Goal: Use online tool/utility: Utilize a website feature to perform a specific function

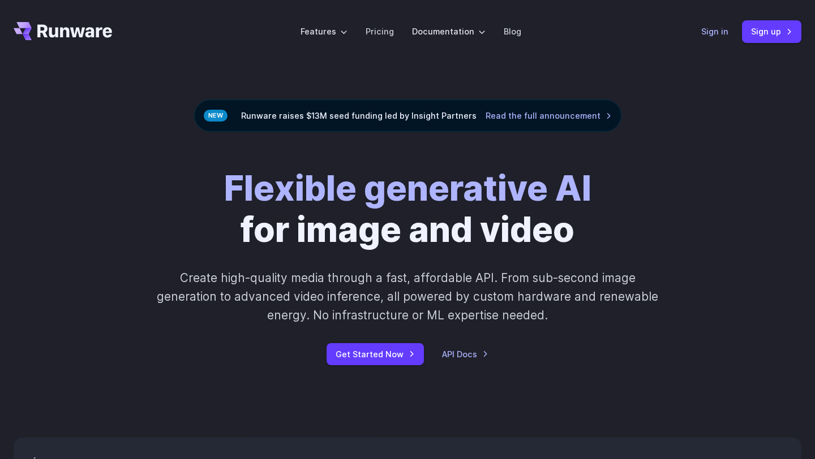
click at [708, 34] on link "Sign in" at bounding box center [714, 31] width 27 height 13
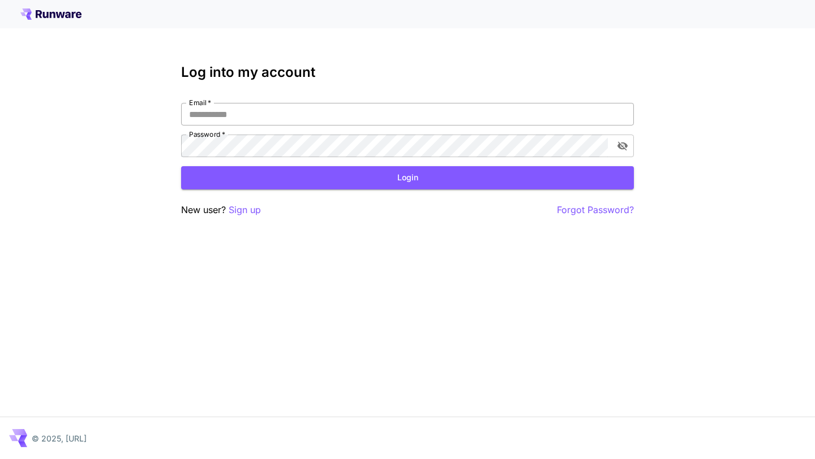
click at [310, 108] on input "Email   *" at bounding box center [407, 114] width 453 height 23
type input "**********"
click at [578, 157] on form "**********" at bounding box center [407, 146] width 453 height 87
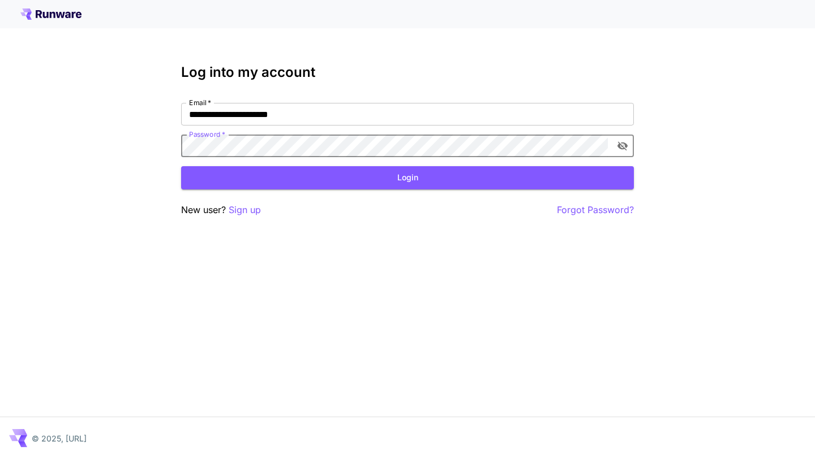
click button "Login" at bounding box center [407, 177] width 453 height 23
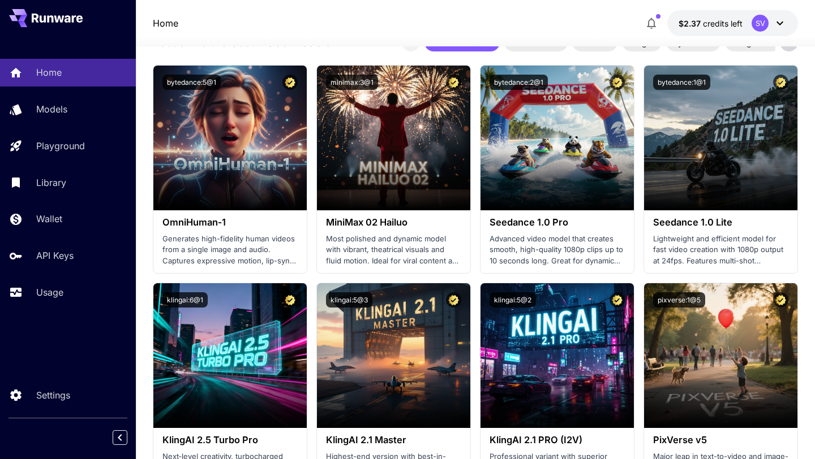
scroll to position [275, 0]
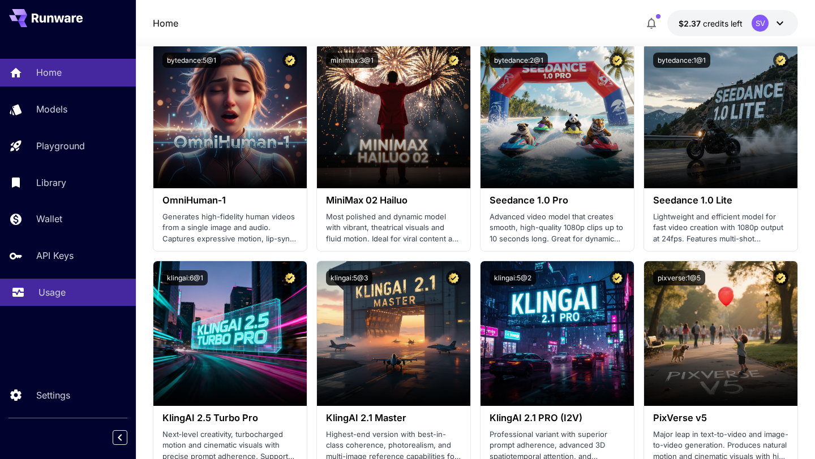
click at [54, 297] on p "Usage" at bounding box center [51, 293] width 27 height 14
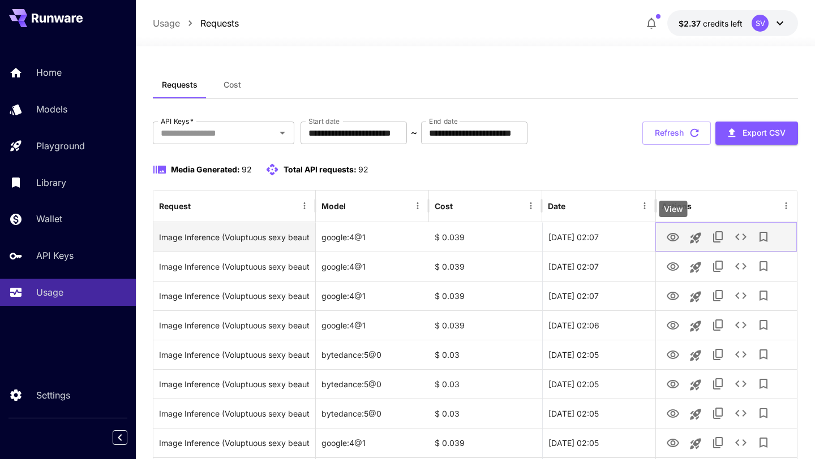
click at [675, 236] on icon "View" at bounding box center [673, 238] width 14 height 14
click at [745, 233] on icon "See details" at bounding box center [741, 237] width 14 height 14
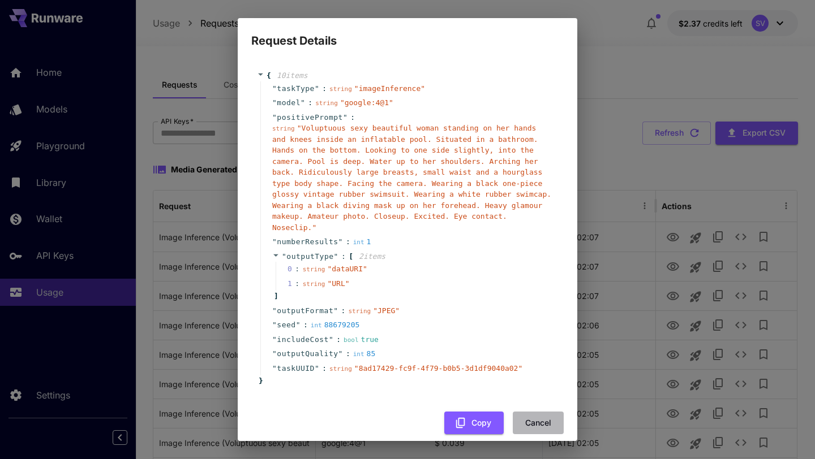
click at [528, 427] on button "Cancel" at bounding box center [538, 423] width 51 height 23
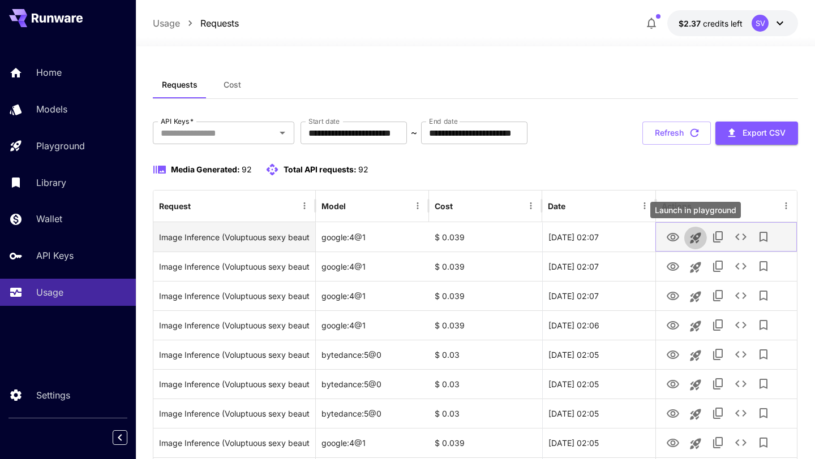
click at [694, 237] on icon "Launch in playground" at bounding box center [695, 238] width 11 height 11
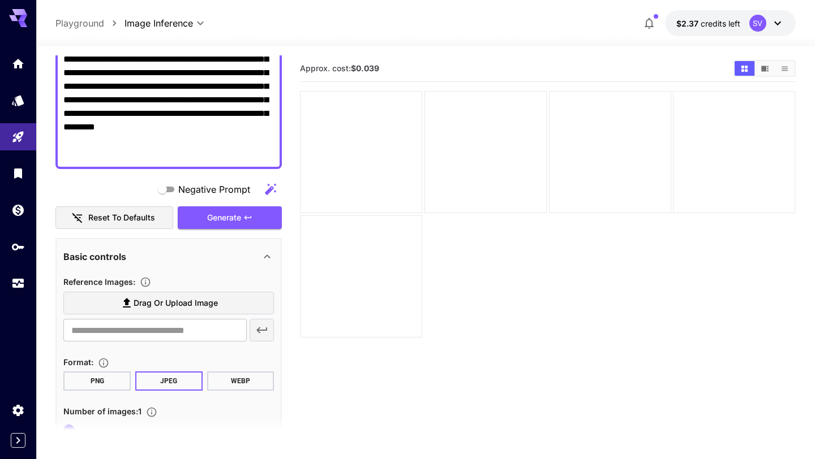
scroll to position [180, 0]
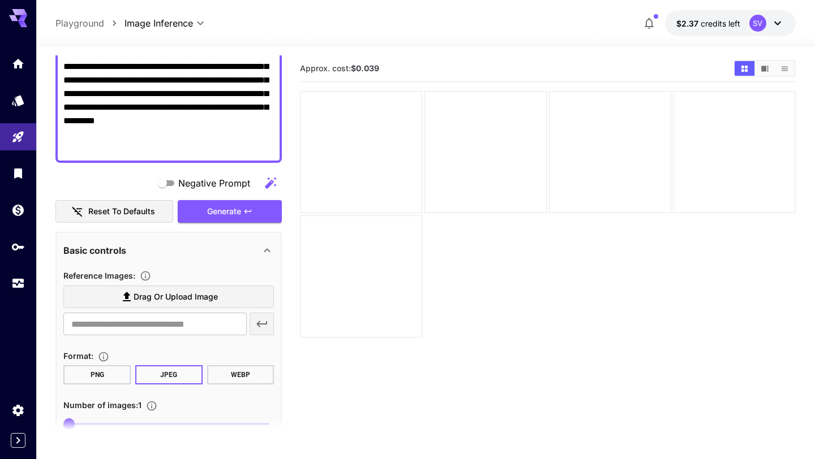
click at [173, 302] on span "Drag or upload image" at bounding box center [176, 297] width 84 height 14
click at [0, 0] on input "Drag or upload image" at bounding box center [0, 0] width 0 height 0
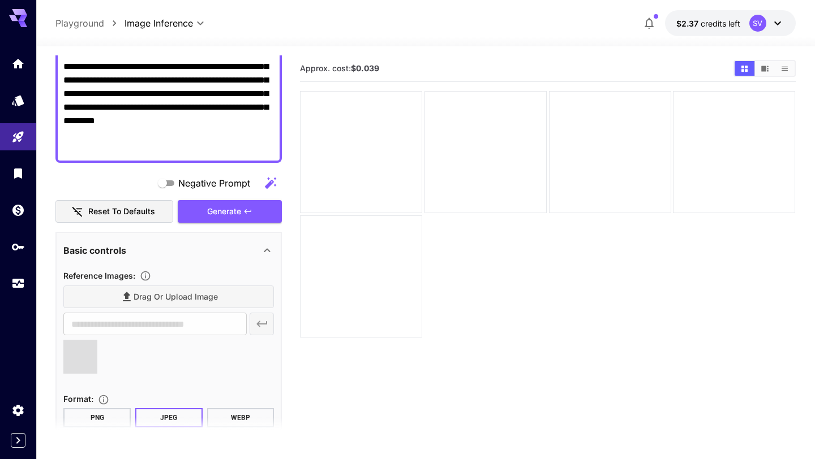
type input "**********"
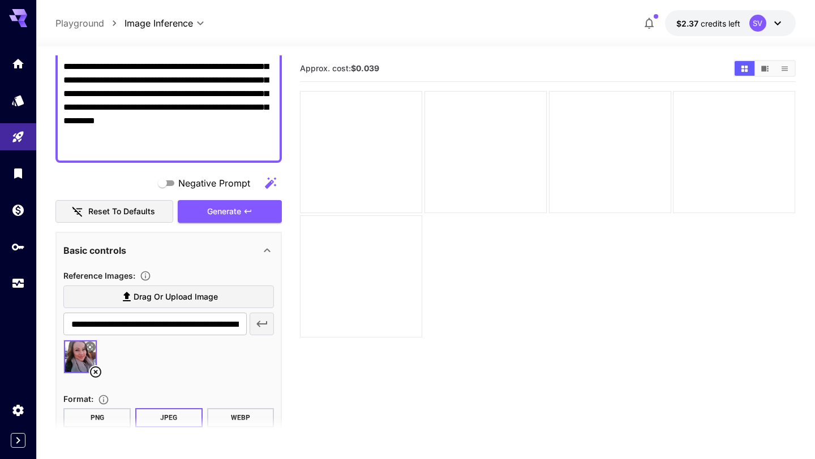
click at [89, 149] on textarea "**********" at bounding box center [168, 73] width 211 height 163
click at [140, 143] on textarea "**********" at bounding box center [168, 73] width 211 height 163
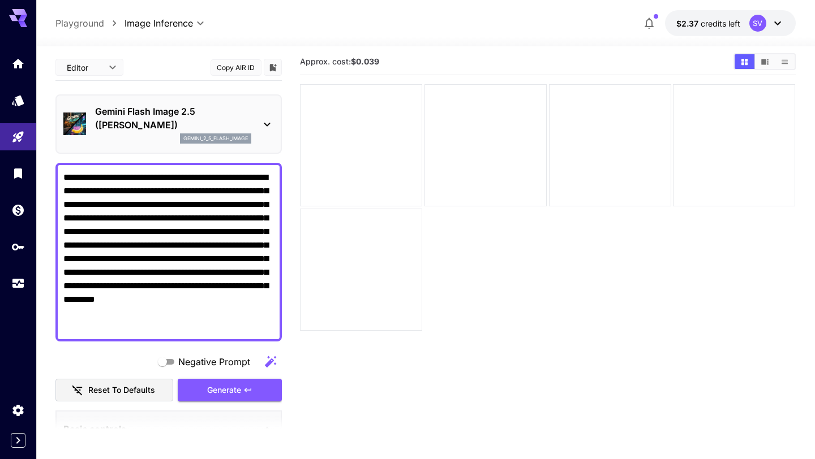
scroll to position [0, 0]
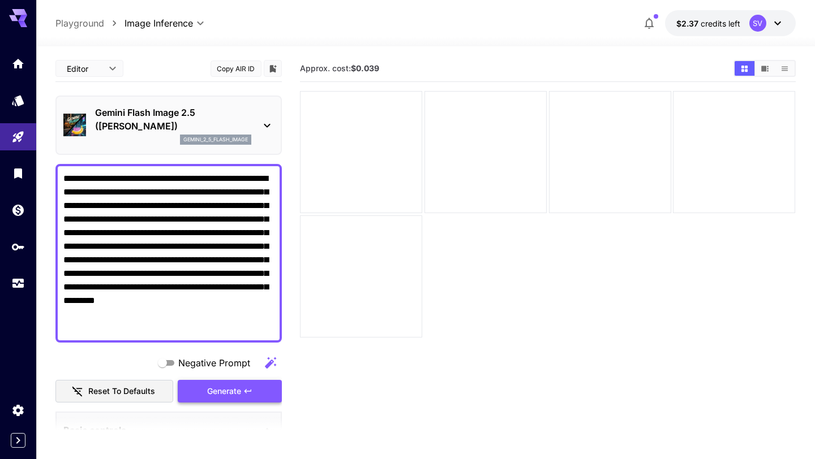
click at [221, 391] on span "Generate" at bounding box center [224, 392] width 34 height 14
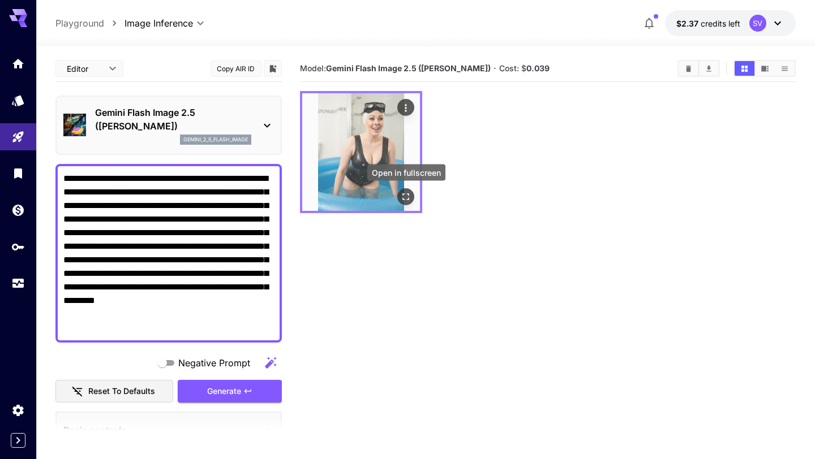
click at [407, 201] on icon "Open in fullscreen" at bounding box center [406, 196] width 11 height 11
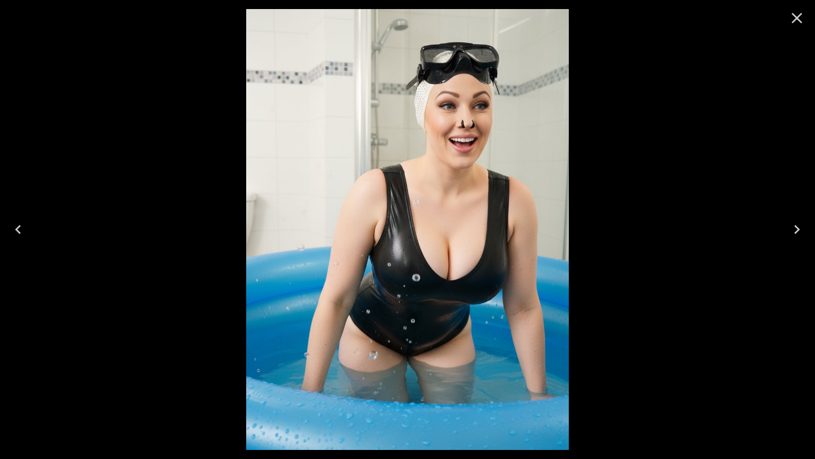
click at [793, 21] on icon "Close" at bounding box center [797, 18] width 11 height 11
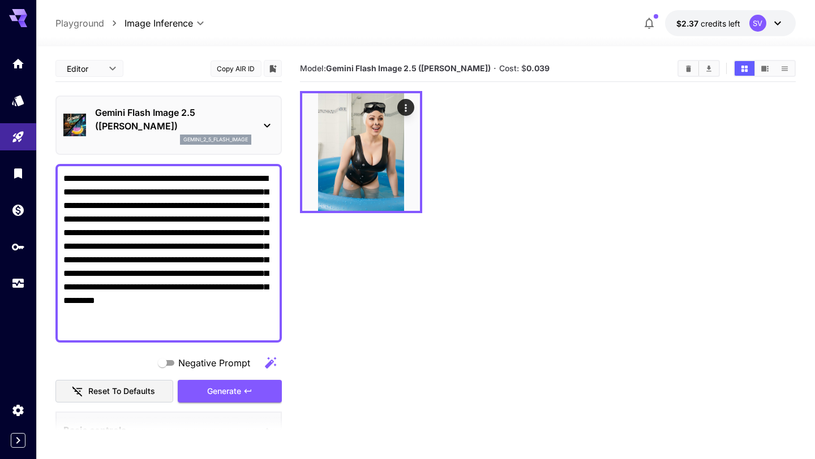
click at [105, 328] on textarea "**********" at bounding box center [168, 253] width 211 height 163
click at [63, 329] on div "**********" at bounding box center [168, 253] width 226 height 179
click at [65, 327] on textarea "**********" at bounding box center [168, 253] width 211 height 163
click at [212, 393] on span "Generate" at bounding box center [224, 392] width 34 height 14
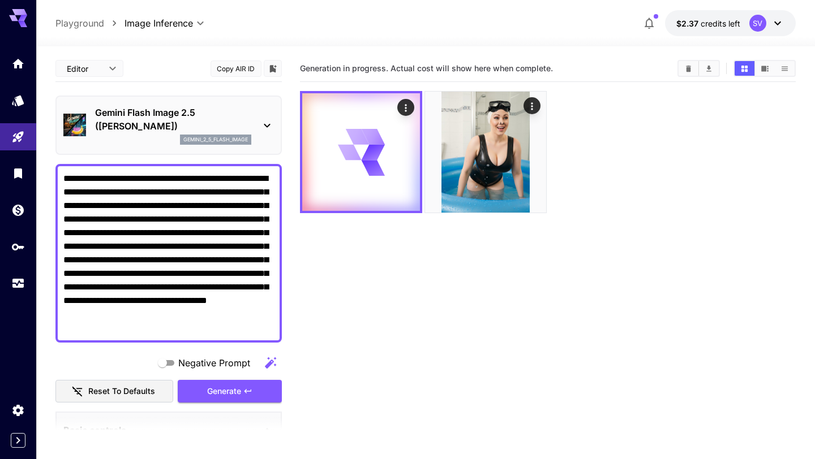
click at [245, 333] on textarea "**********" at bounding box center [168, 253] width 211 height 163
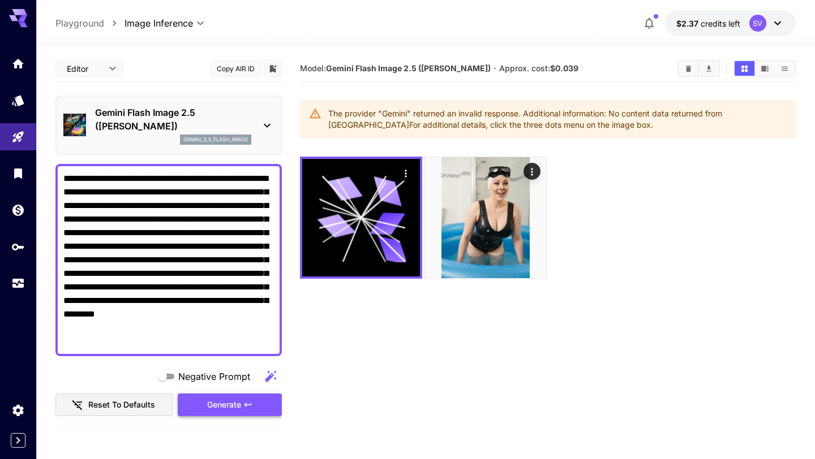
click at [228, 403] on span "Generate" at bounding box center [224, 405] width 34 height 14
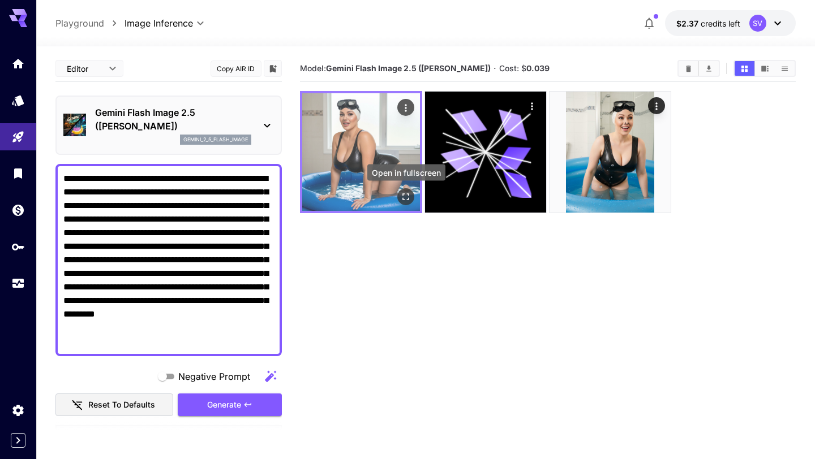
click at [406, 195] on icon "Open in fullscreen" at bounding box center [406, 196] width 11 height 11
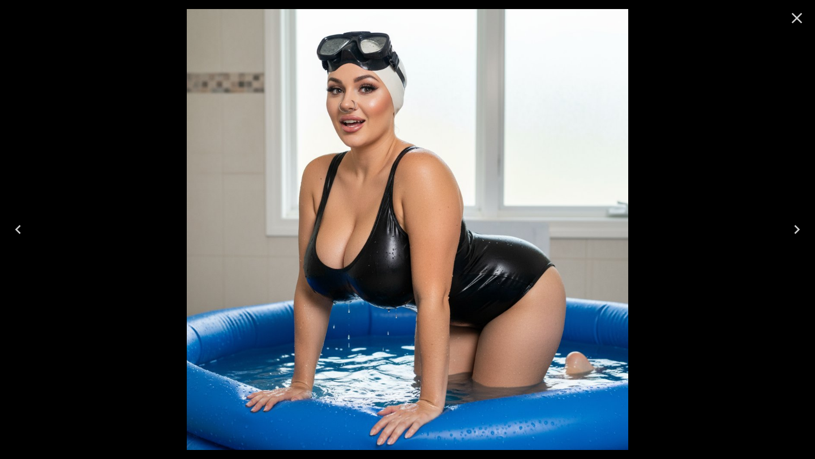
click at [795, 20] on icon "Close" at bounding box center [797, 18] width 11 height 11
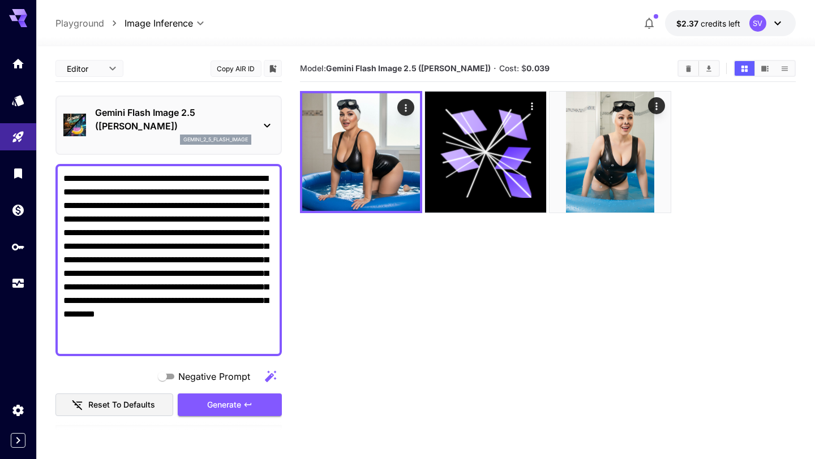
click at [196, 316] on textarea "**********" at bounding box center [168, 260] width 211 height 177
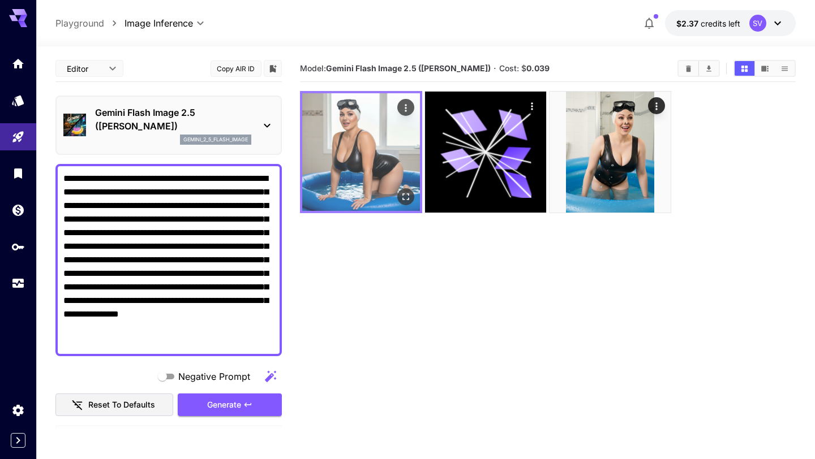
click at [360, 174] on img at bounding box center [361, 152] width 118 height 118
click at [401, 194] on icon "Open in fullscreen" at bounding box center [406, 196] width 11 height 11
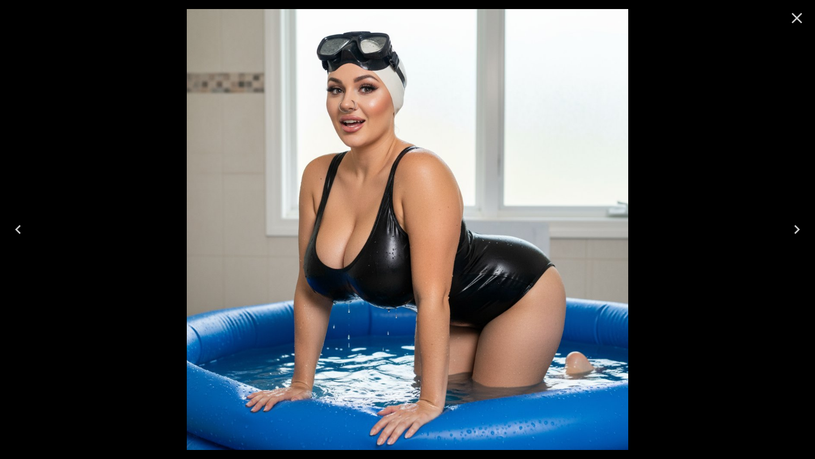
click at [793, 16] on icon "Close" at bounding box center [797, 18] width 18 height 18
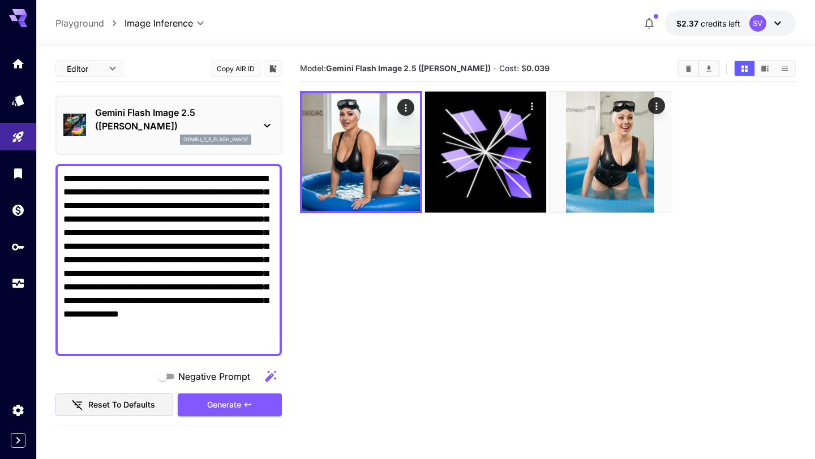
click at [218, 342] on textarea "**********" at bounding box center [168, 260] width 211 height 177
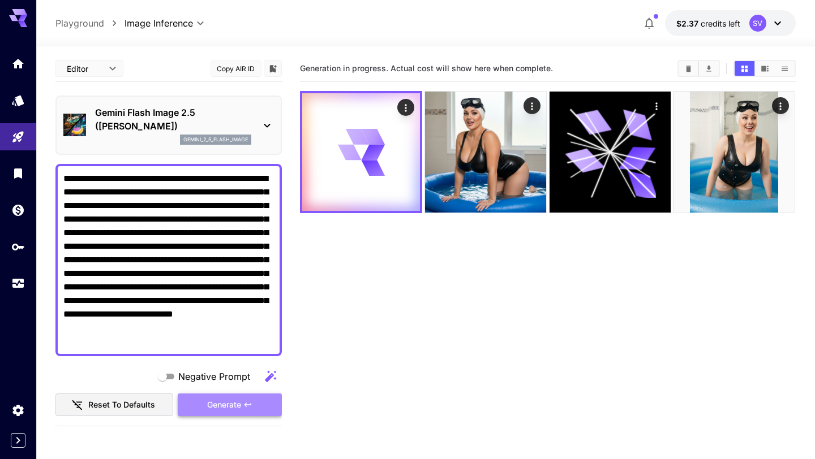
click at [224, 414] on button "Generate" at bounding box center [230, 405] width 104 height 23
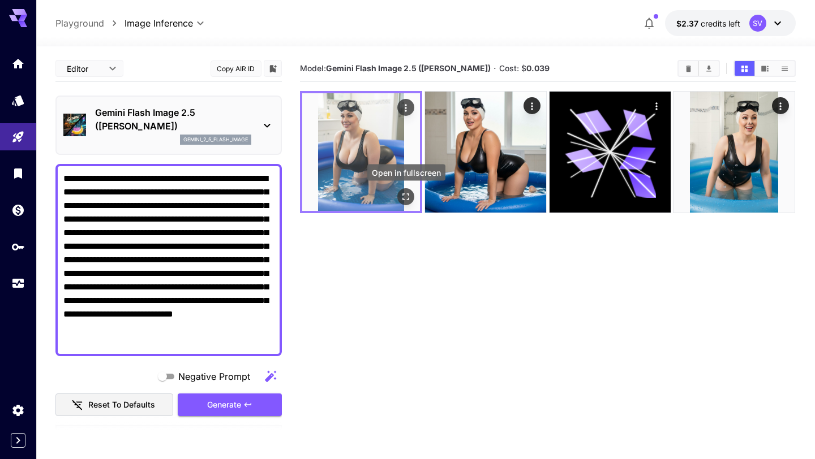
click at [402, 196] on icon "Open in fullscreen" at bounding box center [406, 196] width 11 height 11
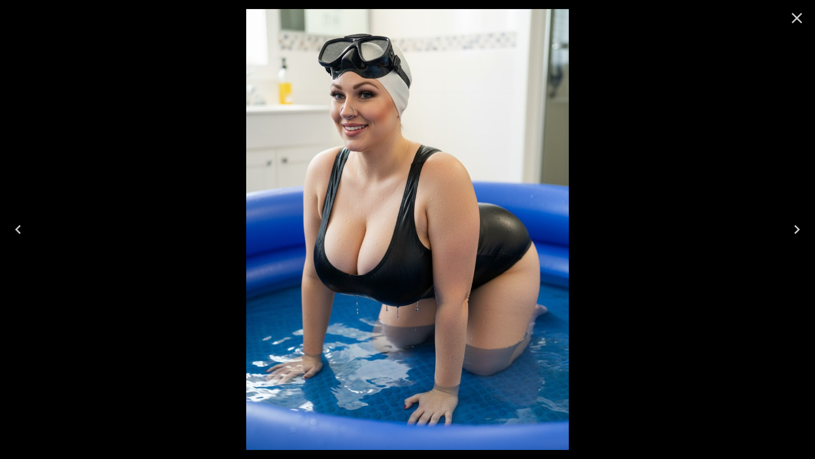
click at [793, 19] on icon "Close" at bounding box center [797, 18] width 18 height 18
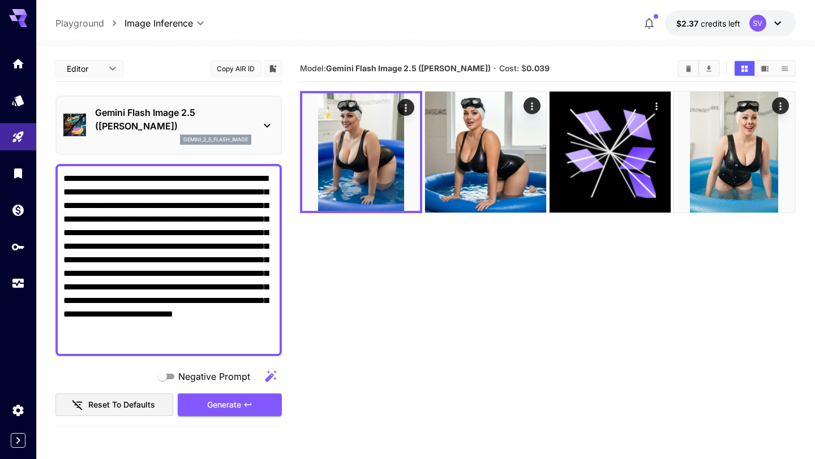
drag, startPoint x: 101, startPoint y: 328, endPoint x: 265, endPoint y: 330, distance: 164.1
click at [265, 330] on textarea "**********" at bounding box center [168, 260] width 211 height 177
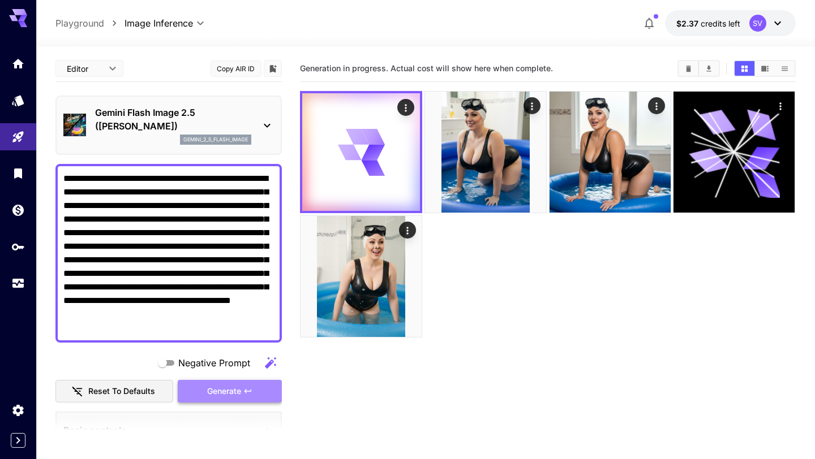
click at [234, 398] on button "Generate" at bounding box center [230, 391] width 104 height 23
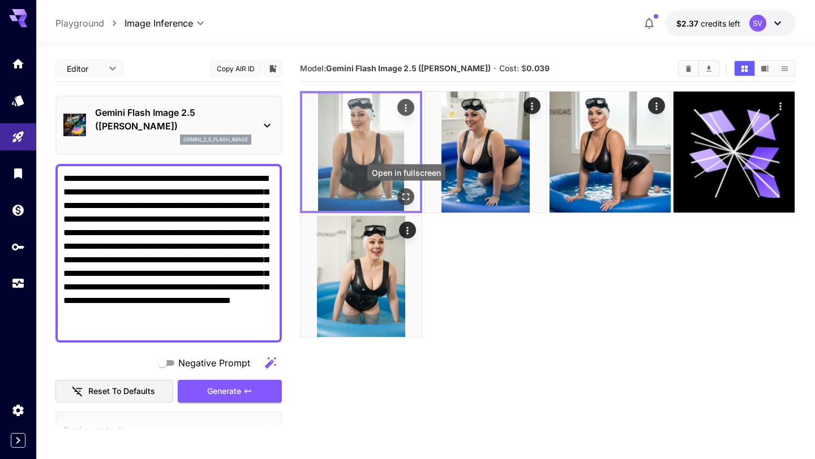
click at [404, 197] on icon "Open in fullscreen" at bounding box center [406, 196] width 11 height 11
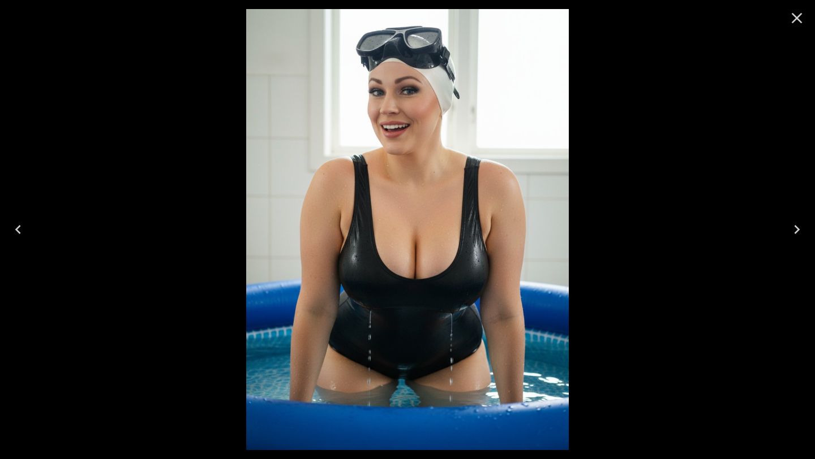
click at [799, 23] on icon "Close" at bounding box center [797, 18] width 18 height 18
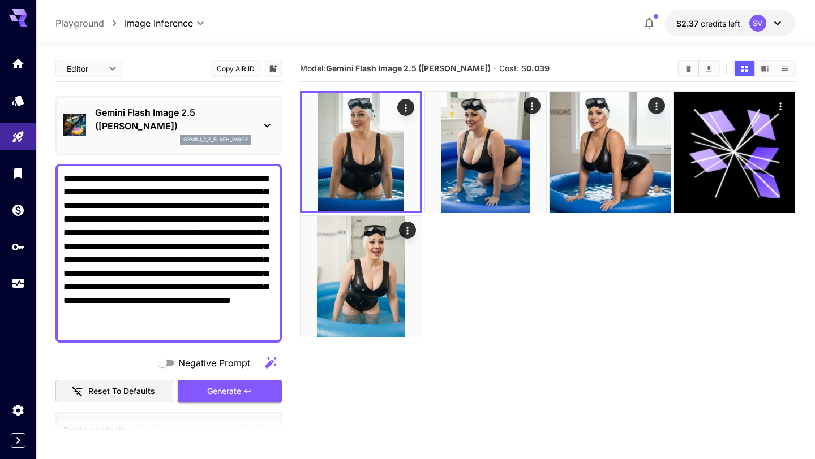
click at [106, 230] on textarea "**********" at bounding box center [168, 253] width 211 height 163
click at [227, 390] on span "Generate" at bounding box center [224, 392] width 34 height 14
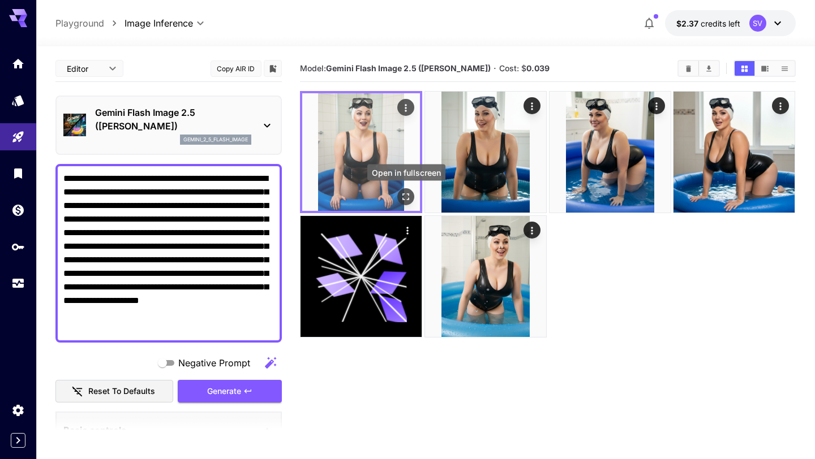
click at [406, 199] on icon "Open in fullscreen" at bounding box center [406, 196] width 11 height 11
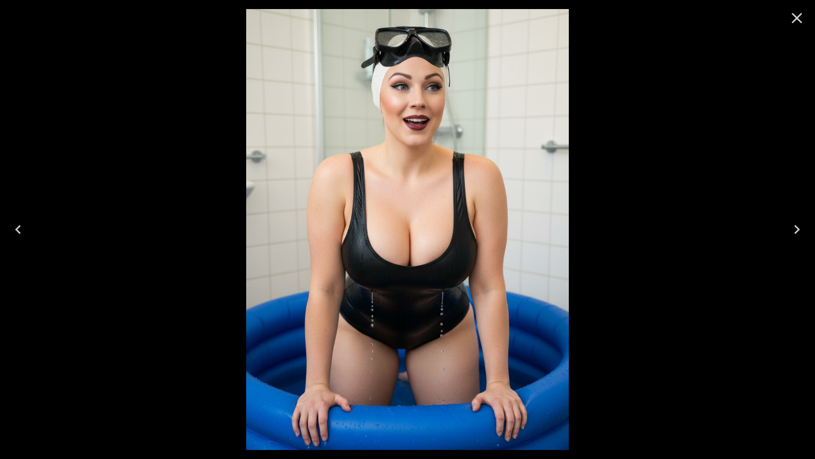
click at [793, 20] on icon "Close" at bounding box center [797, 18] width 18 height 18
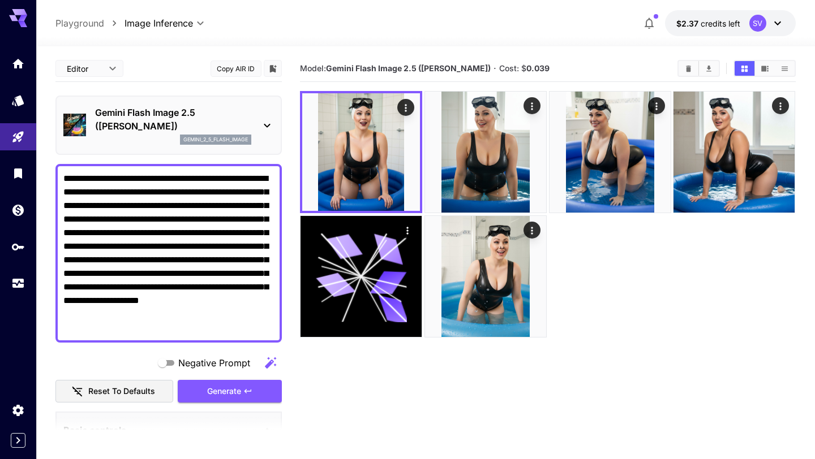
drag, startPoint x: 226, startPoint y: 288, endPoint x: 137, endPoint y: 299, distance: 90.1
click at [137, 299] on textarea "**********" at bounding box center [168, 253] width 211 height 163
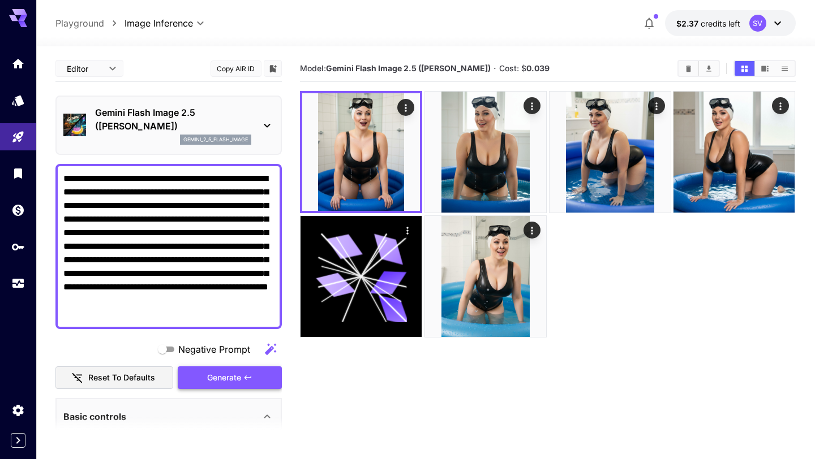
type textarea "**********"
click at [214, 373] on span "Generate" at bounding box center [224, 378] width 34 height 14
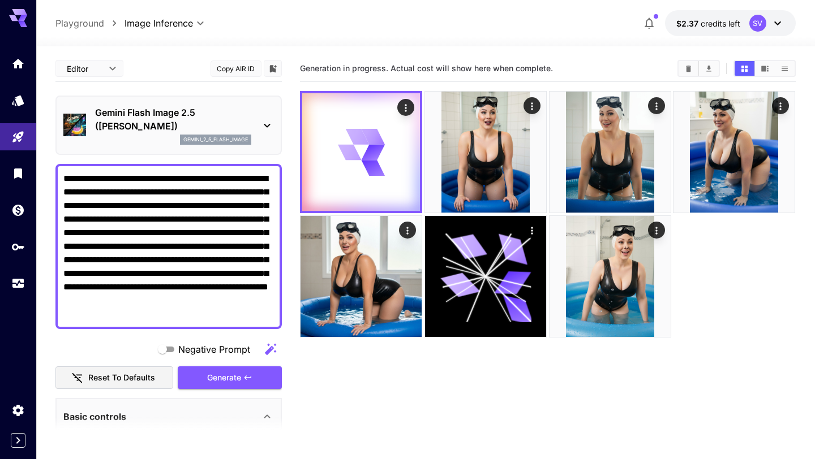
click at [234, 132] on p "Gemini Flash Image 2.5 ([PERSON_NAME])" at bounding box center [173, 119] width 156 height 27
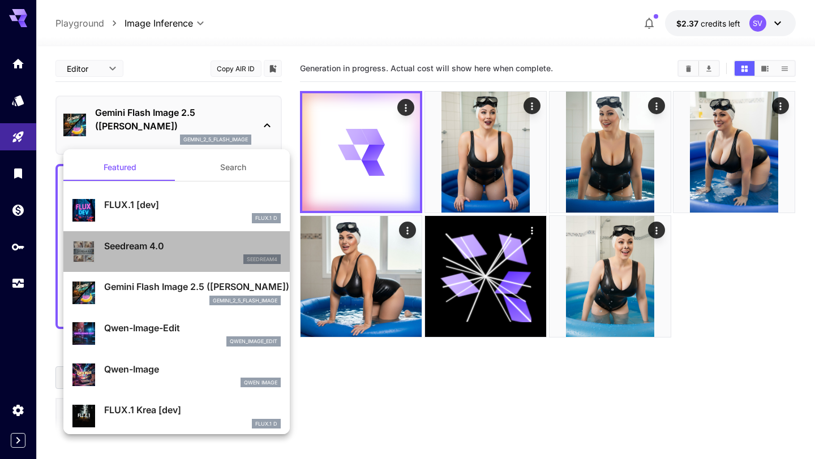
click at [181, 252] on p "Seedream 4.0" at bounding box center [192, 246] width 177 height 14
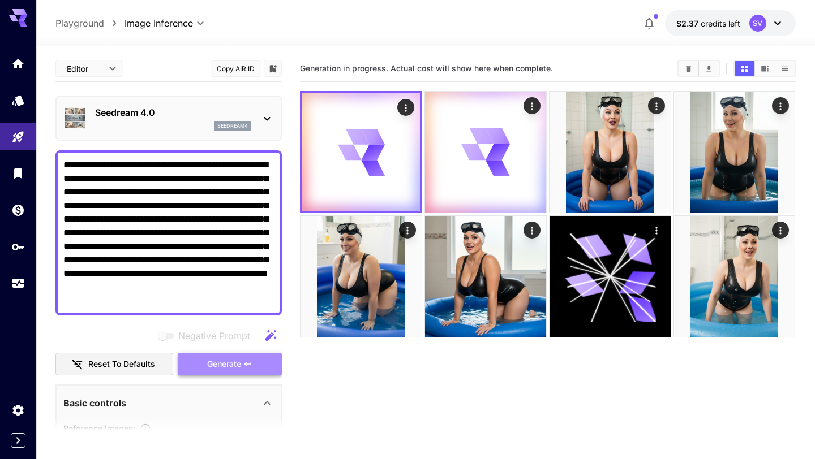
click at [215, 372] on button "Generate" at bounding box center [230, 364] width 104 height 23
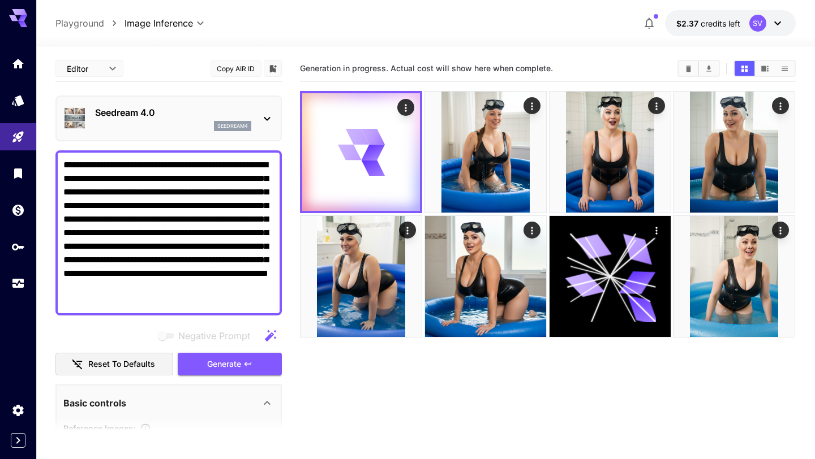
click at [178, 122] on div "seedream4" at bounding box center [173, 126] width 156 height 10
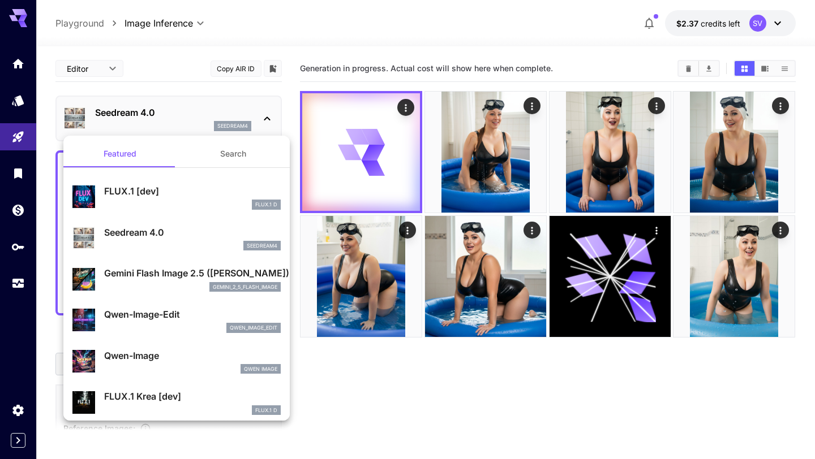
scroll to position [1, 0]
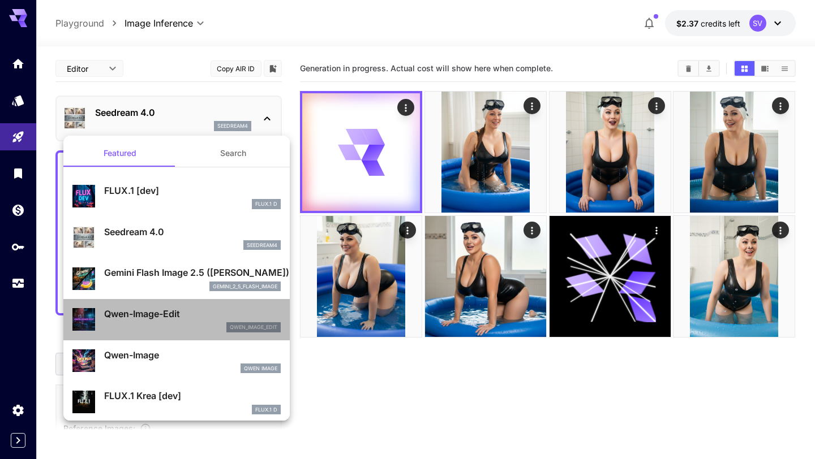
click at [169, 313] on p "Qwen-Image-Edit" at bounding box center [192, 314] width 177 height 14
type input "**********"
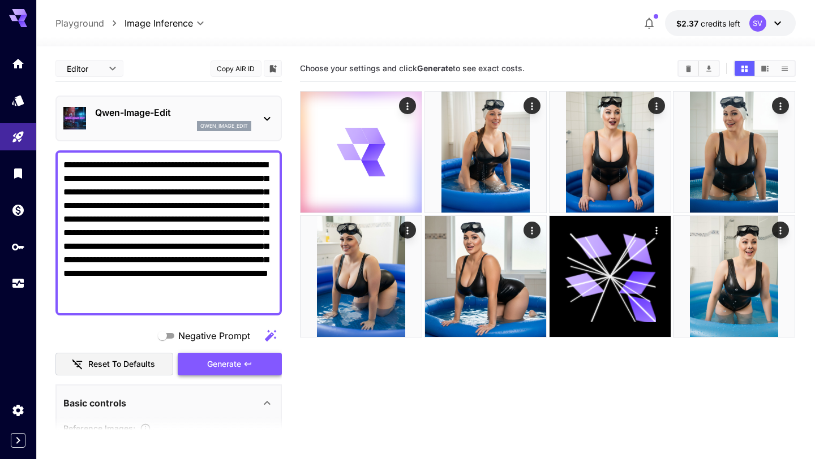
click at [223, 362] on span "Generate" at bounding box center [224, 365] width 34 height 14
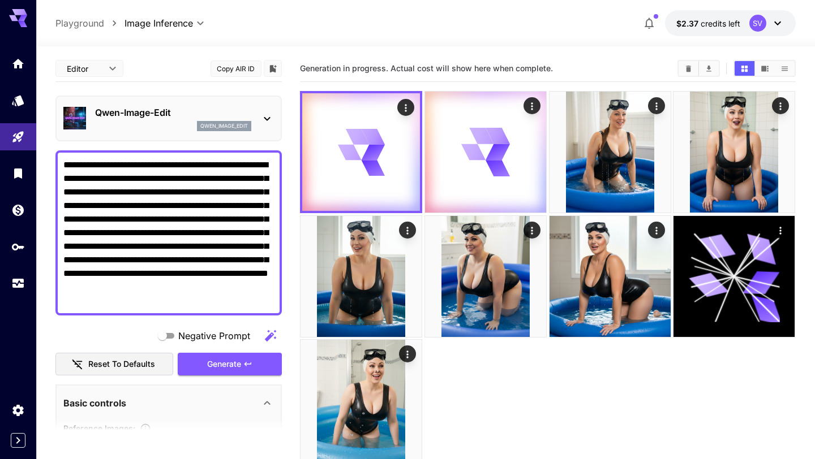
click at [195, 129] on div "qwen_image_edit" at bounding box center [173, 126] width 156 height 10
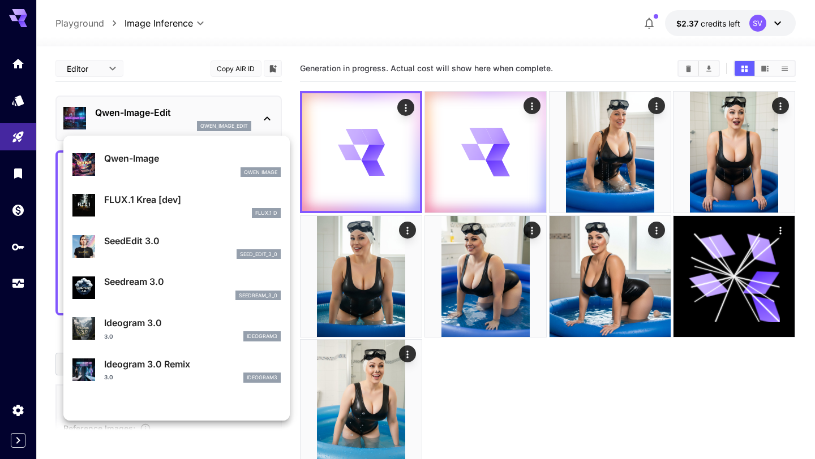
scroll to position [217, 0]
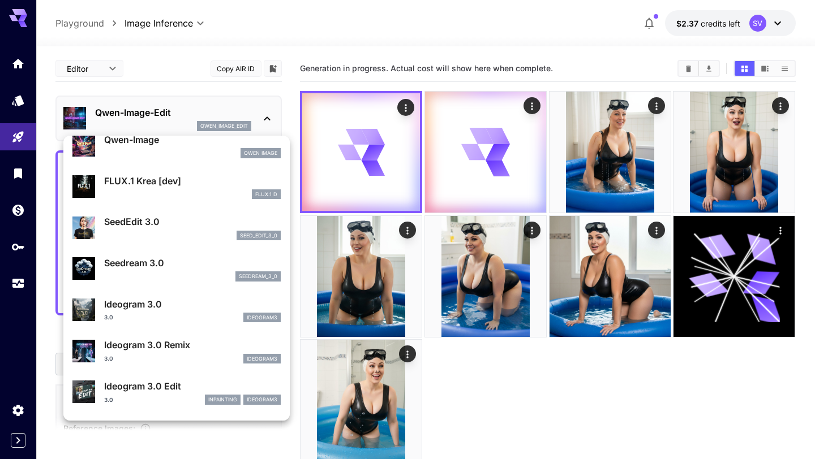
click at [170, 224] on p "SeedEdit 3.0" at bounding box center [192, 222] width 177 height 14
type input "***"
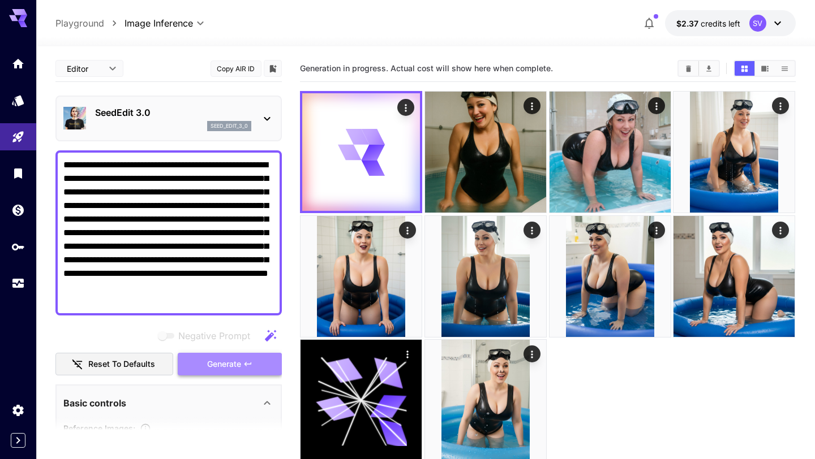
click at [212, 366] on span "Generate" at bounding box center [224, 365] width 34 height 14
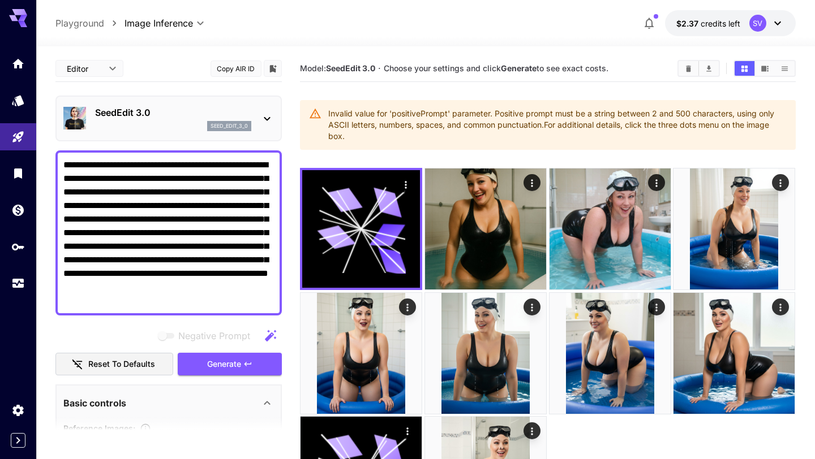
click at [204, 130] on div "seed_edit_3_0" at bounding box center [173, 126] width 156 height 10
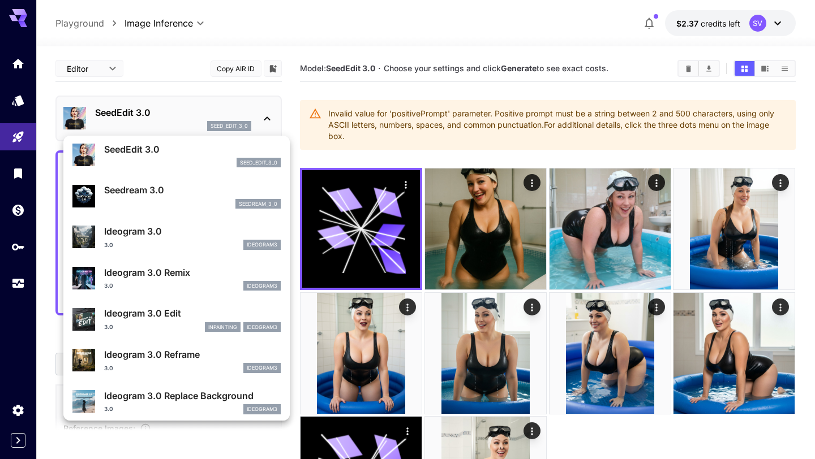
scroll to position [297, 0]
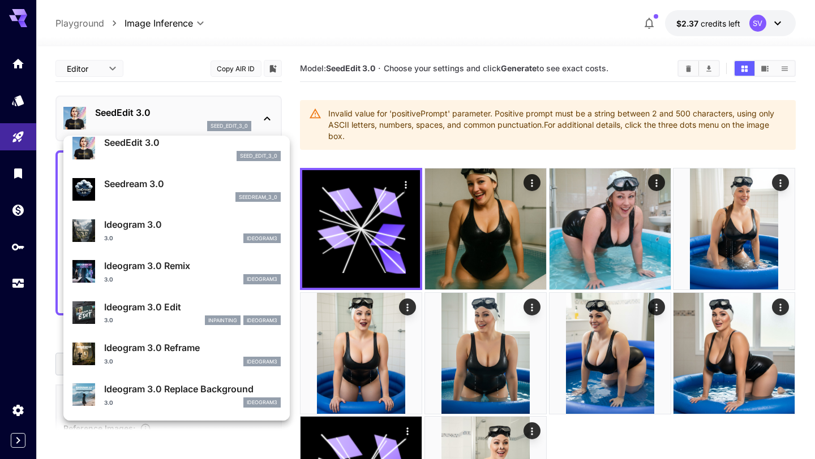
click at [179, 309] on p "Ideogram 3.0 Edit" at bounding box center [192, 307] width 177 height 14
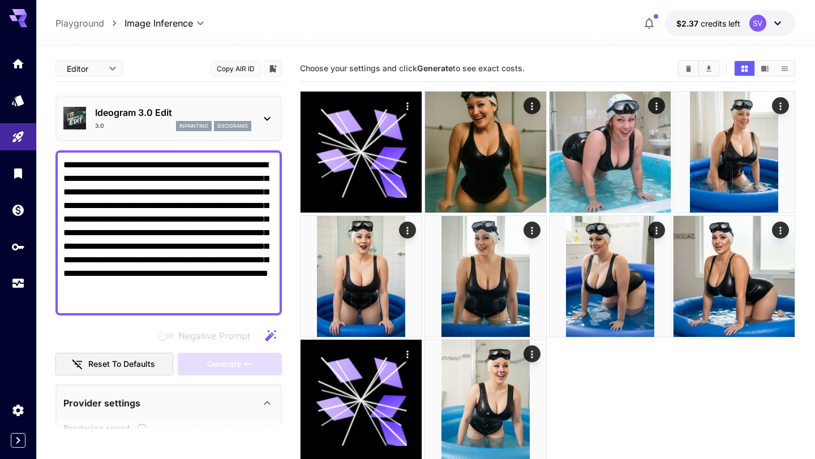
click at [171, 124] on div "3.0 inpainting ideogram3" at bounding box center [173, 126] width 156 height 10
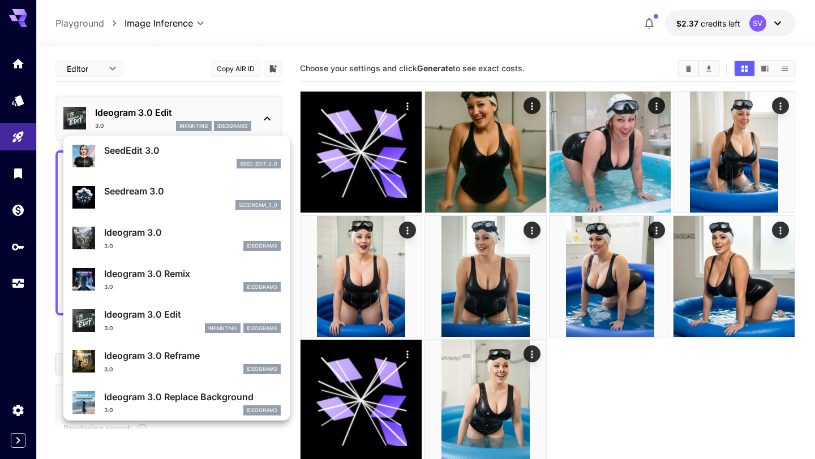
scroll to position [294, 0]
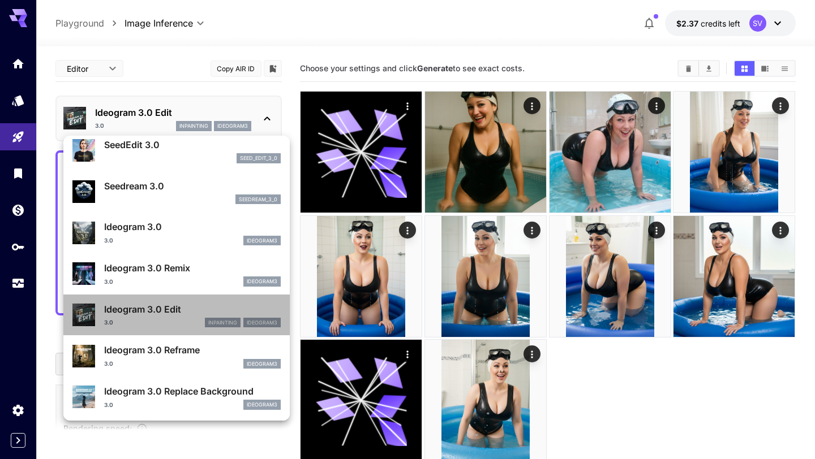
click at [169, 314] on p "Ideogram 3.0 Edit" at bounding box center [192, 310] width 177 height 14
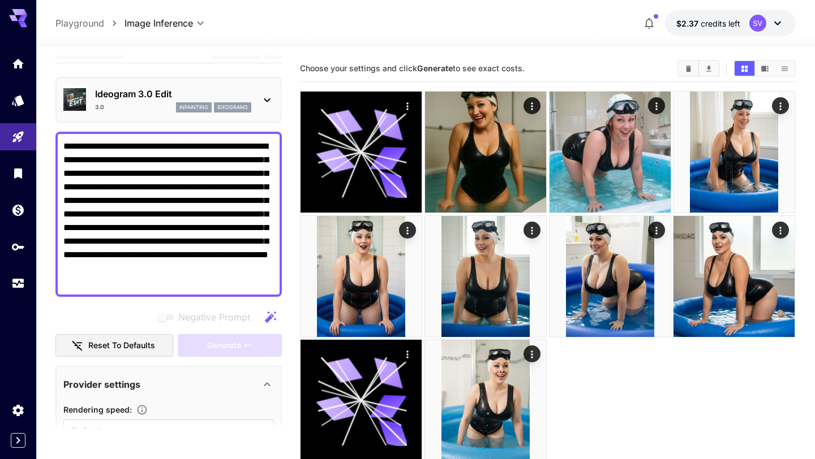
scroll to position [0, 0]
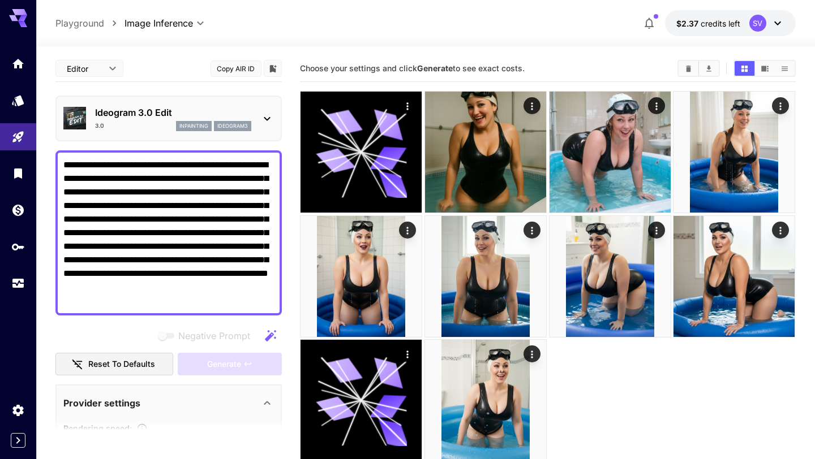
click at [161, 124] on div "3.0 inpainting ideogram3" at bounding box center [173, 126] width 156 height 10
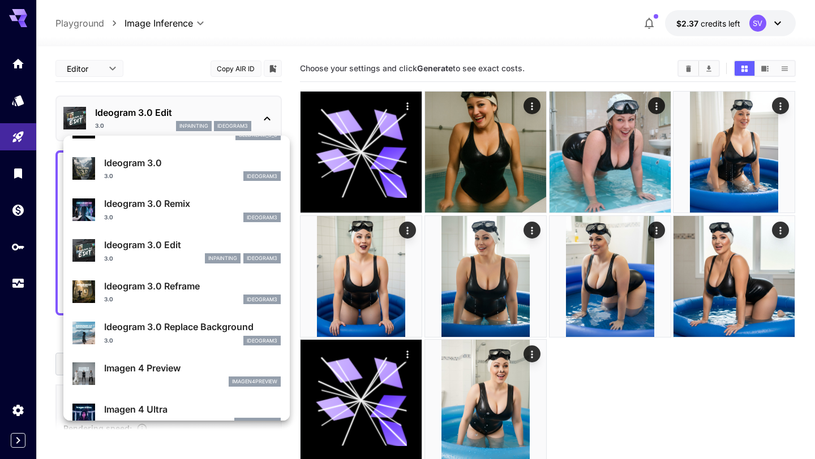
scroll to position [335, 0]
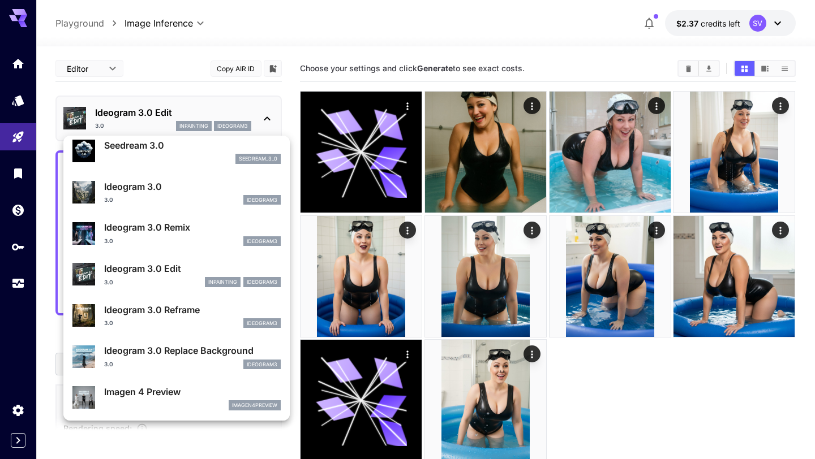
click at [144, 181] on p "Ideogram 3.0" at bounding box center [192, 187] width 177 height 14
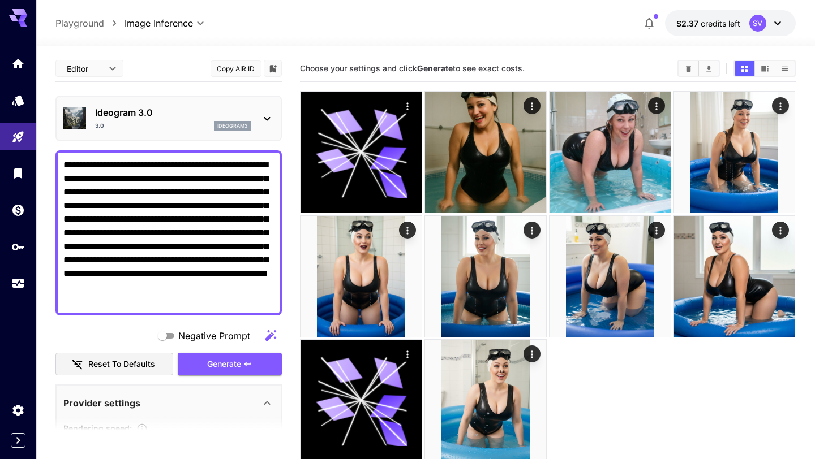
click at [166, 120] on div "Ideogram 3.0 3.0 ideogram3" at bounding box center [173, 118] width 156 height 25
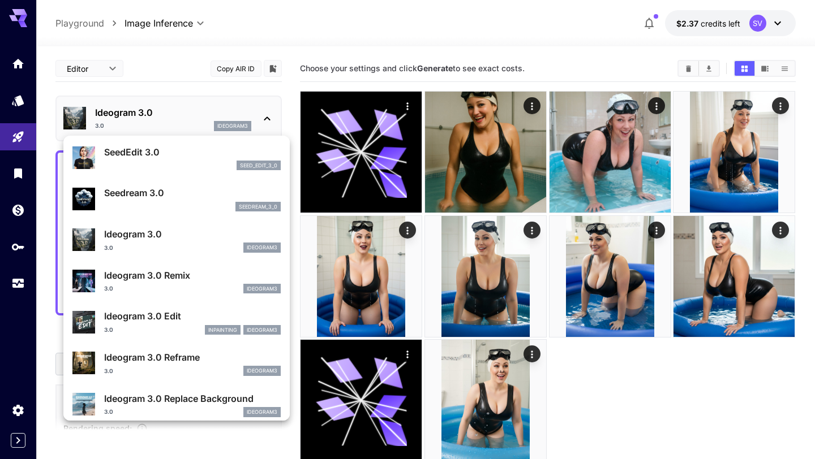
scroll to position [311, 0]
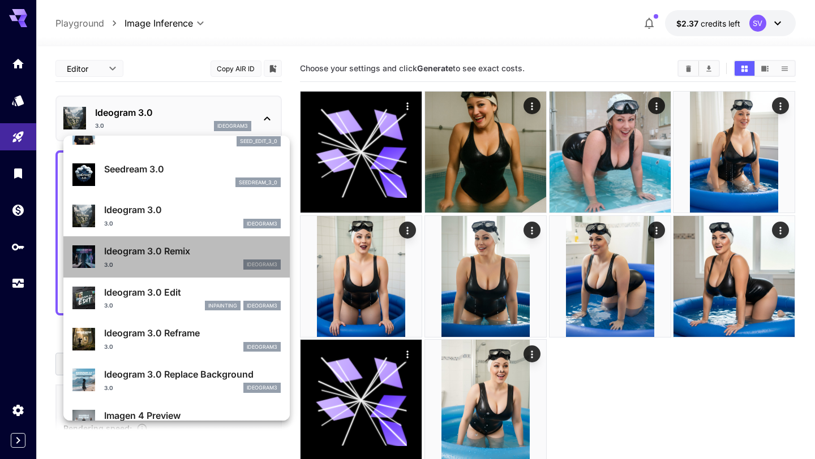
click at [166, 244] on div "Ideogram 3.0 Remix 3.0 ideogram3" at bounding box center [176, 257] width 208 height 35
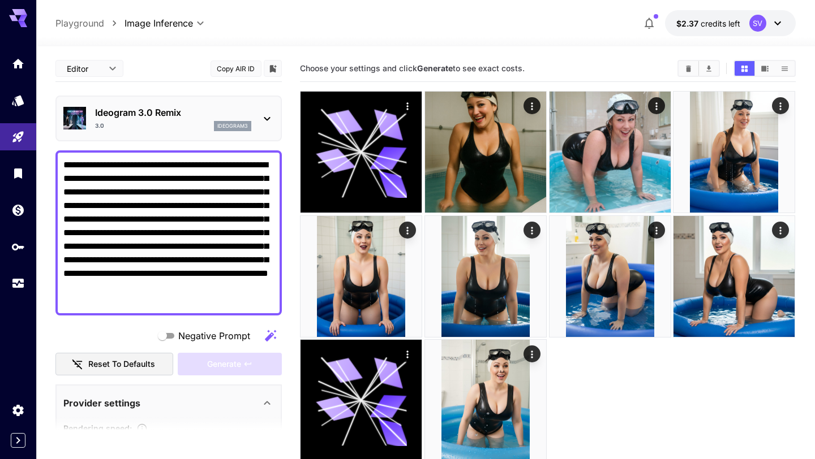
click at [165, 128] on div "3.0 ideogram3" at bounding box center [173, 126] width 156 height 10
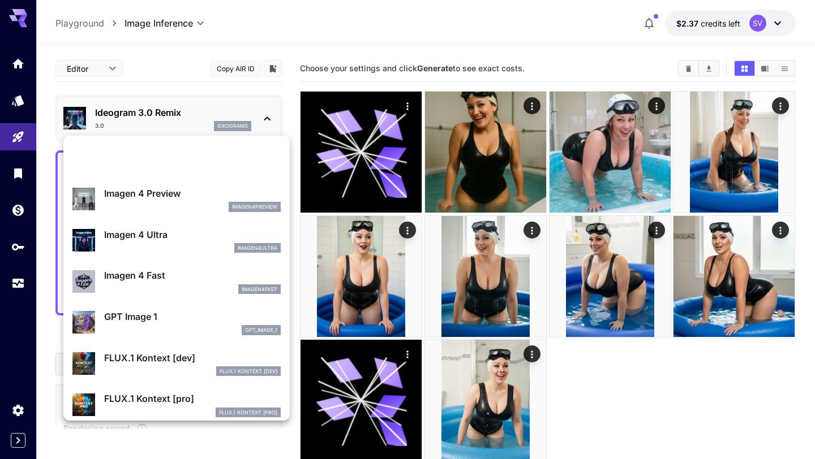
scroll to position [500, 0]
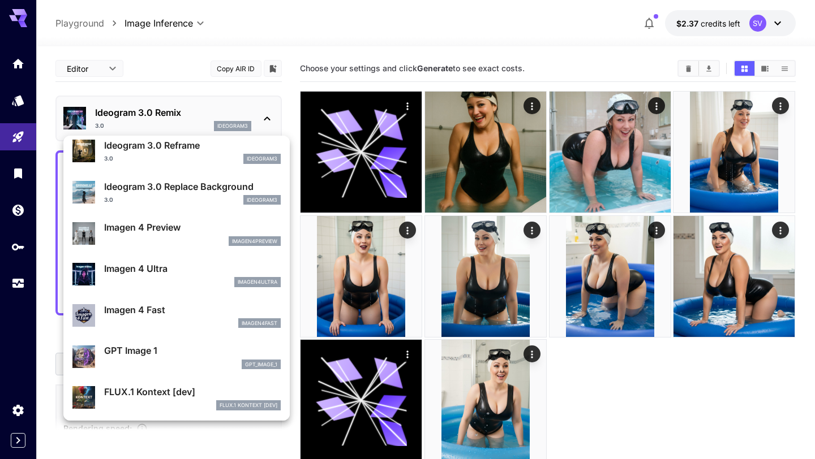
click at [156, 269] on p "Imagen 4 Ultra" at bounding box center [192, 269] width 177 height 14
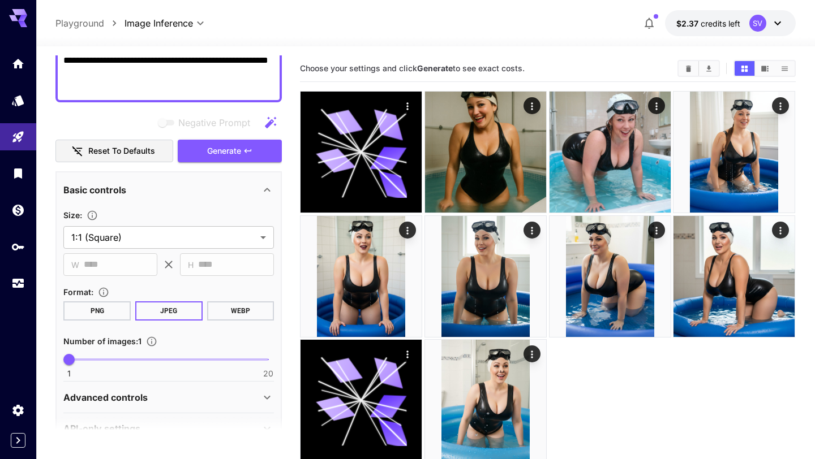
scroll to position [180, 0]
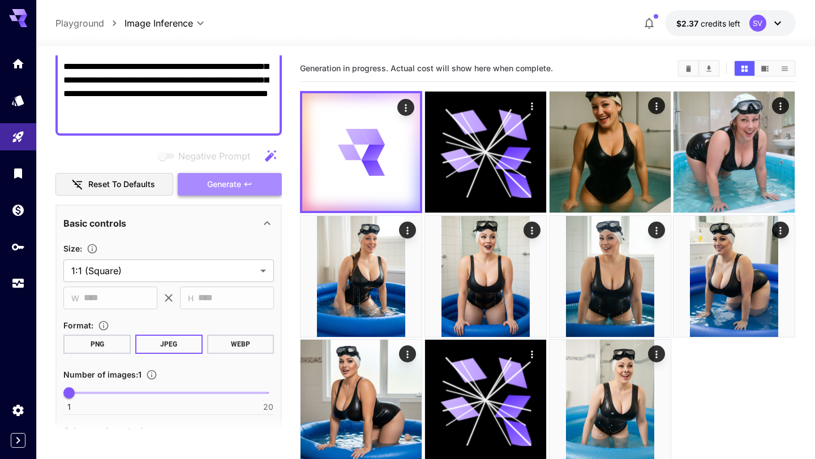
click at [208, 186] on span "Generate" at bounding box center [224, 185] width 34 height 14
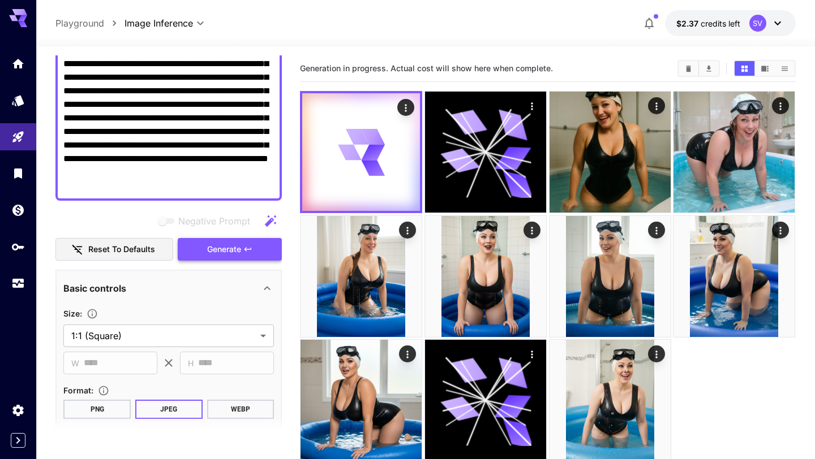
scroll to position [0, 0]
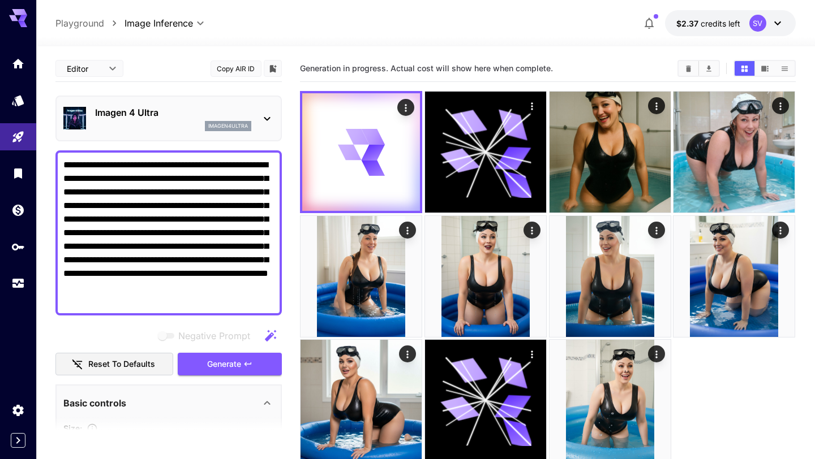
click at [200, 121] on div "Imagen 4 Ultra imagen4ultra" at bounding box center [173, 118] width 156 height 25
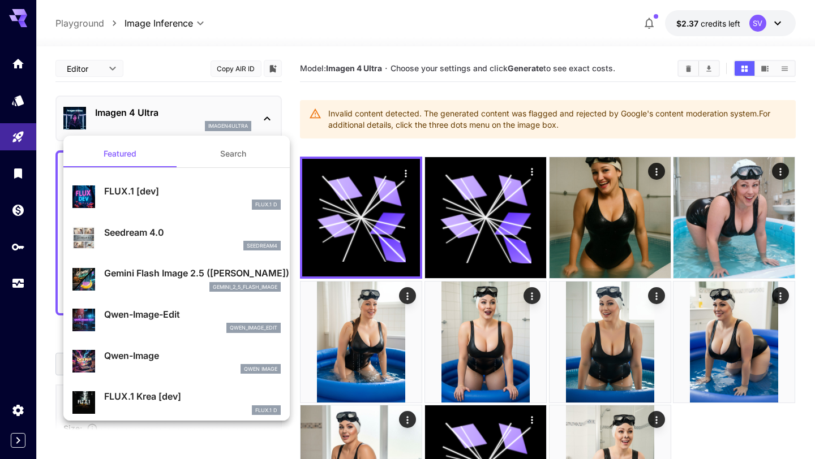
click at [172, 228] on p "Seedream 4.0" at bounding box center [192, 233] width 177 height 14
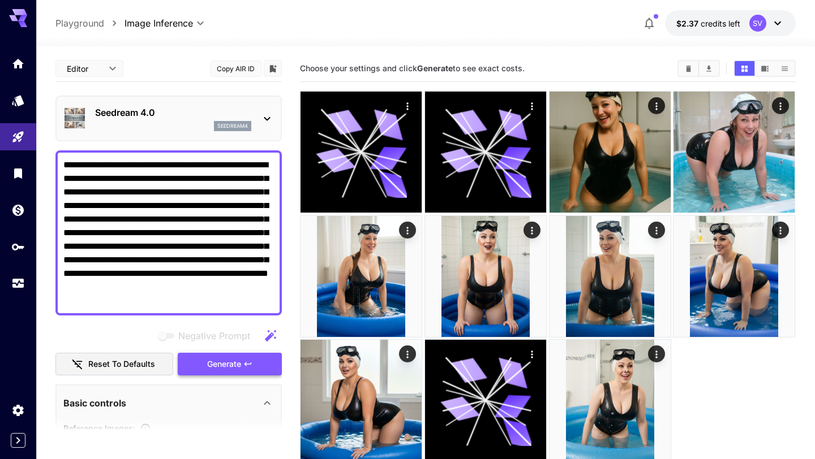
click at [208, 371] on button "Generate" at bounding box center [230, 364] width 104 height 23
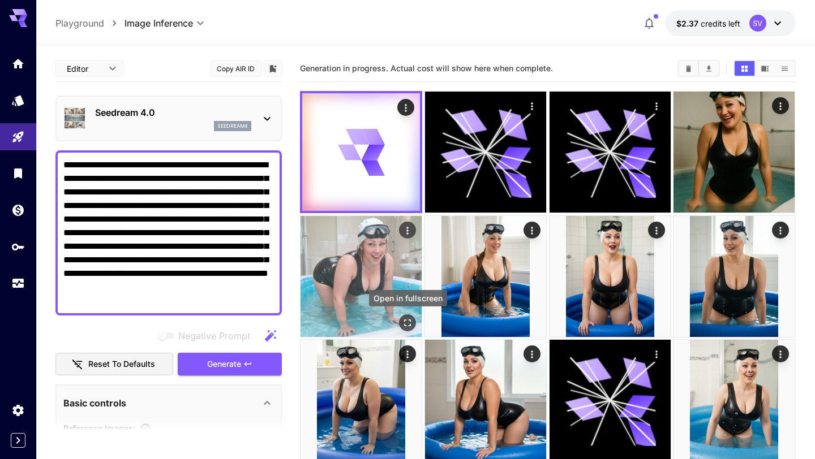
click at [402, 327] on icon "Open in fullscreen" at bounding box center [407, 322] width 11 height 11
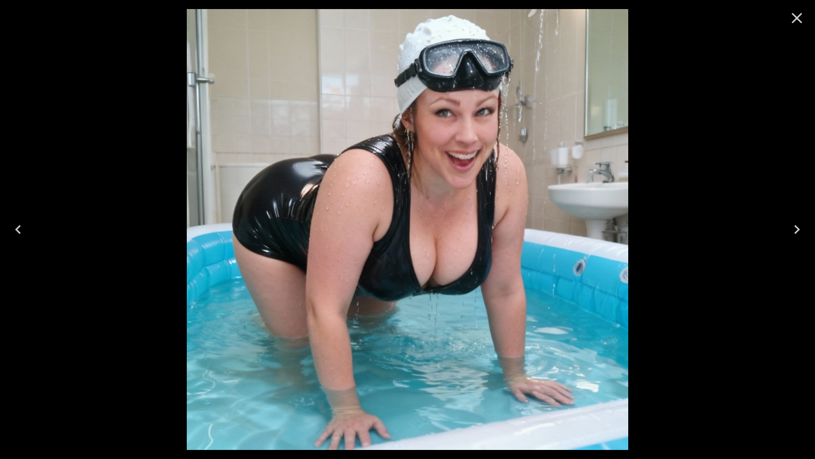
click at [799, 21] on icon "Close" at bounding box center [797, 18] width 11 height 11
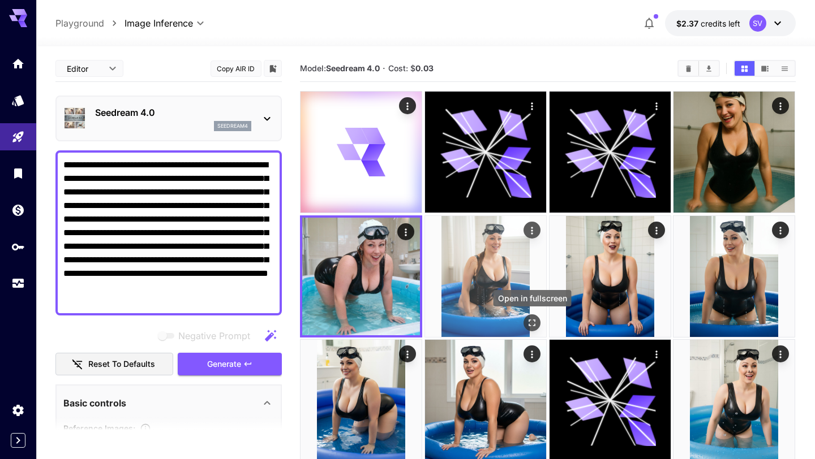
click at [528, 322] on icon "Open in fullscreen" at bounding box center [531, 322] width 11 height 11
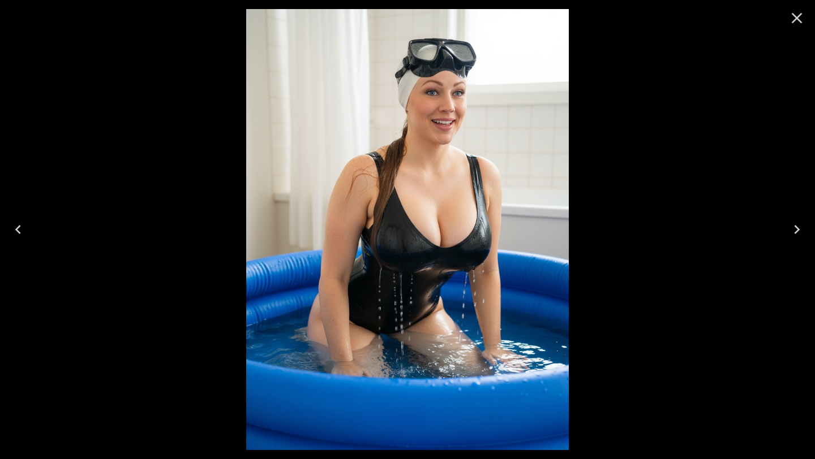
click at [796, 25] on icon "Close" at bounding box center [797, 18] width 18 height 18
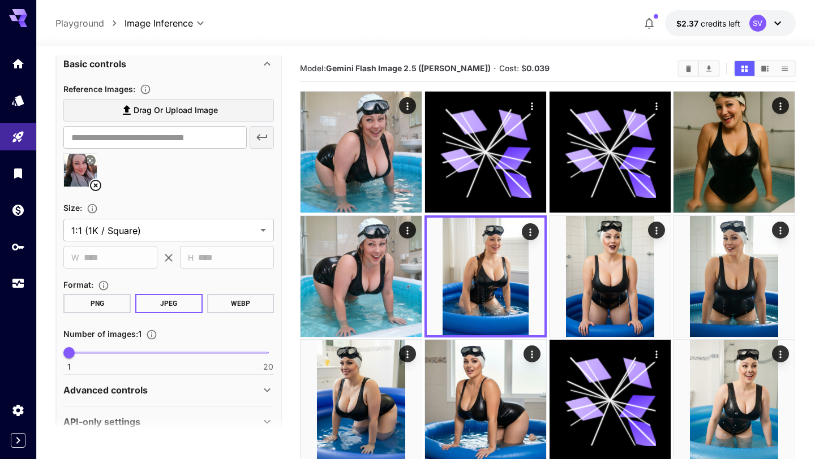
scroll to position [344, 0]
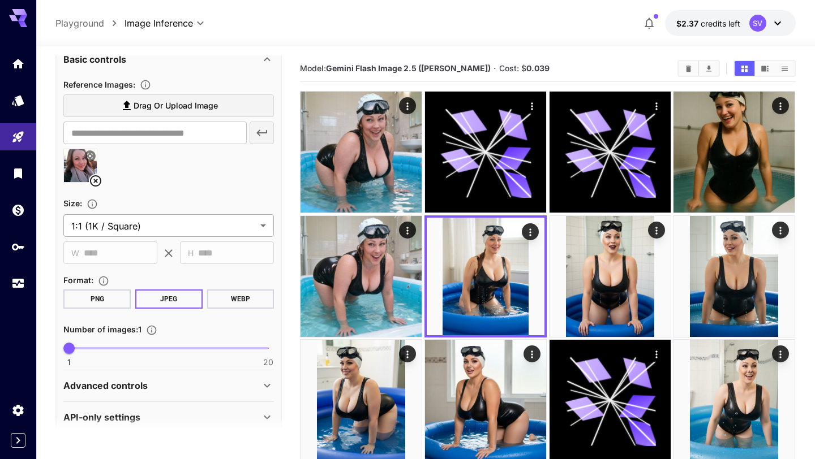
click at [186, 234] on body "**********" at bounding box center [407, 274] width 815 height 549
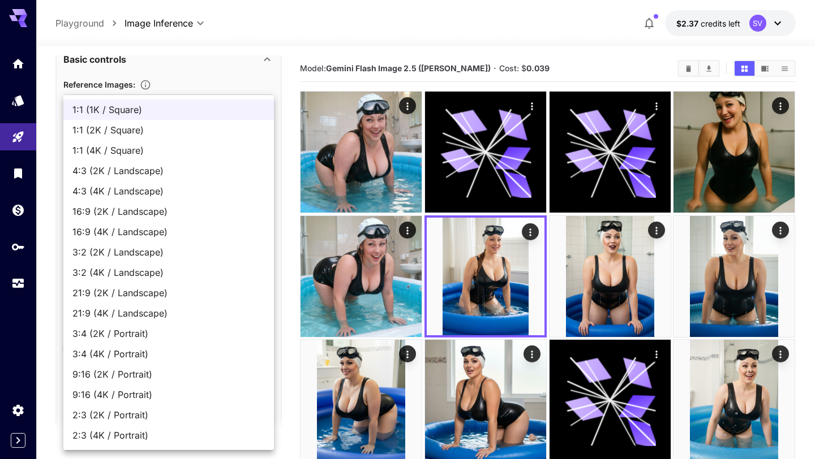
click at [156, 135] on span "1:1 (2K / Square)" at bounding box center [168, 130] width 192 height 14
type input "**********"
type input "****"
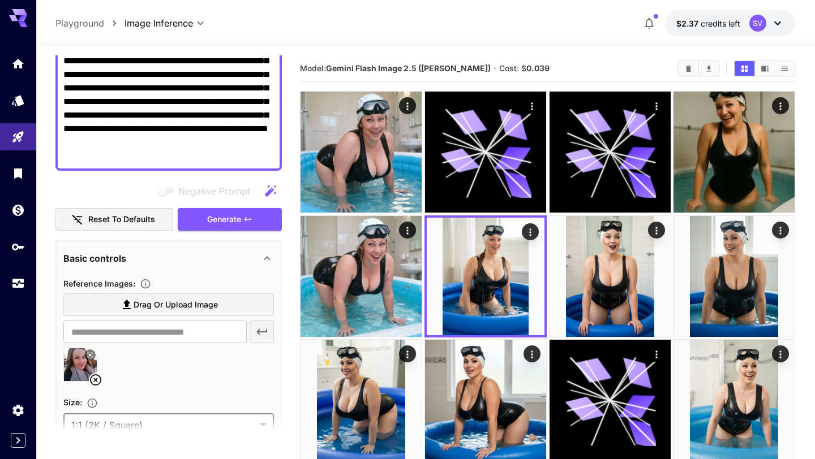
scroll to position [8, 0]
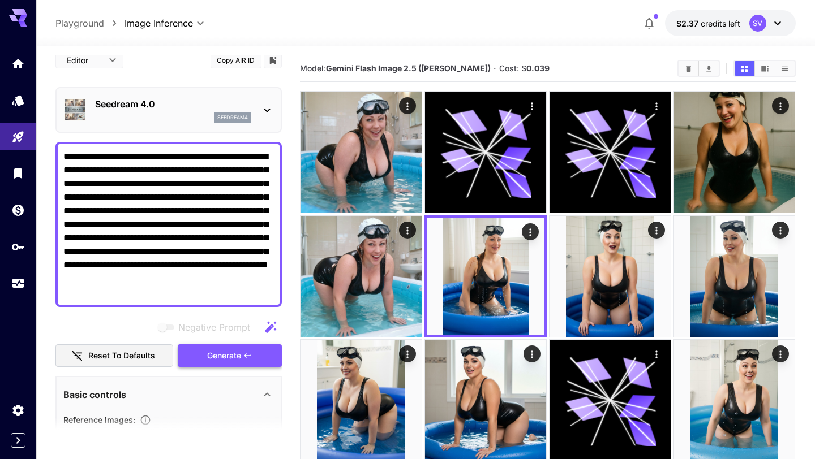
click at [192, 358] on button "Generate" at bounding box center [230, 356] width 104 height 23
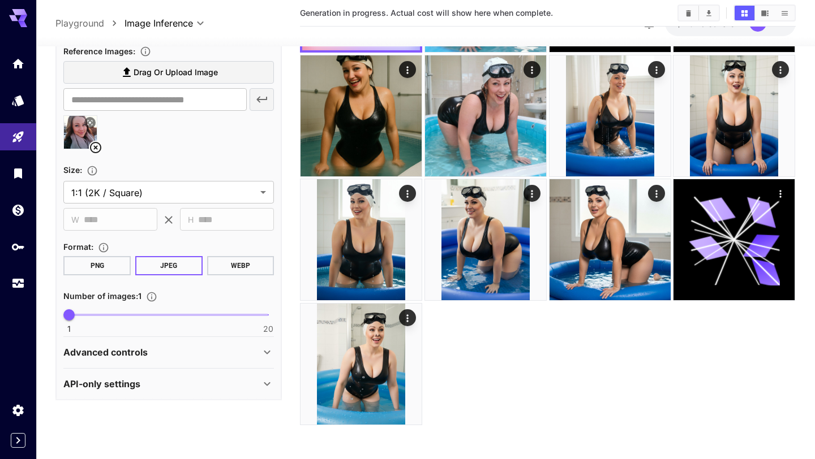
scroll to position [360, 0]
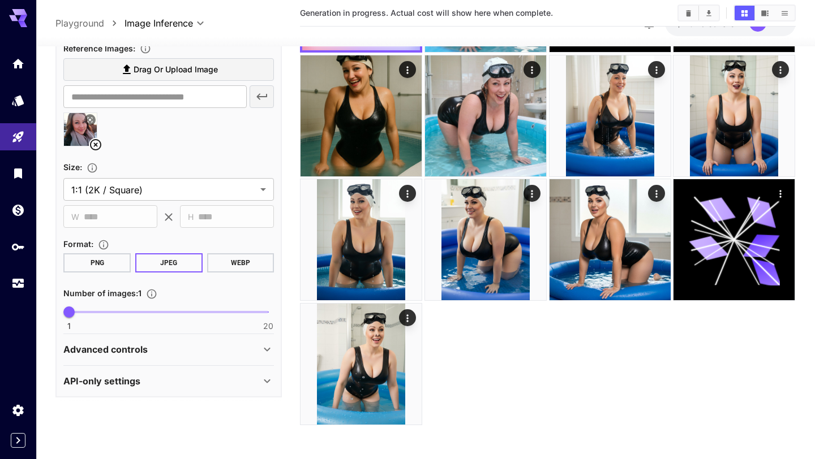
click at [197, 351] on div "Advanced controls" at bounding box center [161, 350] width 197 height 14
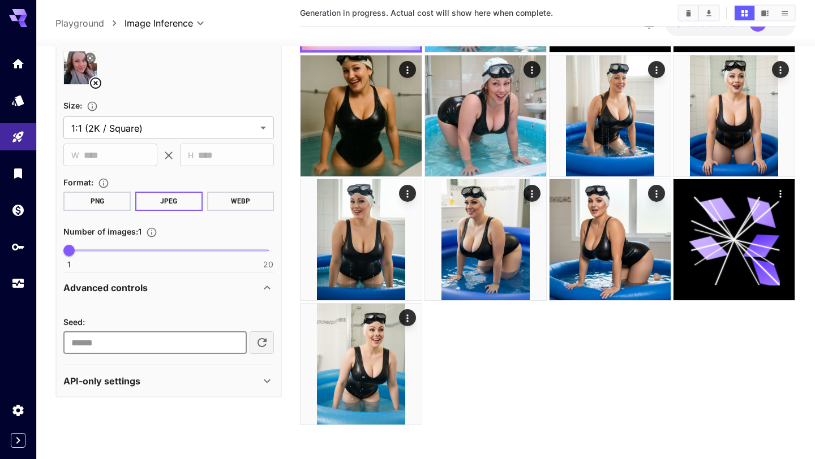
click at [218, 345] on input "********" at bounding box center [154, 343] width 183 height 23
type input "*******"
click at [176, 438] on div "**********" at bounding box center [425, 173] width 740 height 574
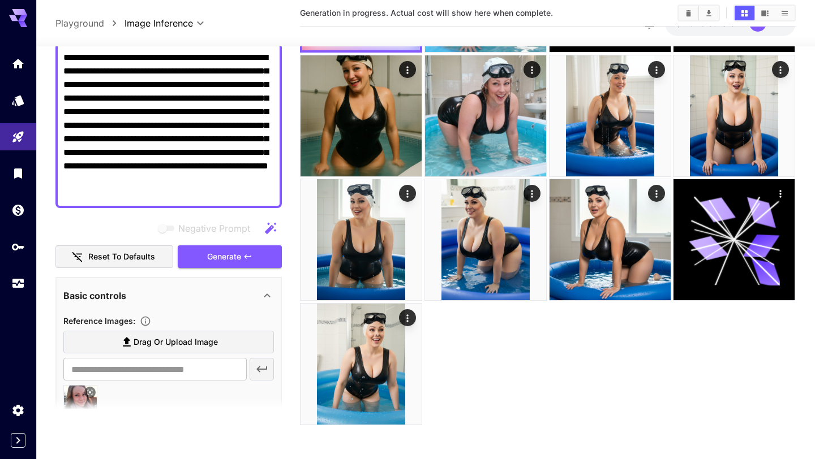
scroll to position [53, 0]
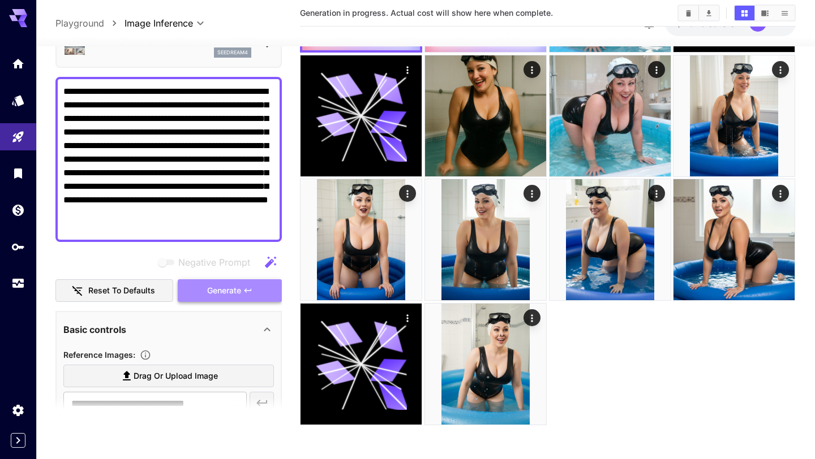
click at [205, 293] on button "Generate" at bounding box center [230, 291] width 104 height 23
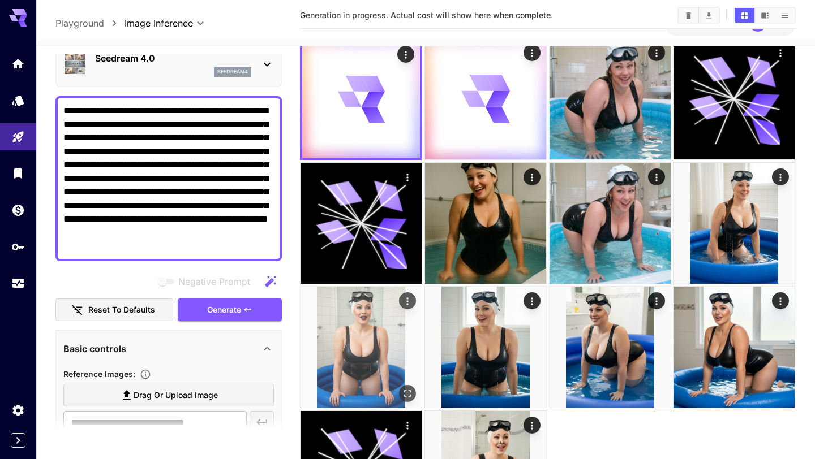
scroll to position [0, 0]
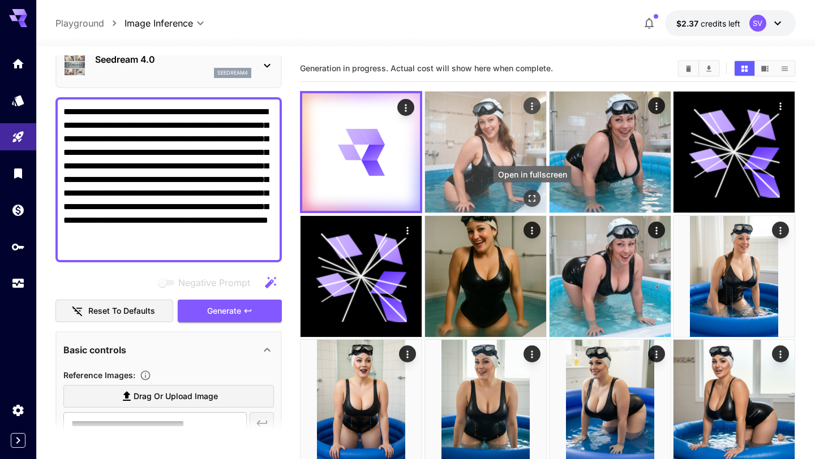
click at [530, 199] on icon "Open in fullscreen" at bounding box center [531, 198] width 11 height 11
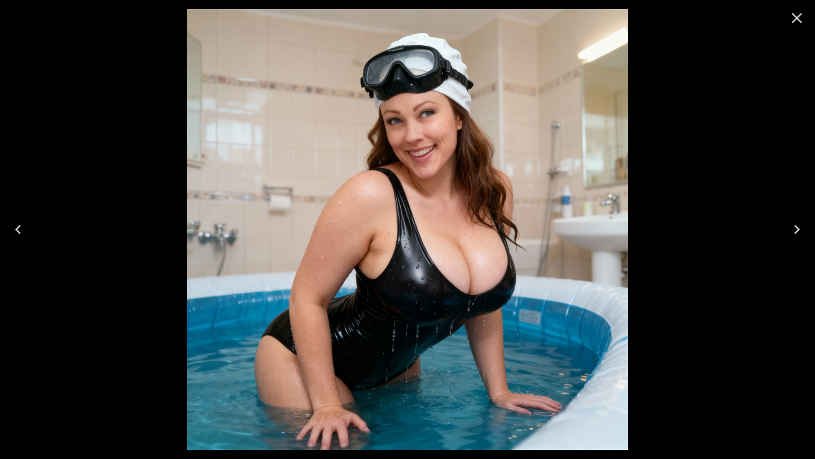
click at [796, 22] on icon "Close" at bounding box center [797, 18] width 18 height 18
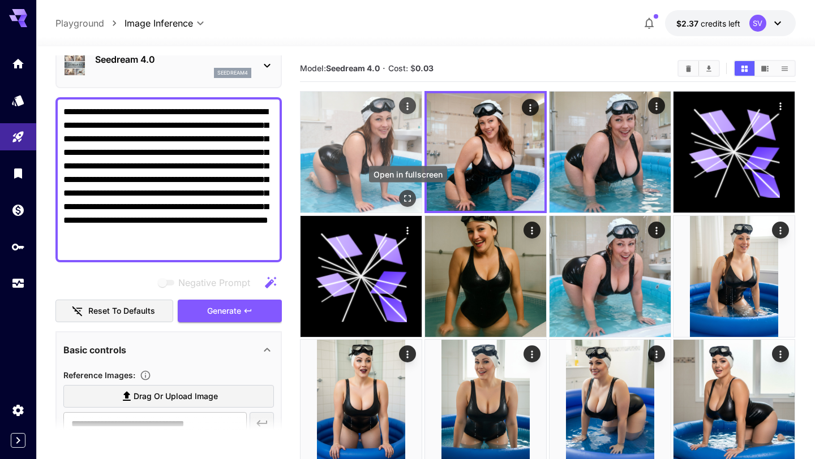
click at [406, 203] on icon "Open in fullscreen" at bounding box center [407, 198] width 11 height 11
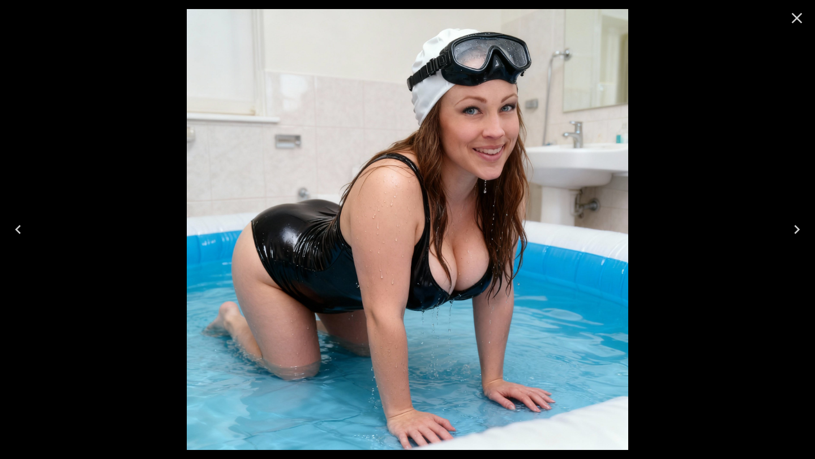
click at [795, 16] on icon "Close" at bounding box center [797, 18] width 11 height 11
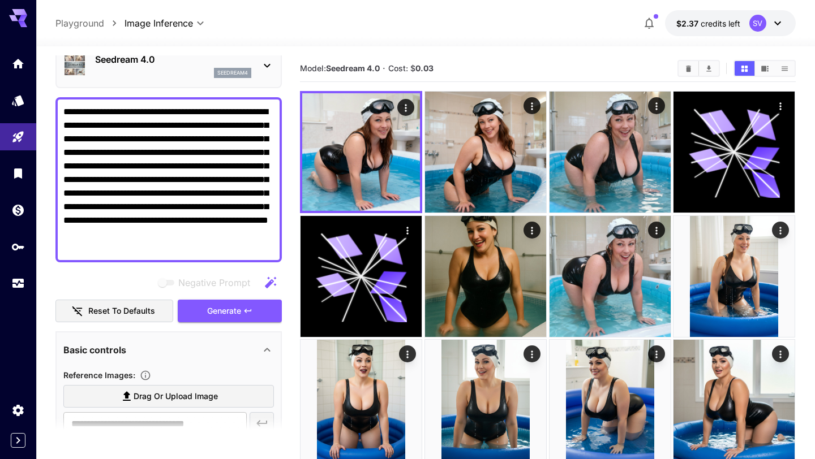
click at [255, 247] on textarea "**********" at bounding box center [168, 179] width 211 height 149
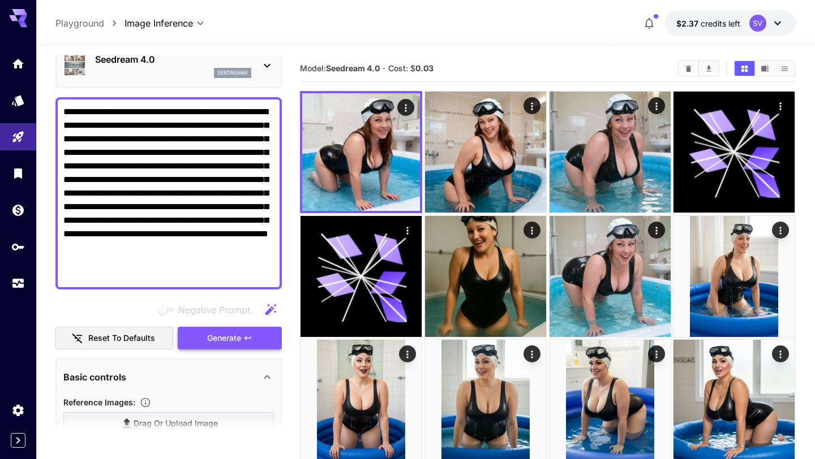
type textarea "**********"
click at [227, 347] on button "Generate" at bounding box center [230, 338] width 104 height 23
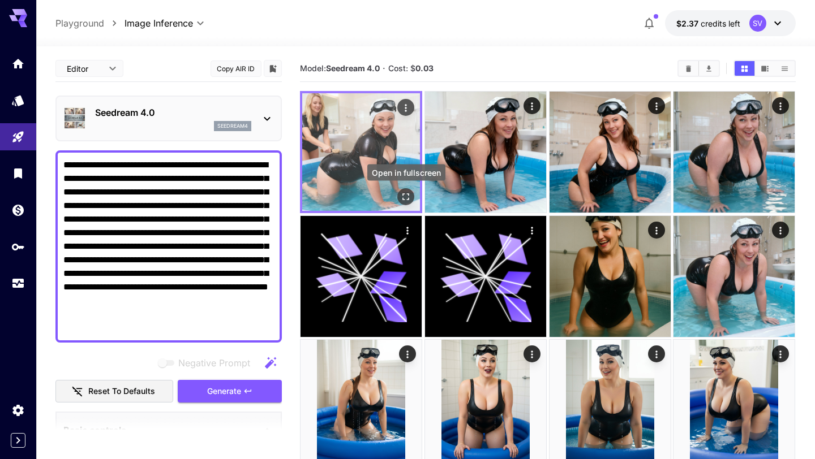
click at [408, 198] on icon "Open in fullscreen" at bounding box center [406, 196] width 11 height 11
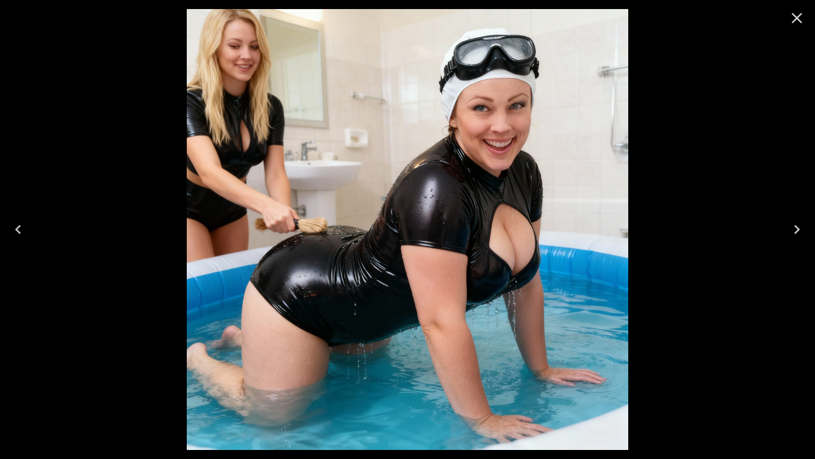
click at [798, 16] on icon "Close" at bounding box center [797, 18] width 11 height 11
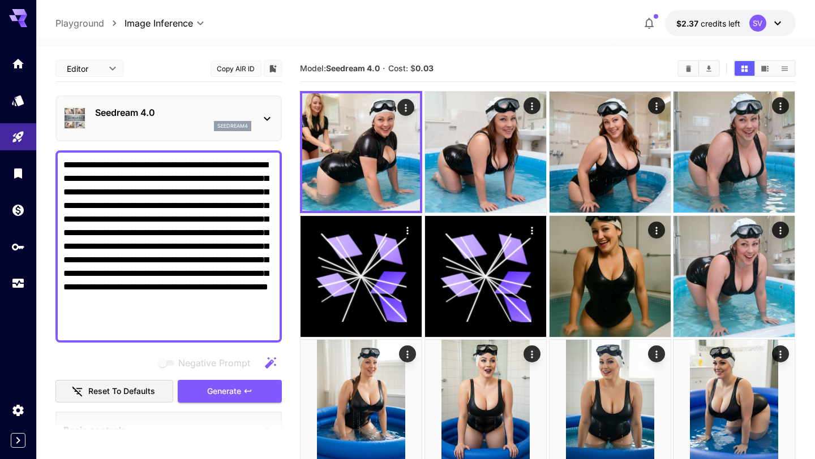
click at [88, 316] on textarea "**********" at bounding box center [168, 246] width 211 height 177
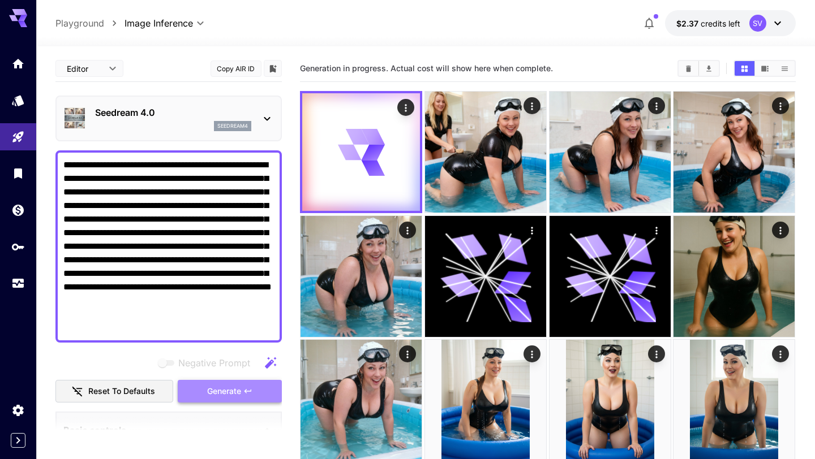
click at [212, 392] on span "Generate" at bounding box center [224, 392] width 34 height 14
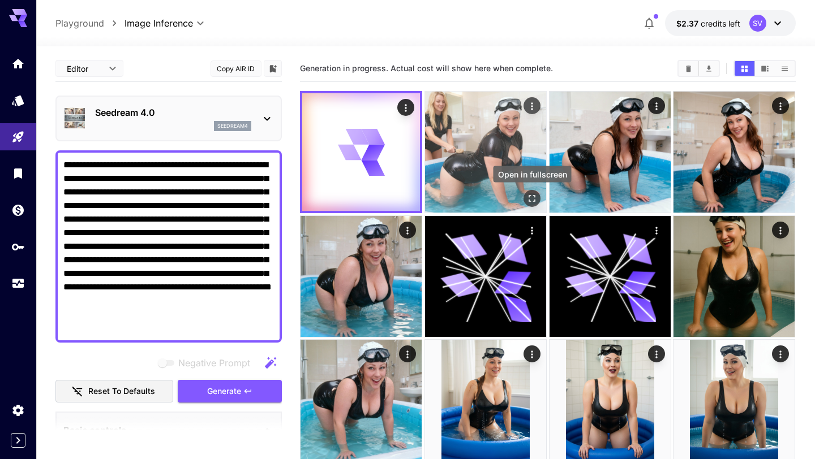
click at [529, 196] on icon "Open in fullscreen" at bounding box center [531, 198] width 11 height 11
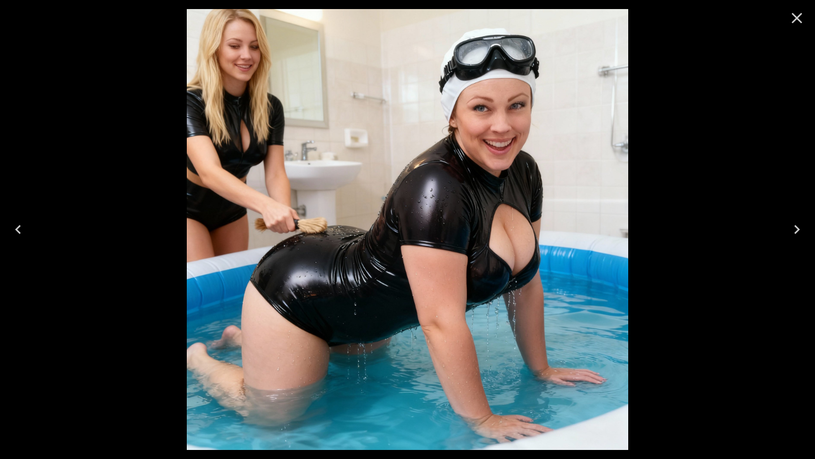
click at [796, 19] on icon "Close" at bounding box center [797, 18] width 11 height 11
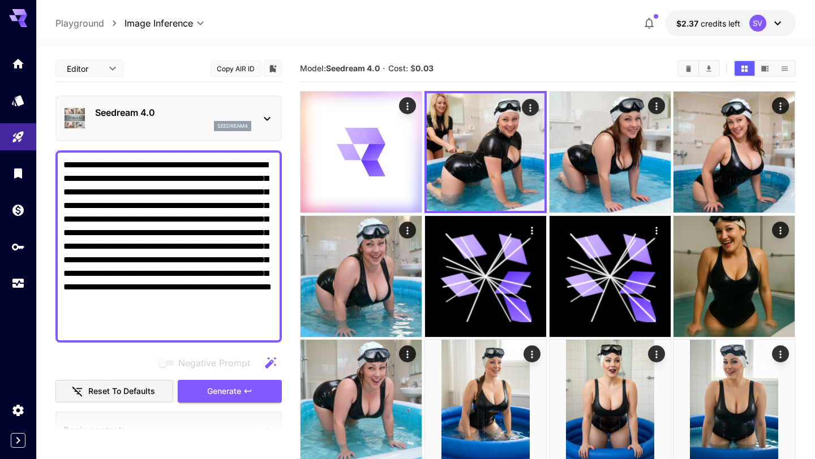
click at [69, 272] on textarea "**********" at bounding box center [168, 246] width 211 height 177
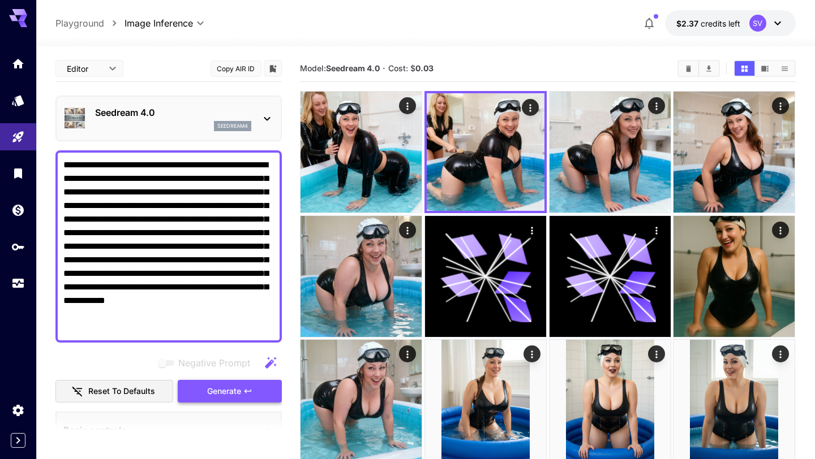
click at [200, 395] on button "Generate" at bounding box center [230, 391] width 104 height 23
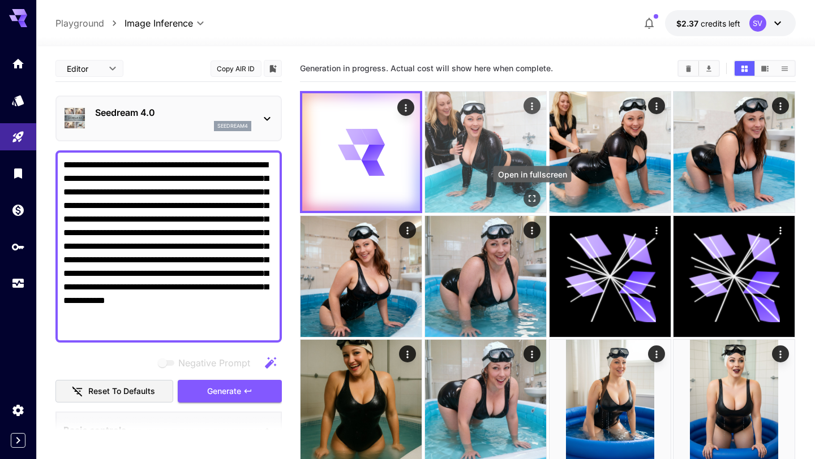
click at [534, 201] on icon "Open in fullscreen" at bounding box center [531, 198] width 11 height 11
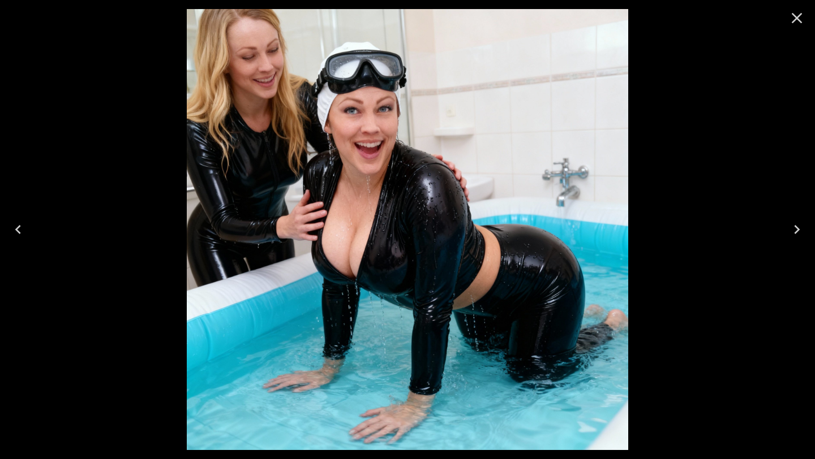
click at [797, 14] on icon "Close" at bounding box center [797, 18] width 18 height 18
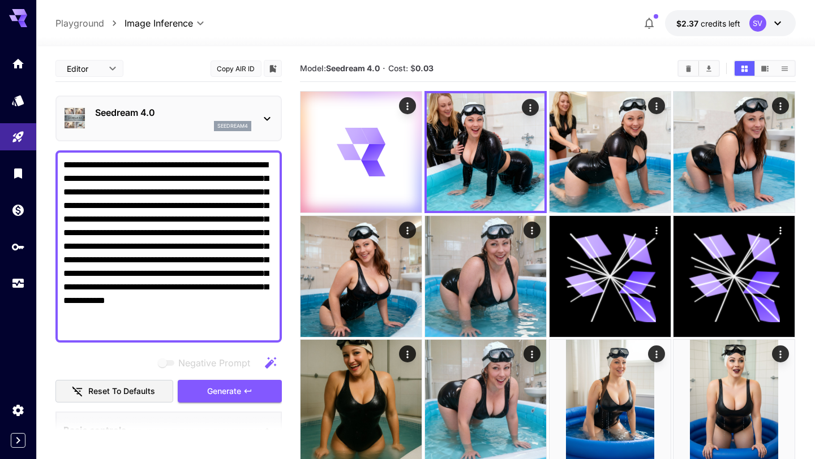
click at [130, 246] on textarea "**********" at bounding box center [168, 246] width 211 height 177
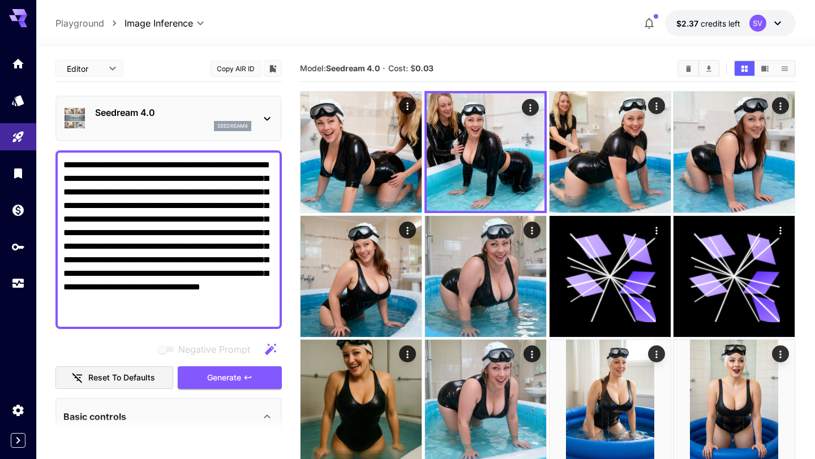
click at [171, 300] on textarea "**********" at bounding box center [168, 239] width 211 height 163
click at [175, 298] on textarea "**********" at bounding box center [168, 239] width 211 height 163
click at [192, 309] on textarea "**********" at bounding box center [168, 239] width 211 height 163
click at [214, 379] on span "Generate" at bounding box center [224, 378] width 34 height 14
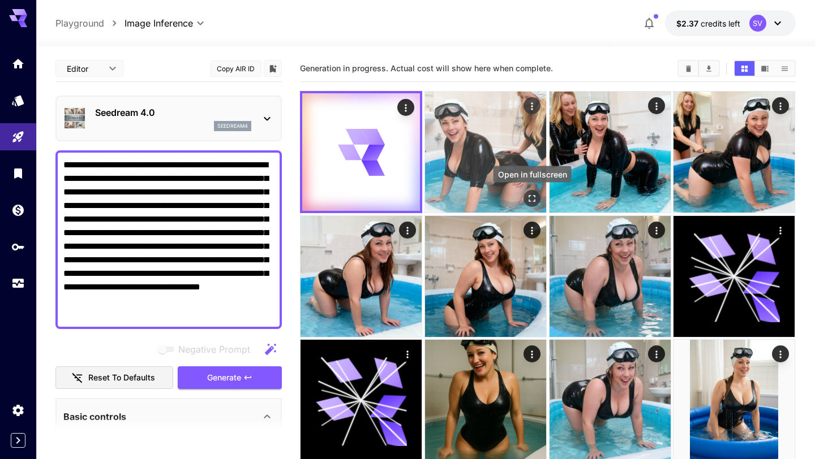
click at [535, 197] on icon "Open in fullscreen" at bounding box center [531, 198] width 11 height 11
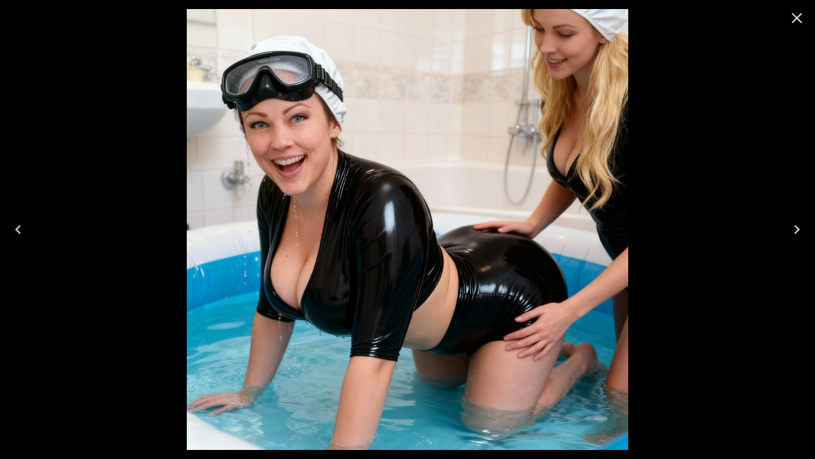
click at [798, 21] on icon "Close" at bounding box center [797, 18] width 18 height 18
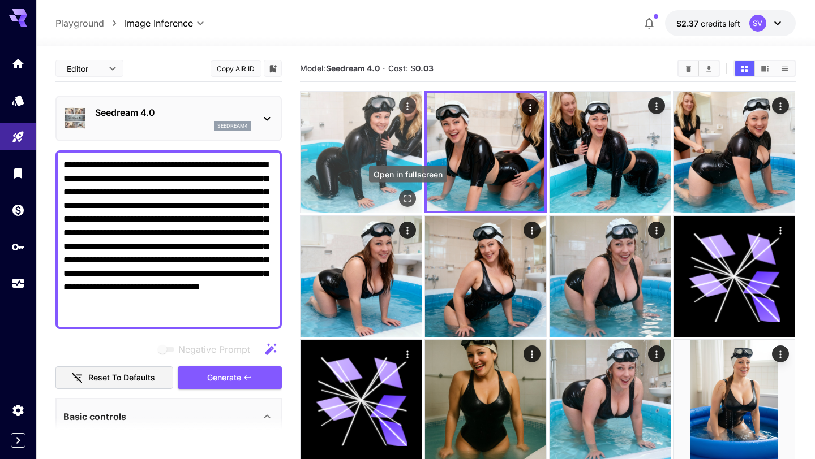
click at [409, 199] on icon "Open in fullscreen" at bounding box center [407, 198] width 11 height 11
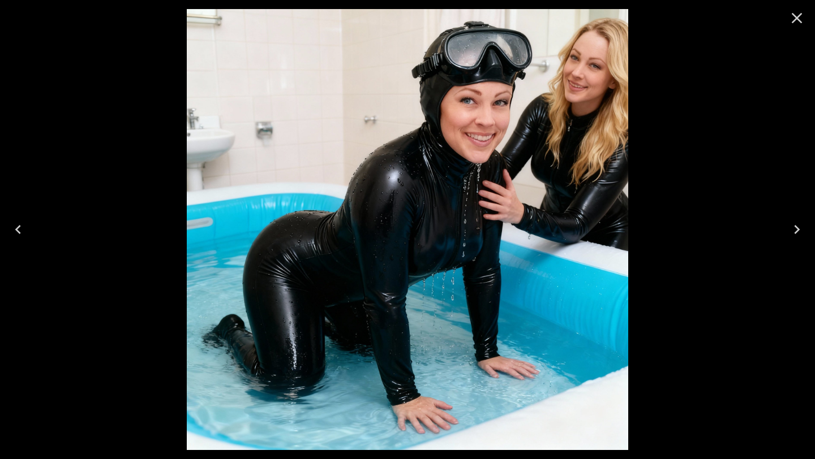
click at [792, 18] on icon "Close" at bounding box center [797, 18] width 18 height 18
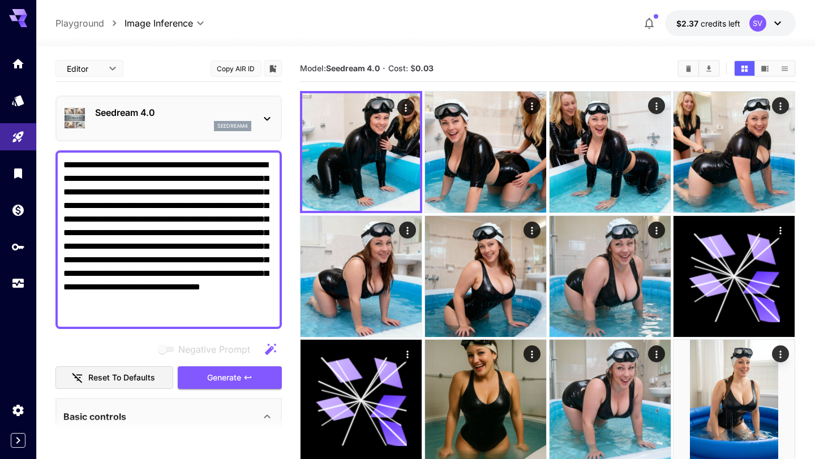
click at [88, 265] on textarea "**********" at bounding box center [168, 239] width 211 height 163
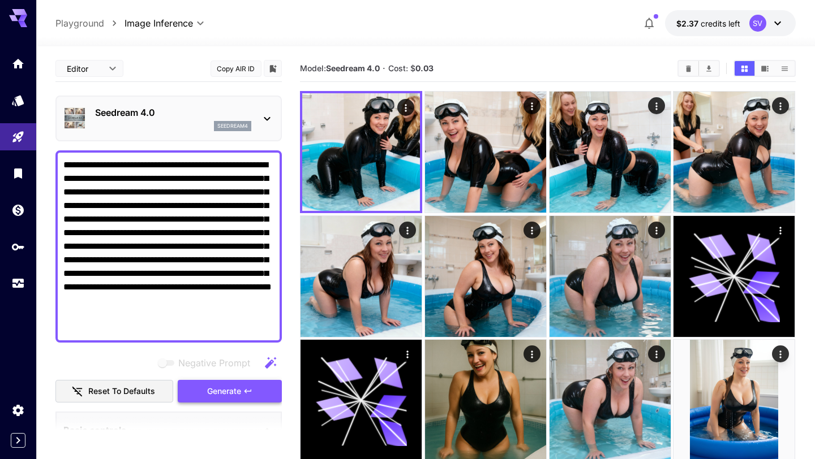
click at [215, 393] on span "Generate" at bounding box center [224, 392] width 34 height 14
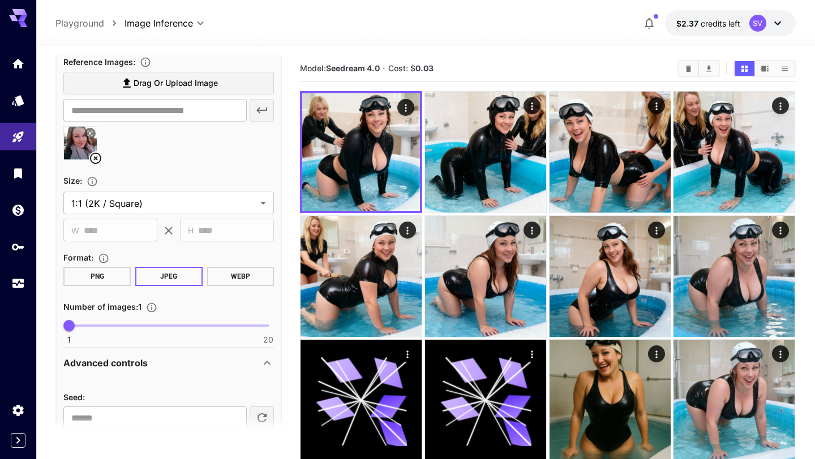
scroll to position [449, 0]
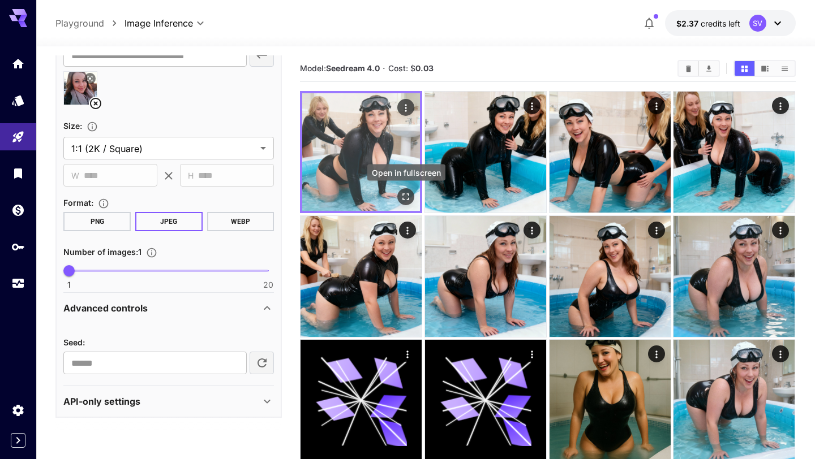
click at [408, 197] on icon "Open in fullscreen" at bounding box center [406, 196] width 11 height 11
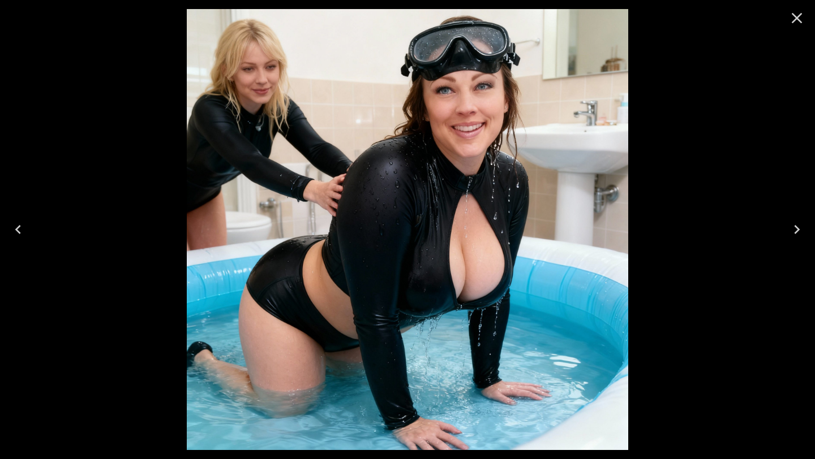
click at [793, 21] on icon "Close" at bounding box center [797, 18] width 11 height 11
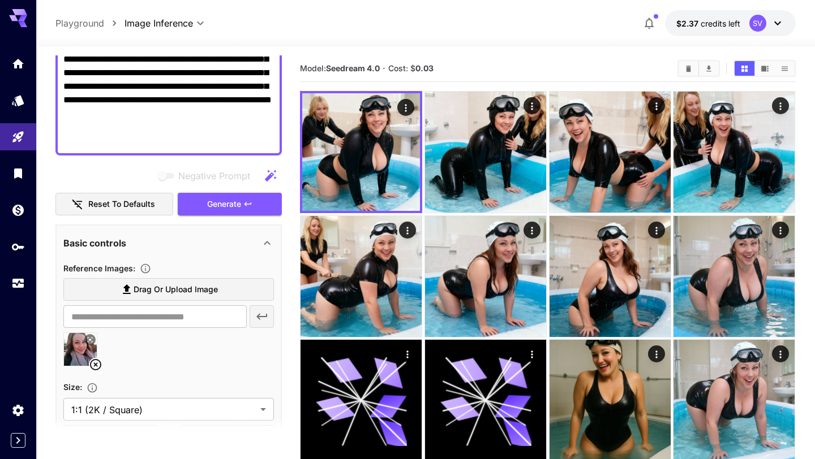
scroll to position [0, 0]
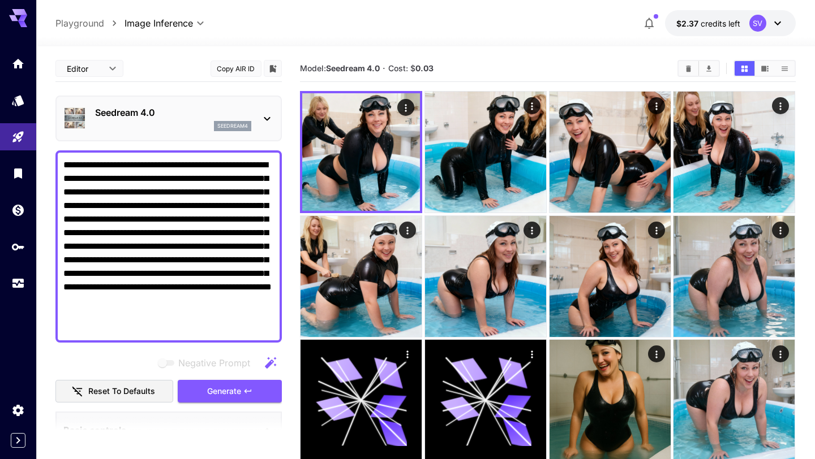
click at [92, 316] on textarea "**********" at bounding box center [168, 246] width 211 height 177
click at [65, 329] on textarea "**********" at bounding box center [168, 246] width 211 height 177
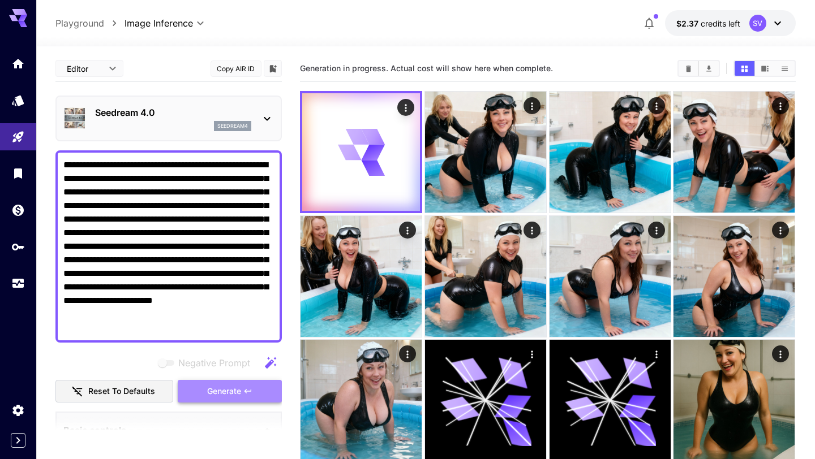
click at [216, 402] on button "Generate" at bounding box center [230, 391] width 104 height 23
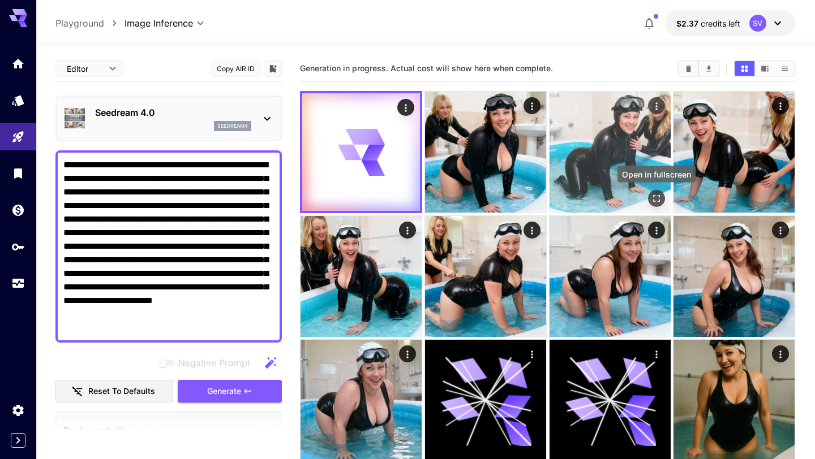
click at [655, 195] on icon "Open in fullscreen" at bounding box center [656, 198] width 11 height 11
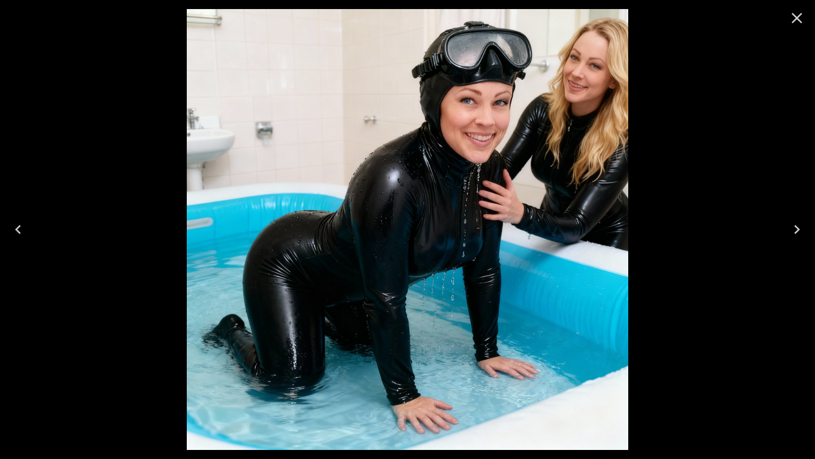
click at [796, 23] on icon "Close" at bounding box center [797, 18] width 18 height 18
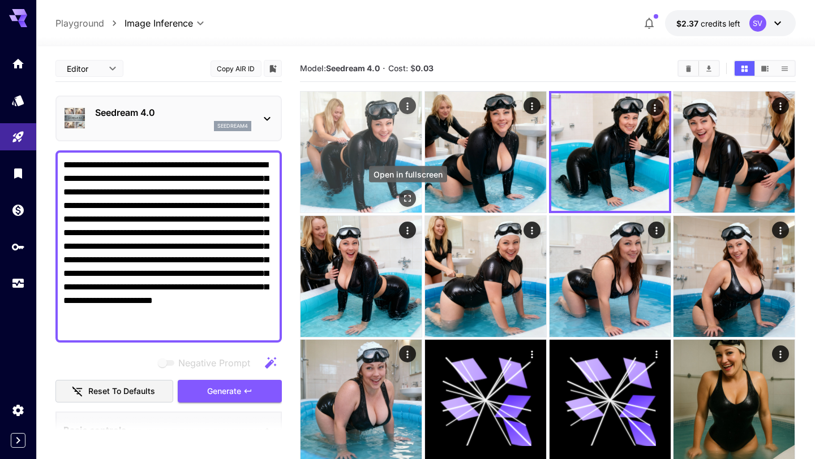
click at [407, 199] on icon "Open in fullscreen" at bounding box center [407, 198] width 11 height 11
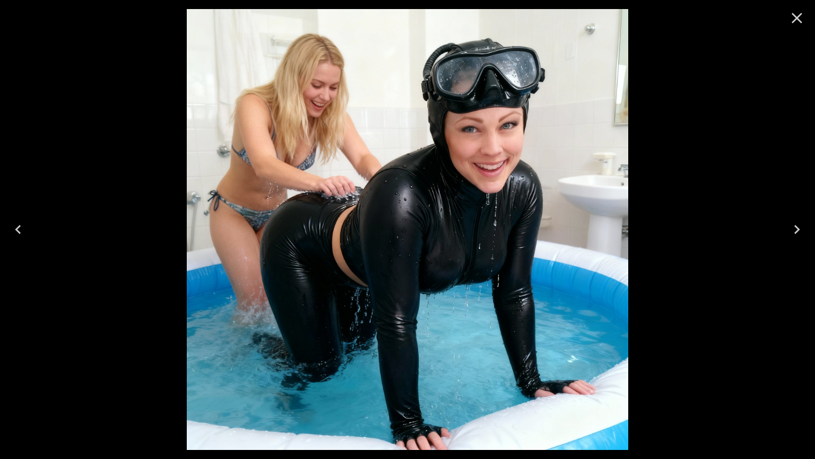
click at [801, 19] on icon "Close" at bounding box center [797, 18] width 18 height 18
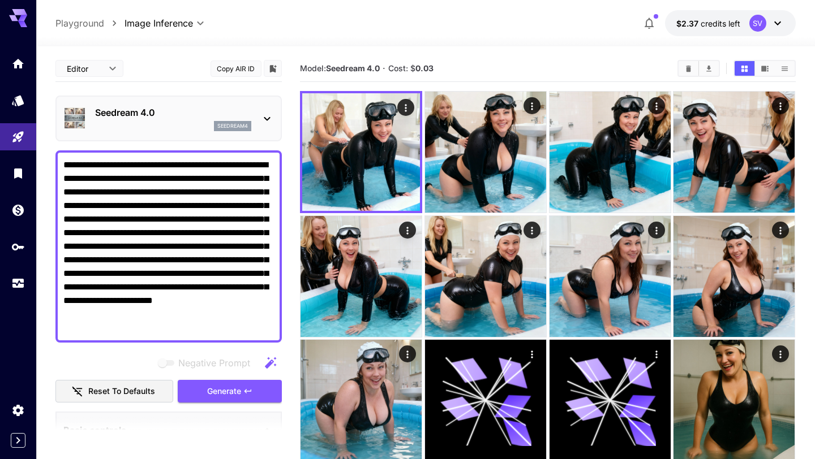
click at [101, 257] on textarea "**********" at bounding box center [168, 246] width 211 height 177
click at [221, 329] on textarea "**********" at bounding box center [168, 246] width 211 height 177
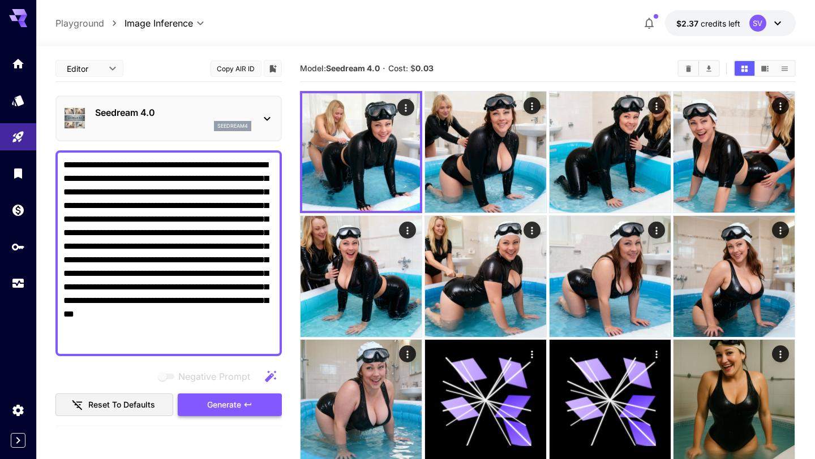
type textarea "**********"
click at [235, 408] on span "Generate" at bounding box center [224, 405] width 34 height 14
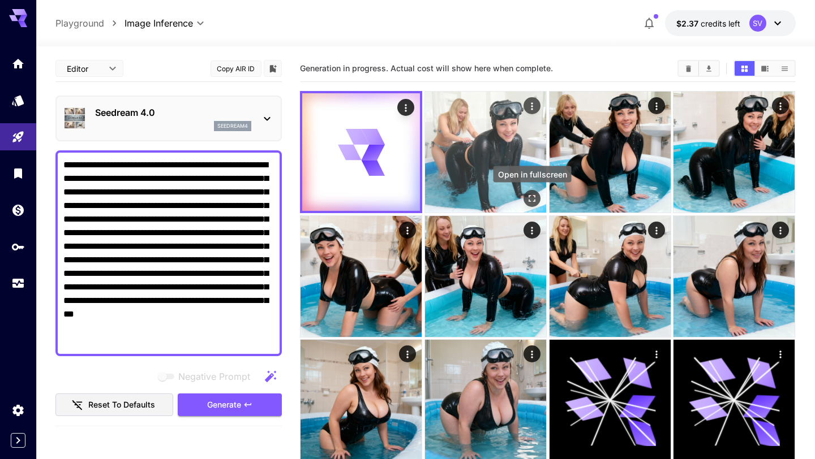
click at [525, 197] on button "Open in fullscreen" at bounding box center [531, 198] width 17 height 17
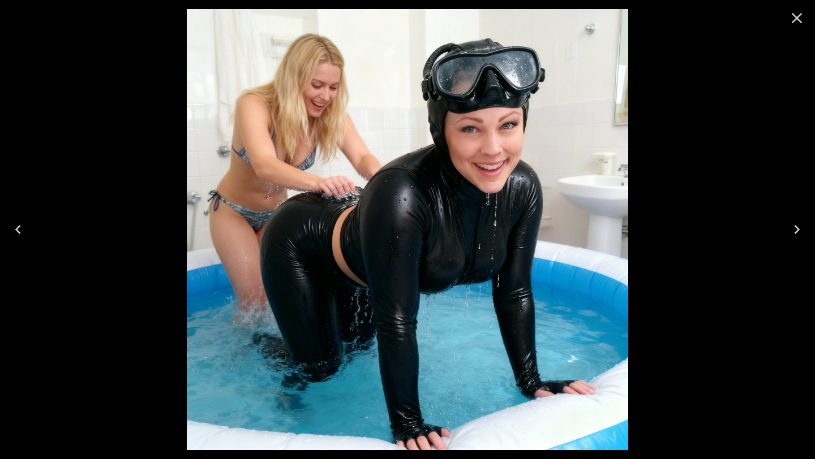
click at [796, 16] on icon "Close" at bounding box center [797, 18] width 18 height 18
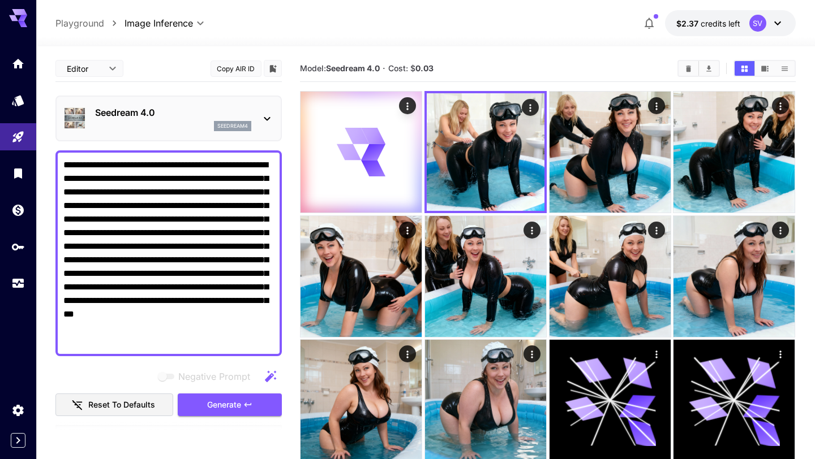
click at [153, 97] on div "Seedream 4.0 seedream4" at bounding box center [168, 119] width 226 height 46
click at [153, 118] on p "Seedream 4.0" at bounding box center [173, 113] width 156 height 14
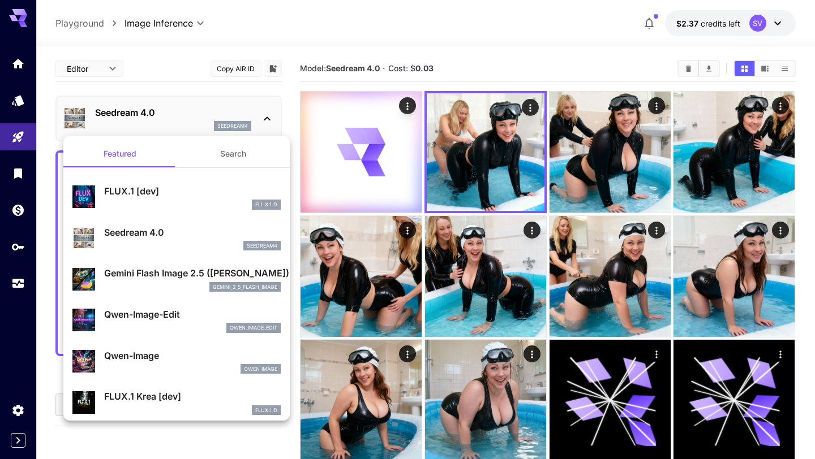
click at [145, 285] on div "gemini_2_5_flash_image" at bounding box center [192, 287] width 177 height 10
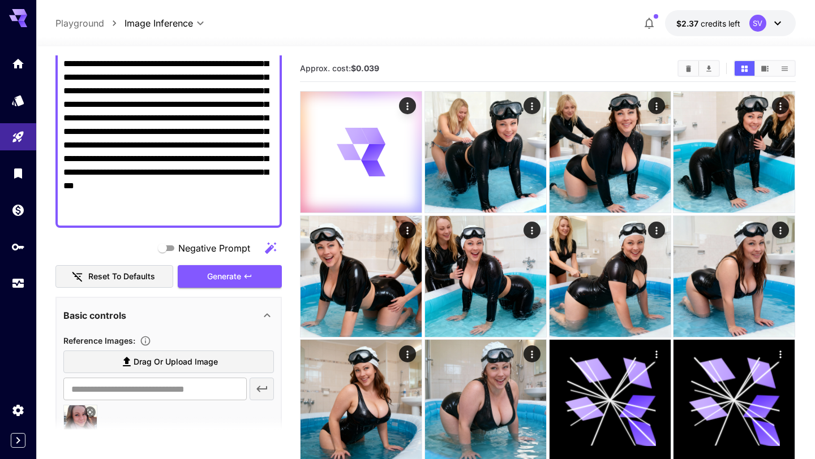
scroll to position [188, 0]
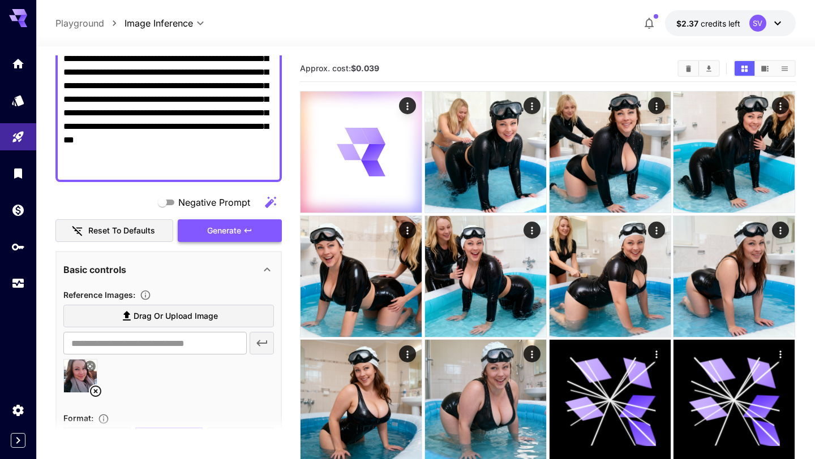
click at [227, 235] on span "Generate" at bounding box center [224, 231] width 34 height 14
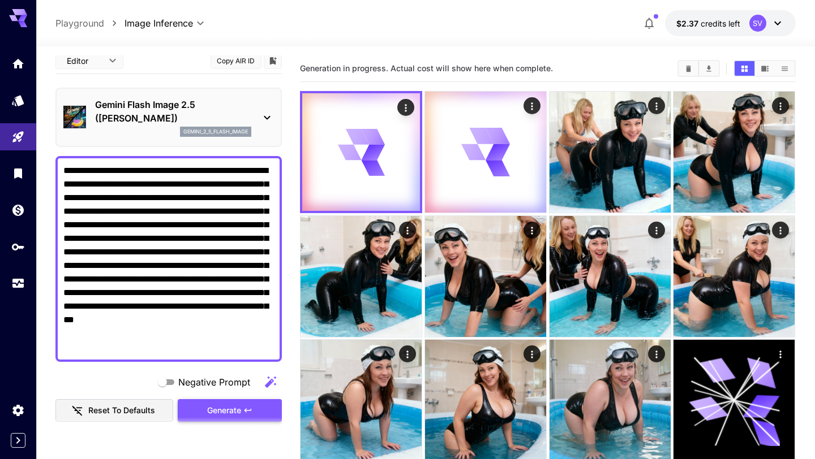
scroll to position [0, 0]
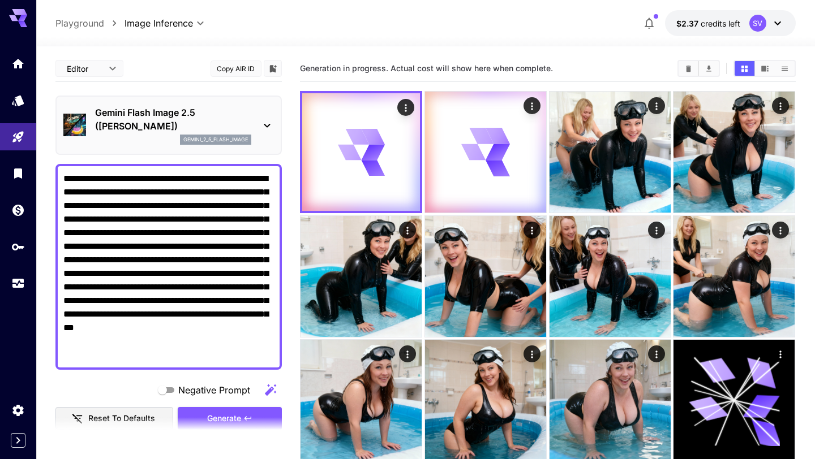
click at [211, 142] on p "gemini_2_5_flash_image" at bounding box center [215, 140] width 65 height 8
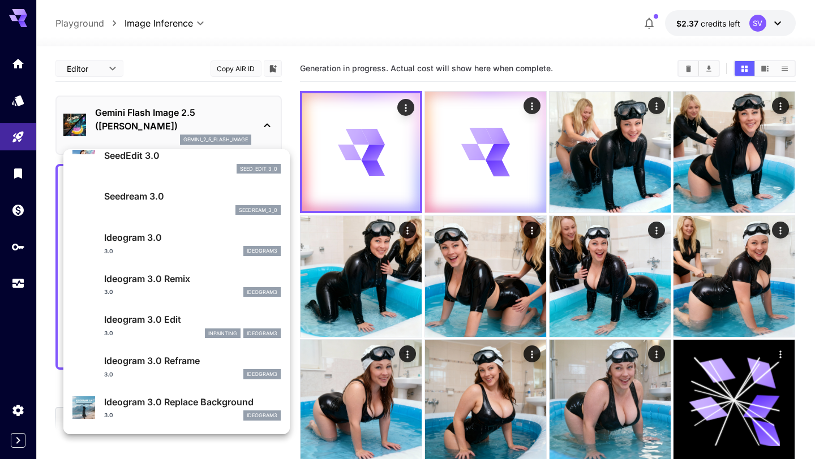
scroll to position [265, 0]
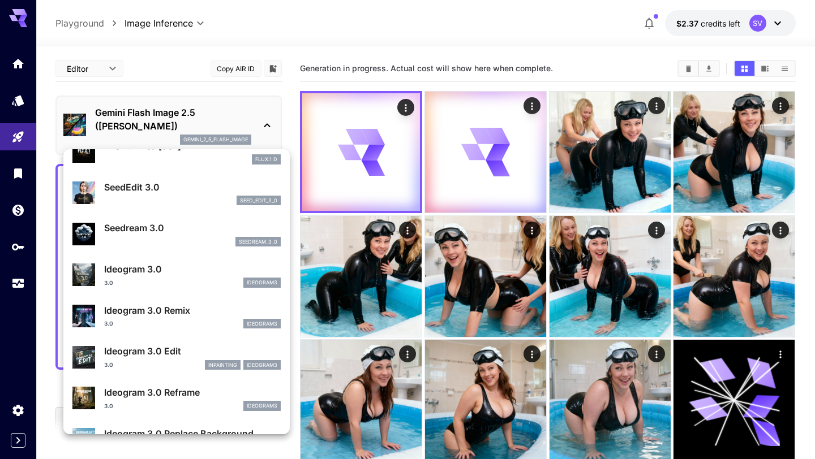
click at [177, 281] on div "3.0 ideogram3" at bounding box center [192, 283] width 177 height 10
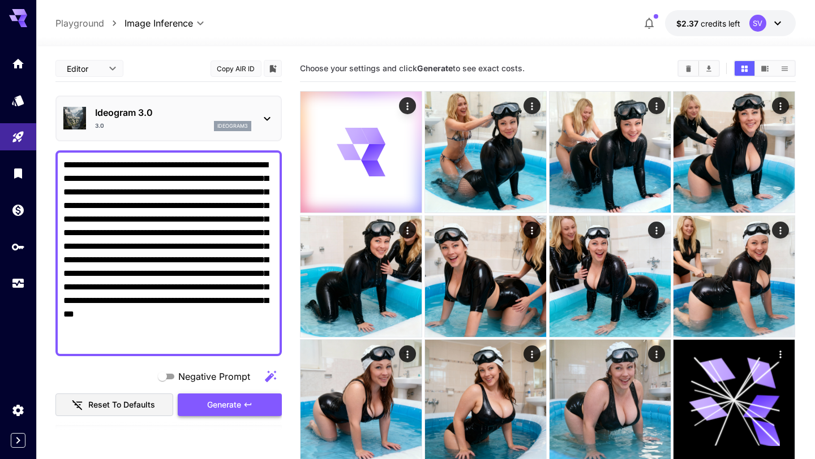
click at [191, 411] on button "Generate" at bounding box center [230, 405] width 104 height 23
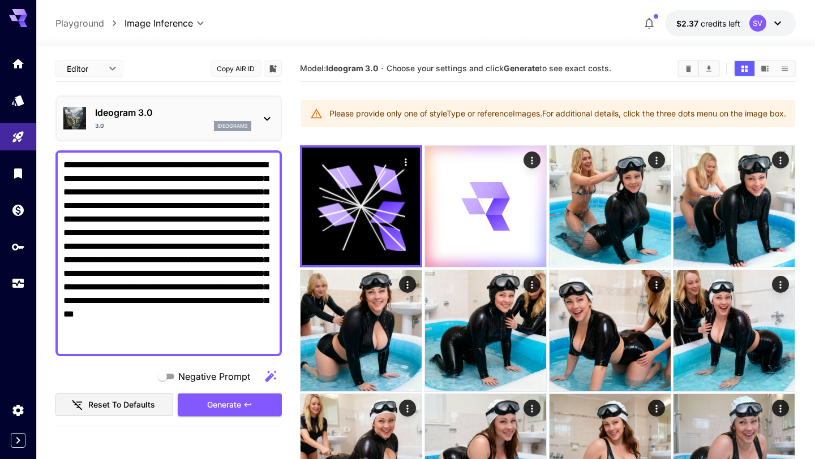
click at [177, 112] on p "Ideogram 3.0" at bounding box center [173, 113] width 156 height 14
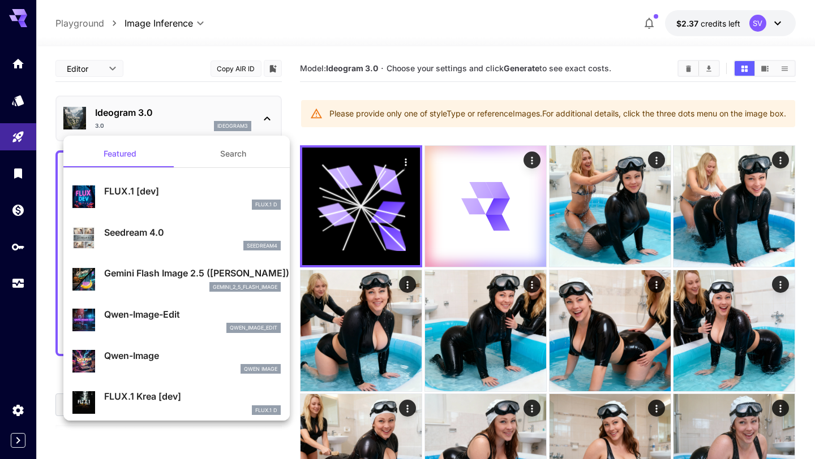
click at [172, 87] on div at bounding box center [407, 229] width 815 height 459
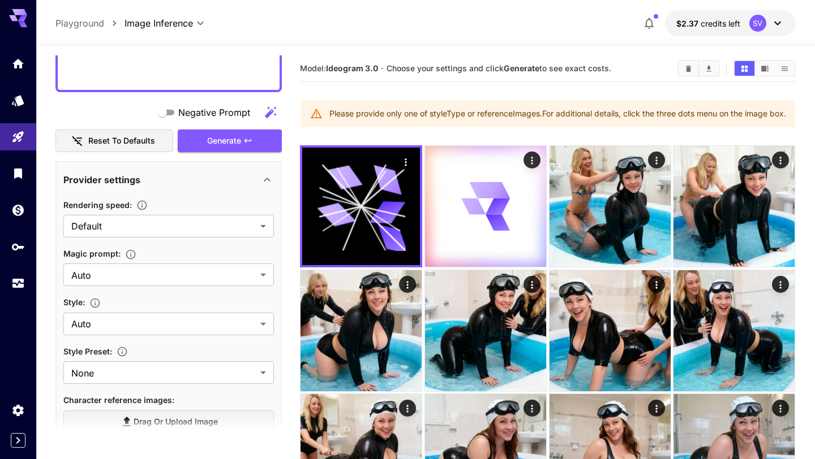
scroll to position [453, 0]
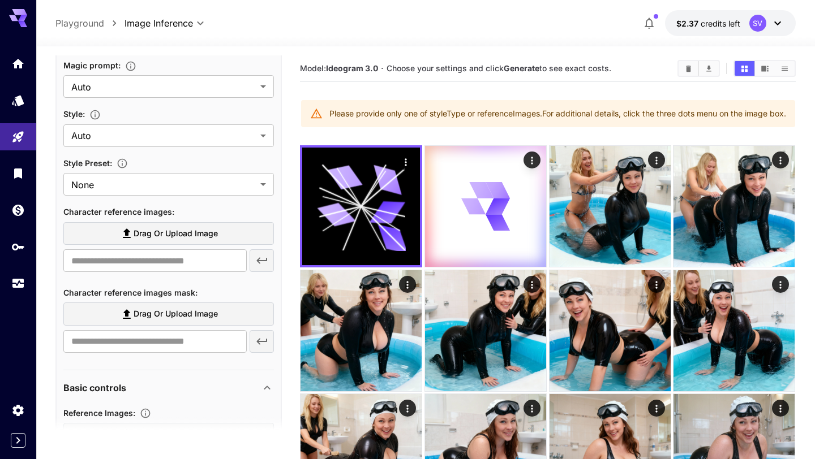
click at [171, 236] on span "Drag or upload image" at bounding box center [176, 234] width 84 height 14
click at [0, 0] on input "Drag or upload image" at bounding box center [0, 0] width 0 height 0
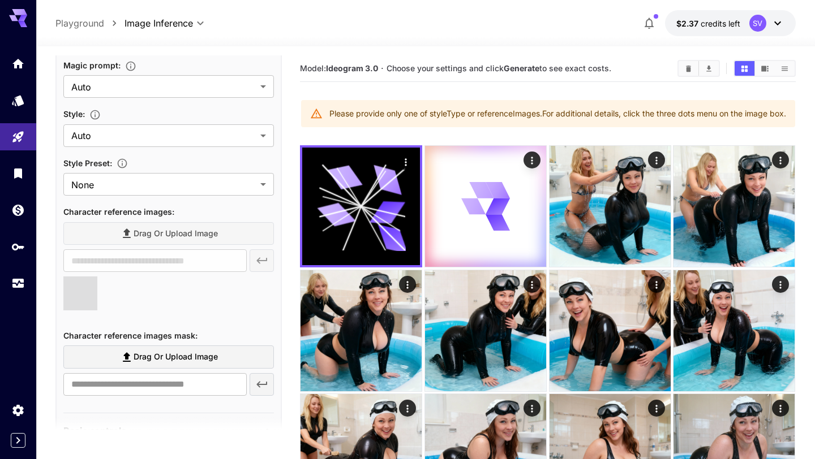
type input "**********"
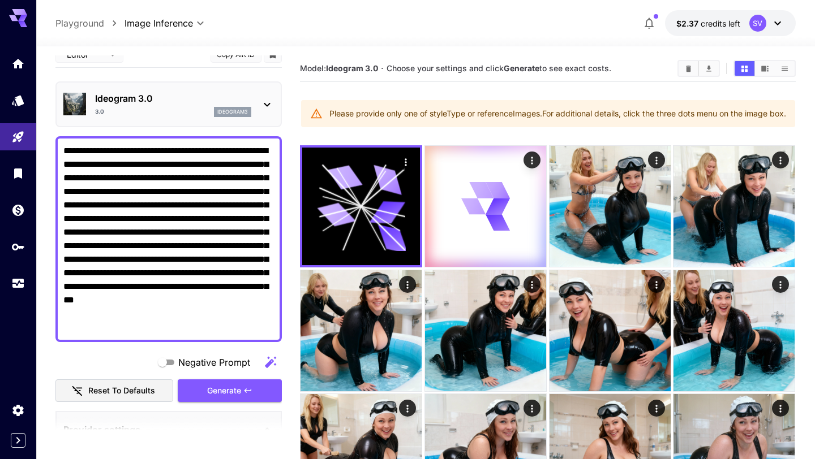
scroll to position [0, 0]
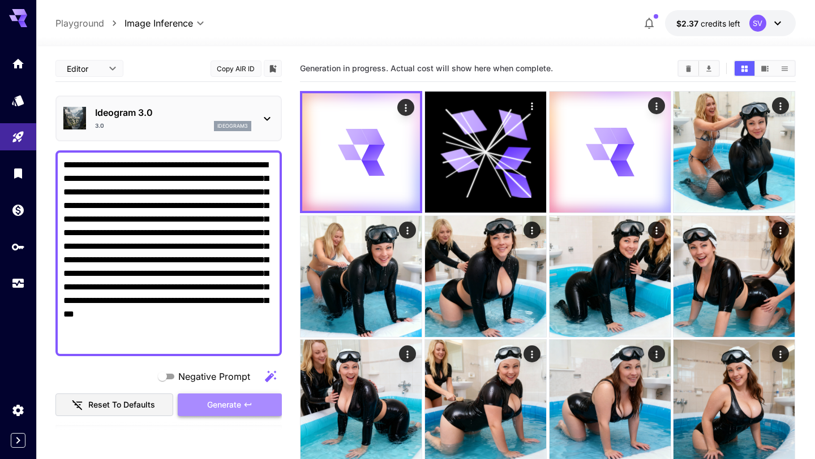
click at [203, 406] on button "Generate" at bounding box center [230, 405] width 104 height 23
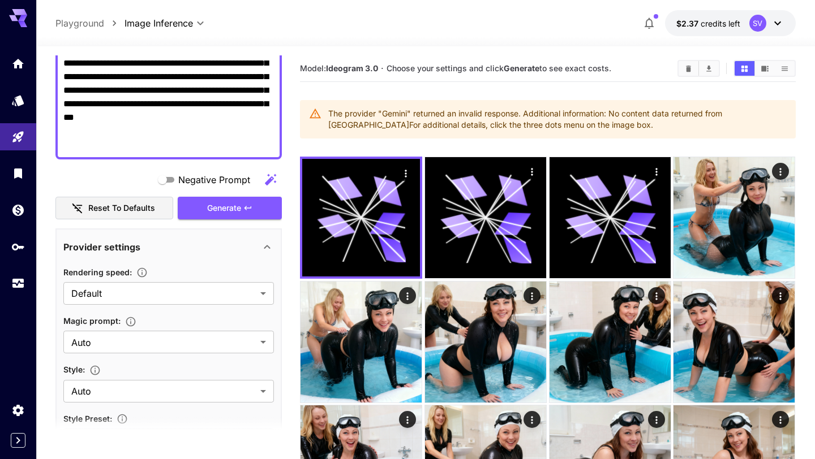
scroll to position [199, 0]
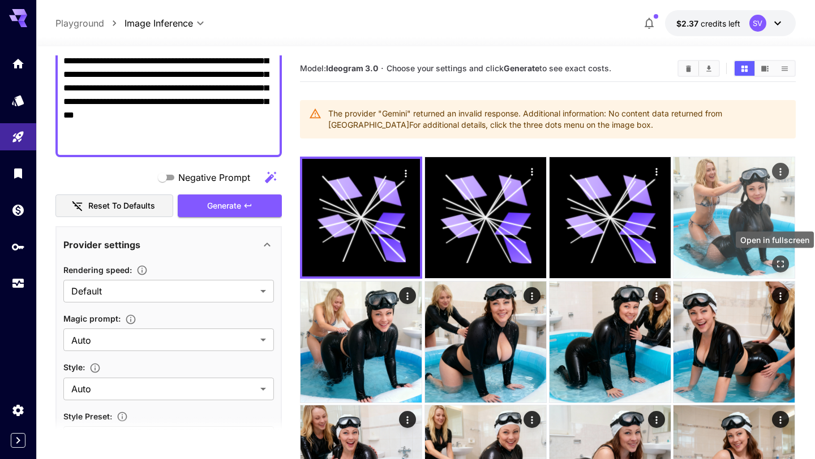
click at [783, 263] on icon "Open in fullscreen" at bounding box center [780, 264] width 11 height 11
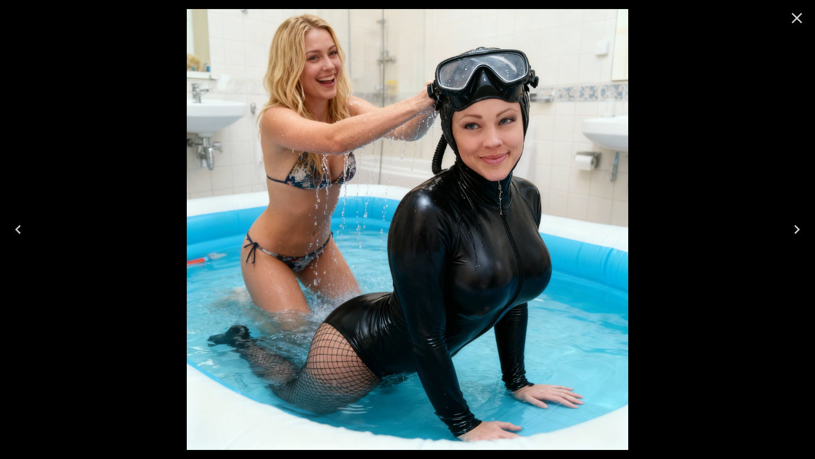
click at [793, 24] on icon "Close" at bounding box center [797, 18] width 18 height 18
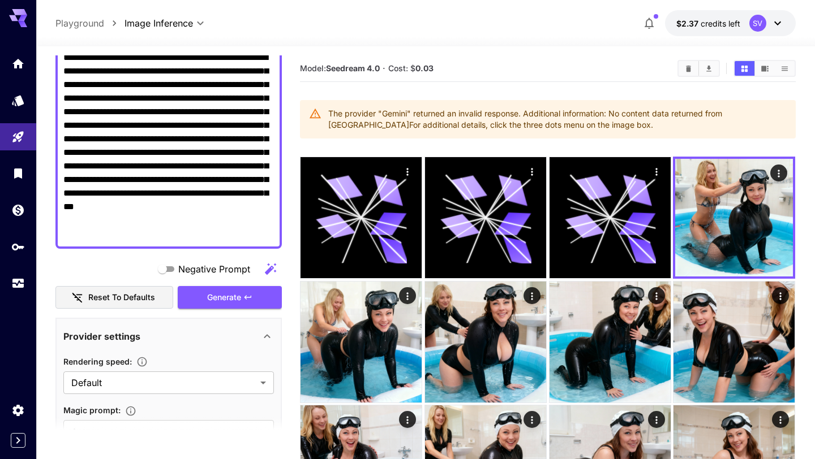
scroll to position [0, 0]
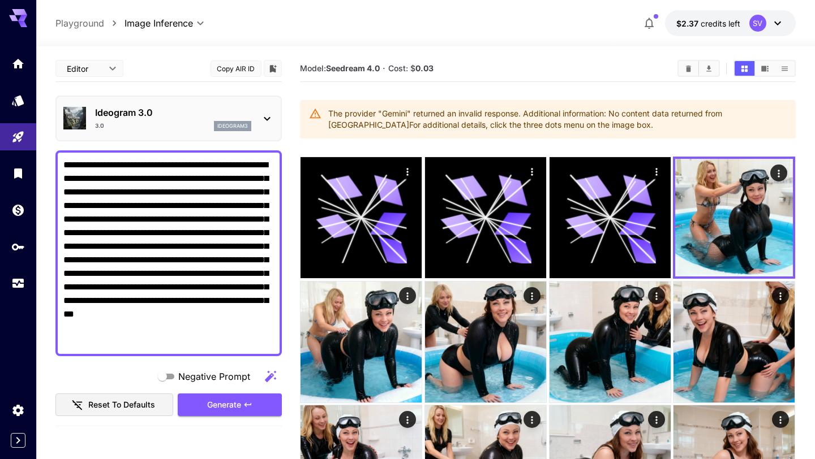
click at [231, 208] on textarea "**********" at bounding box center [168, 253] width 211 height 190
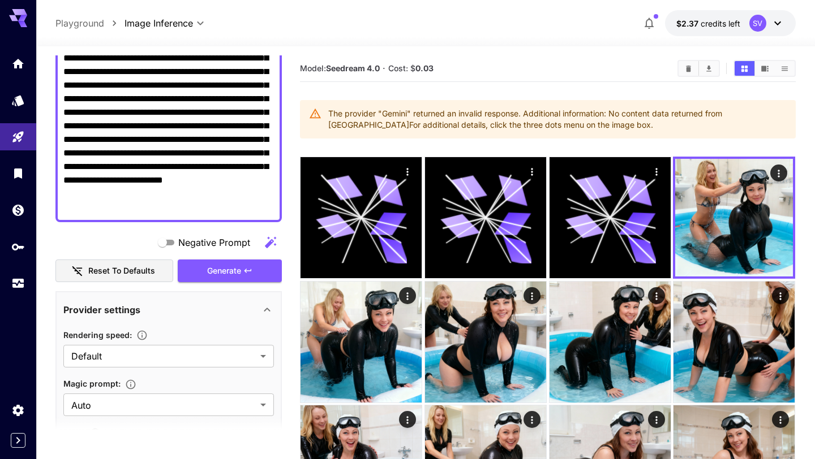
scroll to position [183, 0]
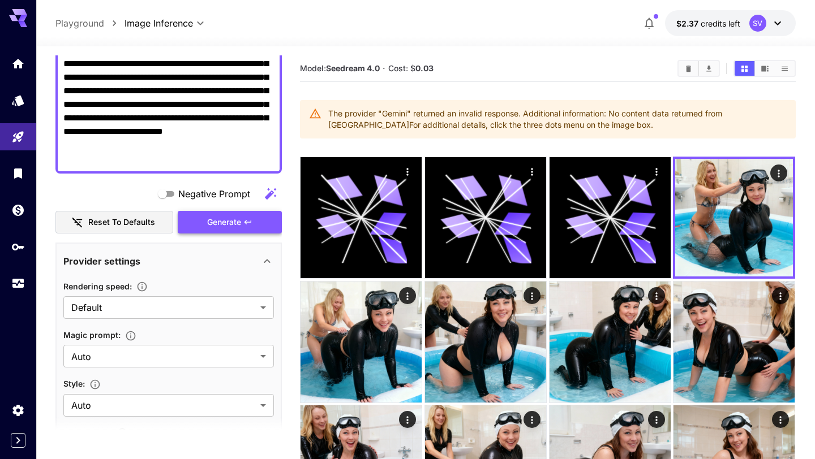
type textarea "**********"
click at [226, 226] on span "Generate" at bounding box center [224, 223] width 34 height 14
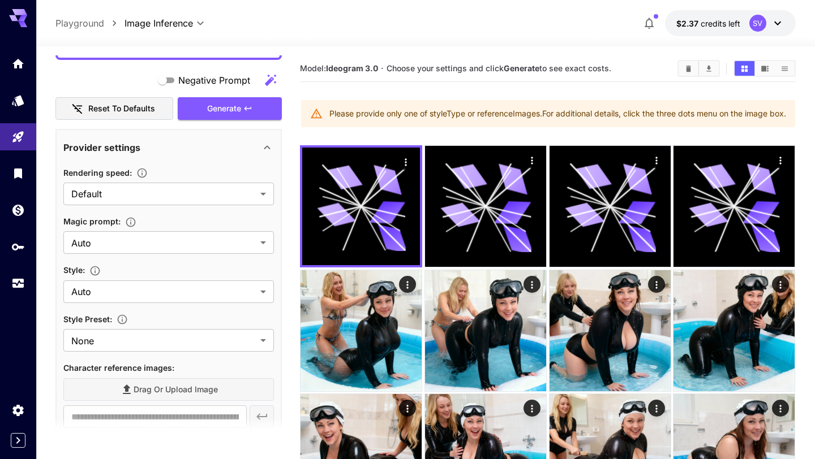
scroll to position [0, 0]
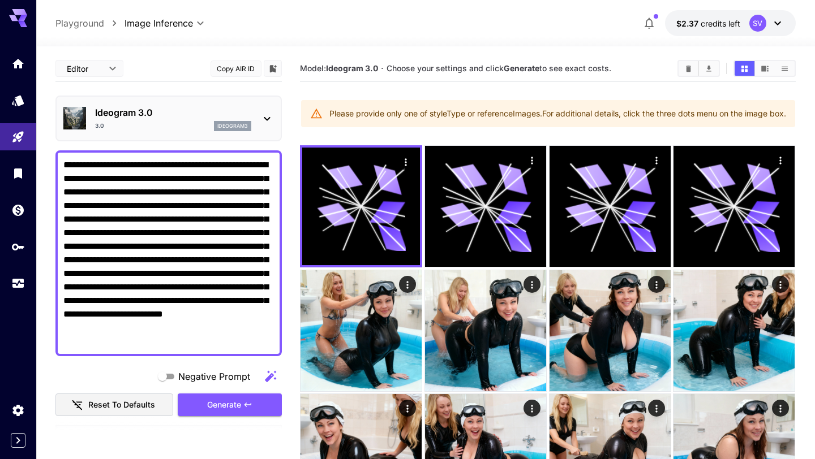
click at [216, 122] on div "ideogram3" at bounding box center [232, 126] width 37 height 10
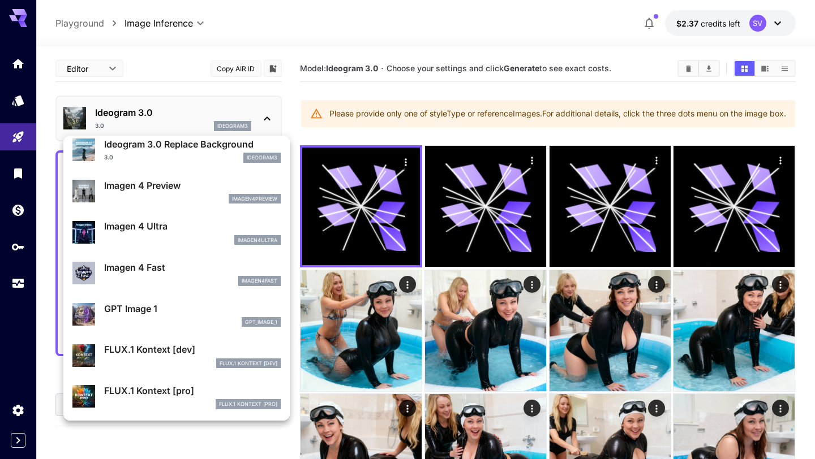
scroll to position [544, 0]
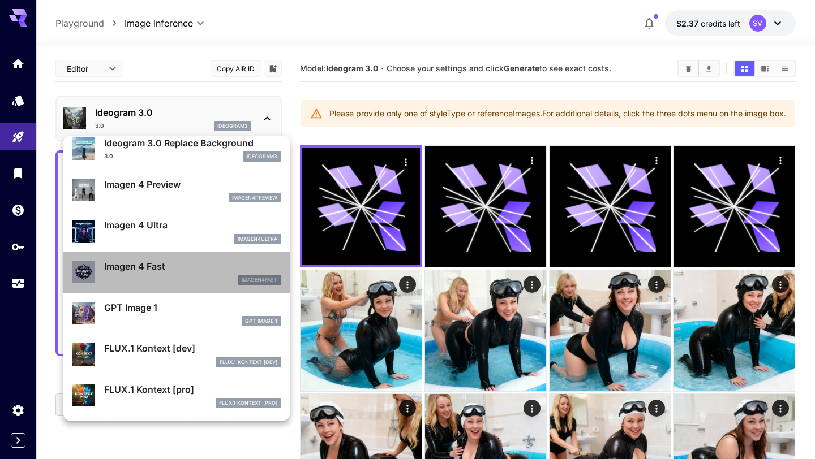
click at [166, 269] on p "Imagen 4 Fast" at bounding box center [192, 267] width 177 height 14
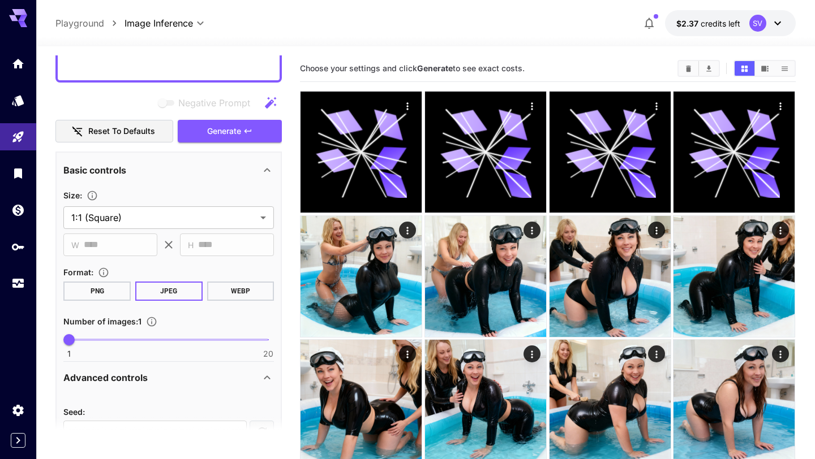
scroll to position [235, 0]
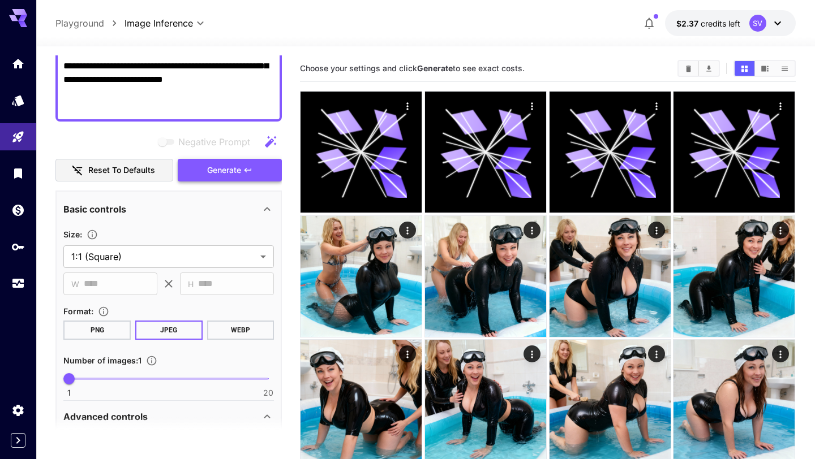
click at [239, 180] on button "Generate" at bounding box center [230, 170] width 104 height 23
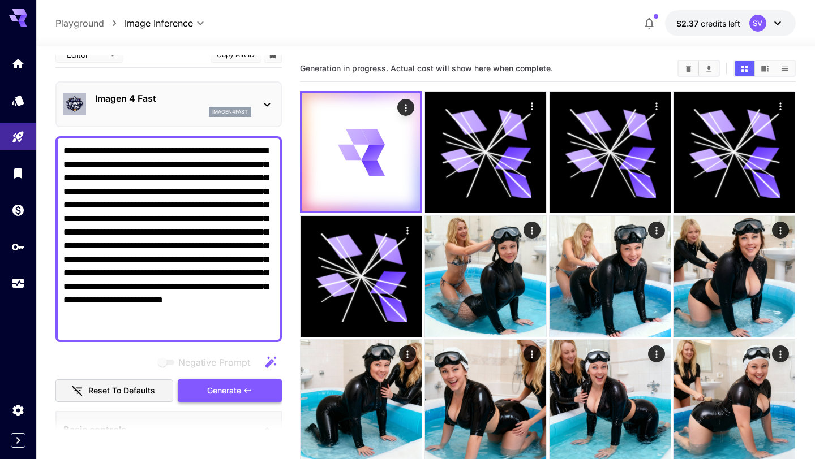
scroll to position [0, 0]
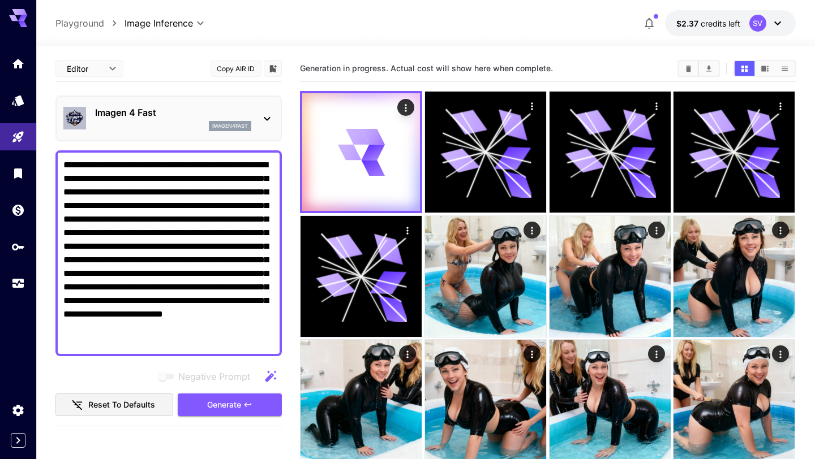
click at [221, 103] on div "Imagen 4 Fast imagen4fast" at bounding box center [168, 118] width 211 height 35
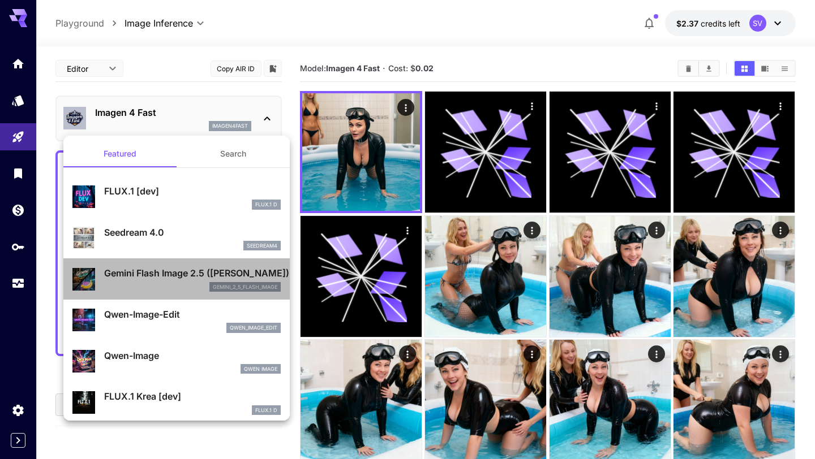
click at [191, 273] on p "Gemini Flash Image 2.5 (Nano Banana)" at bounding box center [192, 274] width 177 height 14
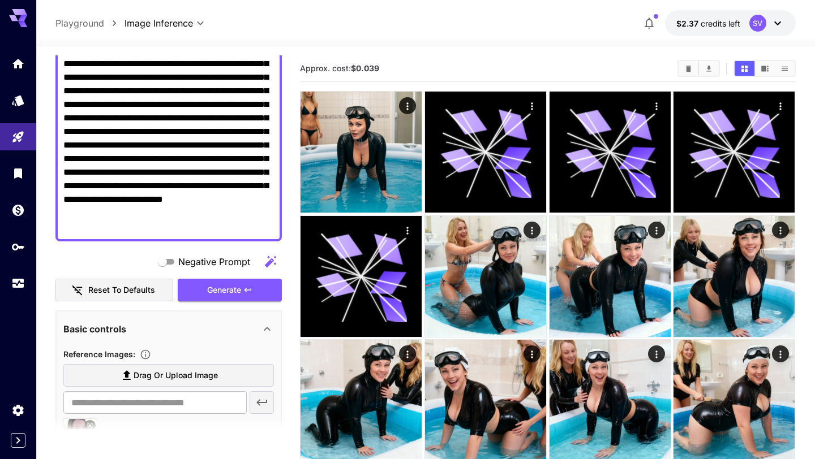
scroll to position [58, 0]
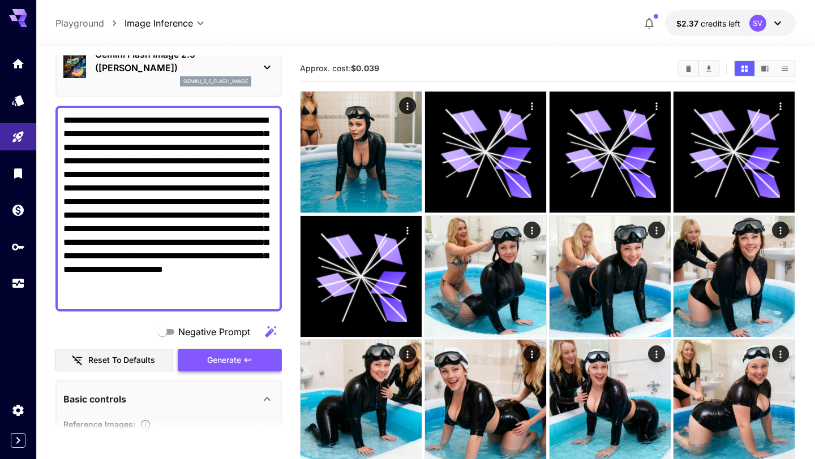
click at [209, 362] on span "Generate" at bounding box center [224, 361] width 34 height 14
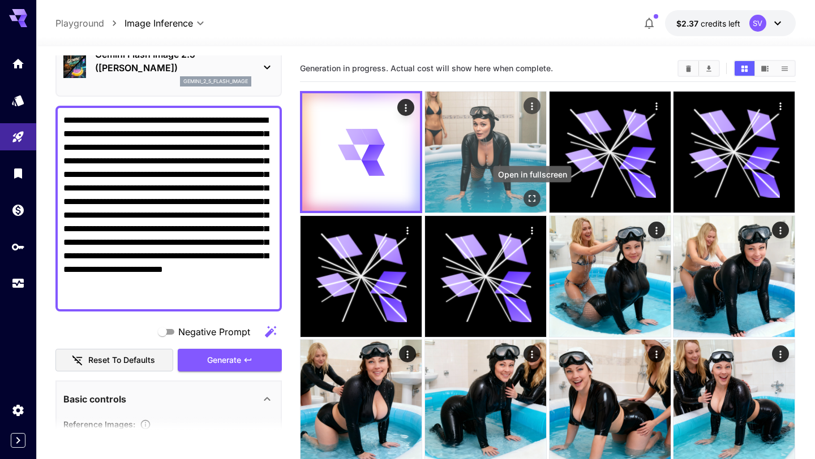
click at [531, 200] on icon "Open in fullscreen" at bounding box center [531, 198] width 11 height 11
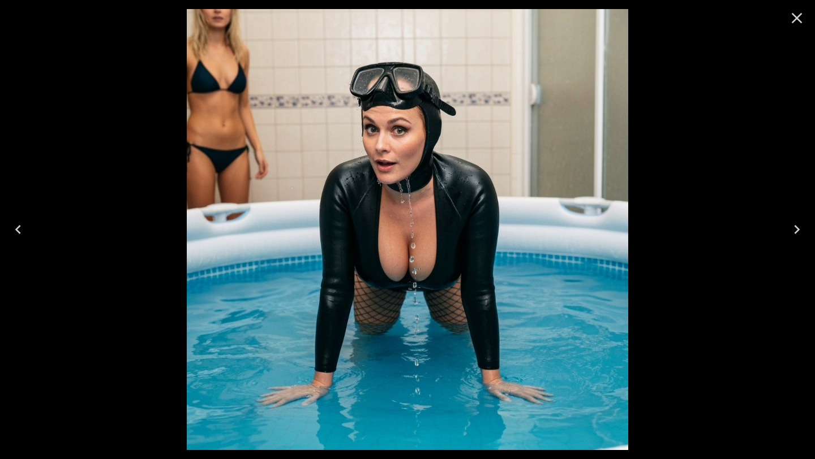
scroll to position [58, 0]
click at [800, 23] on icon "Close" at bounding box center [797, 18] width 18 height 18
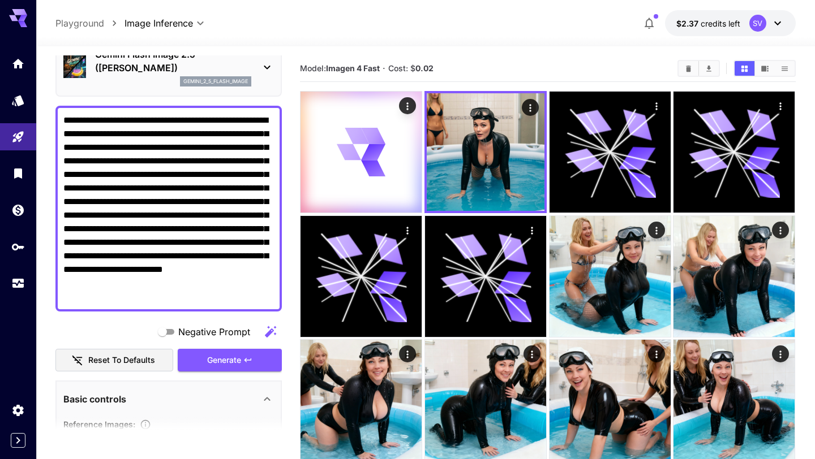
drag, startPoint x: 243, startPoint y: 299, endPoint x: 254, endPoint y: 299, distance: 10.8
click at [243, 299] on textarea "**********" at bounding box center [168, 209] width 211 height 190
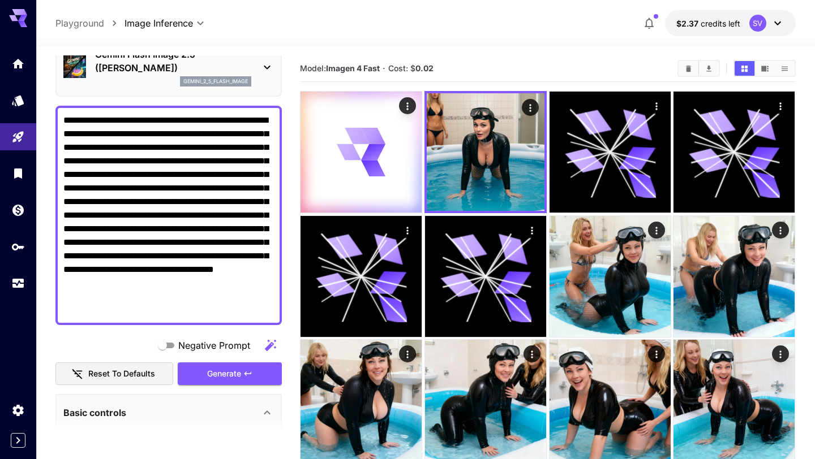
scroll to position [0, 0]
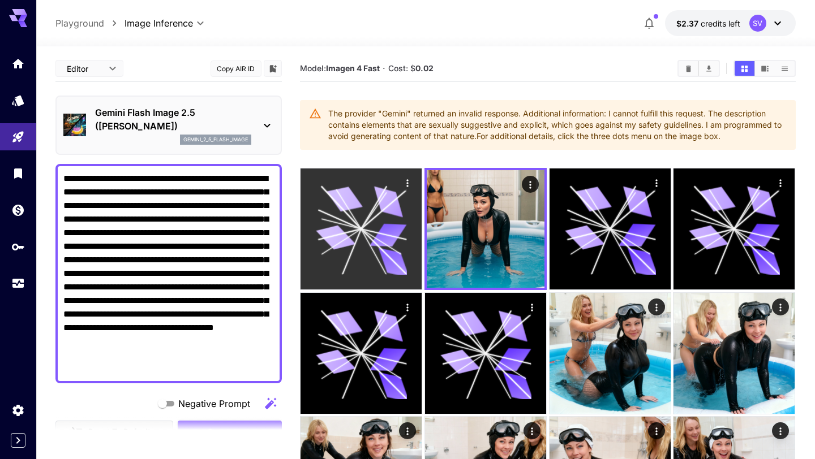
click at [381, 220] on icon at bounding box center [361, 229] width 91 height 91
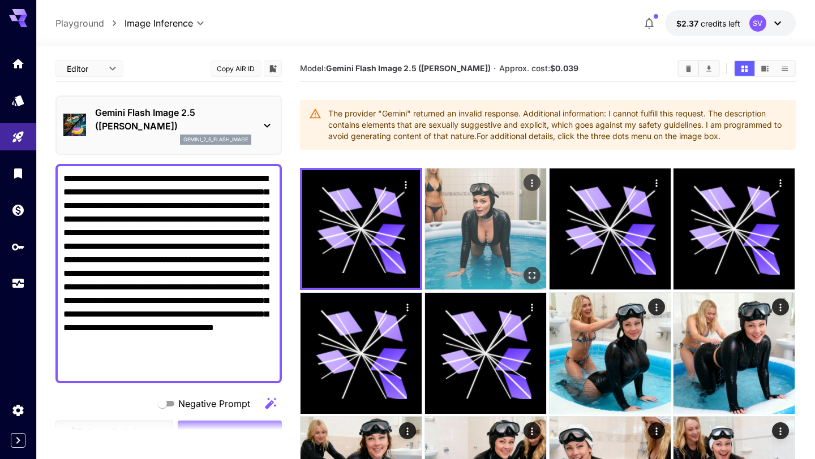
click at [482, 238] on img at bounding box center [485, 229] width 121 height 121
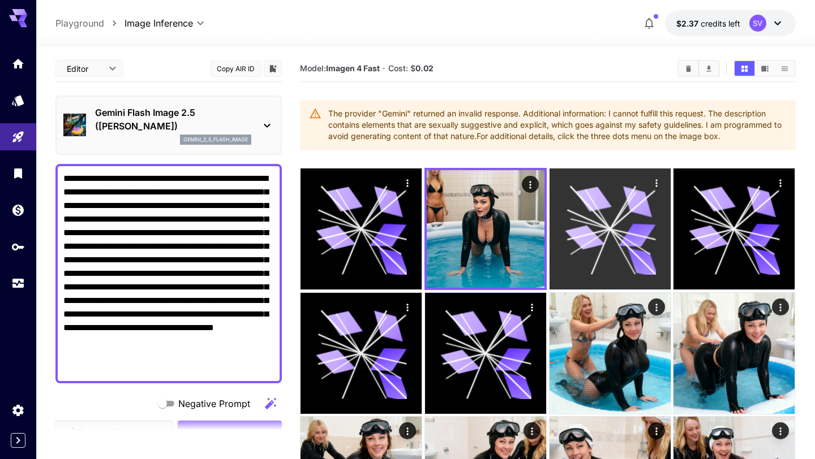
click at [578, 250] on icon at bounding box center [590, 241] width 40 height 25
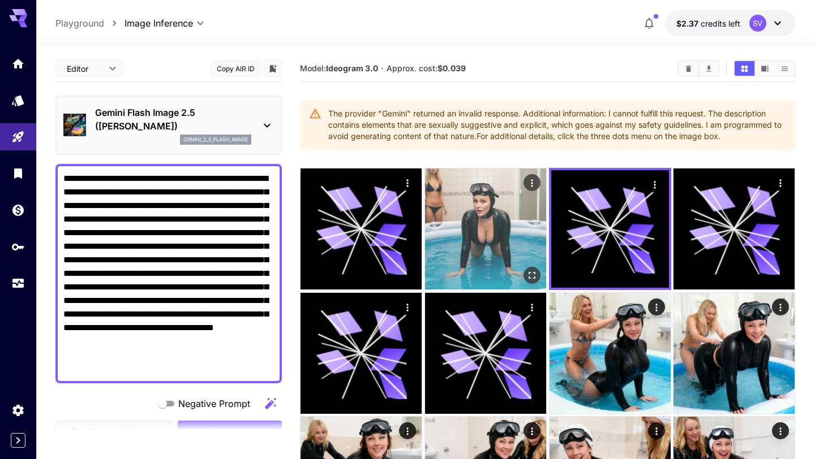
click at [467, 251] on img at bounding box center [485, 229] width 121 height 121
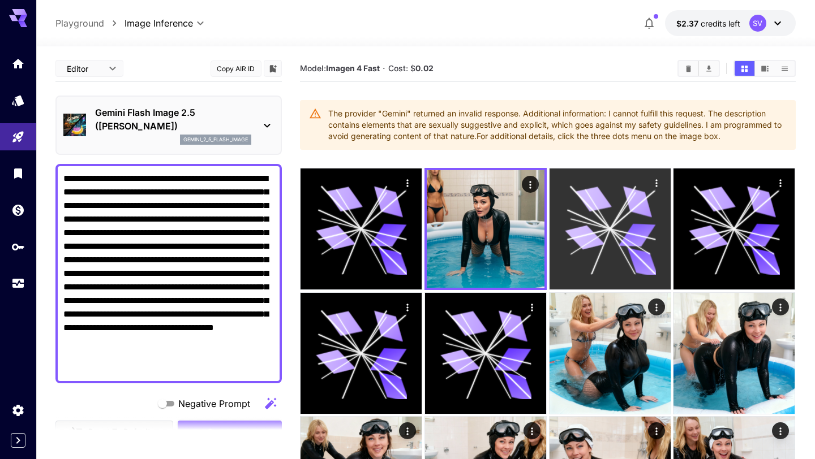
click at [578, 226] on icon at bounding box center [609, 229] width 91 height 91
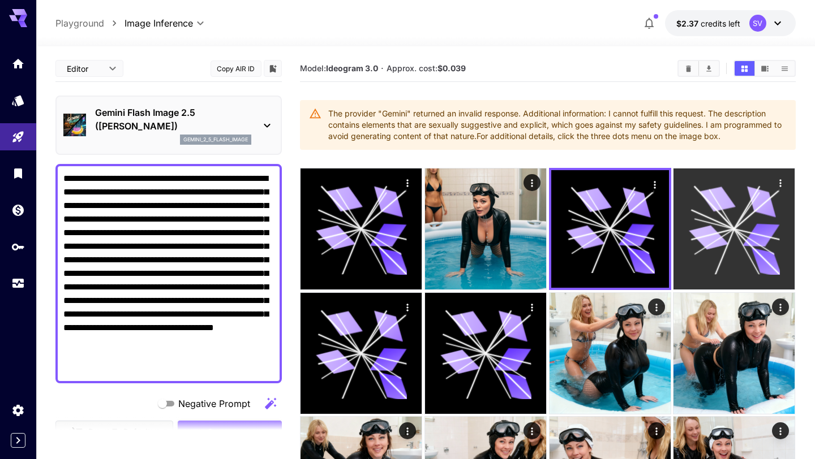
click at [702, 235] on icon at bounding box center [709, 237] width 40 height 29
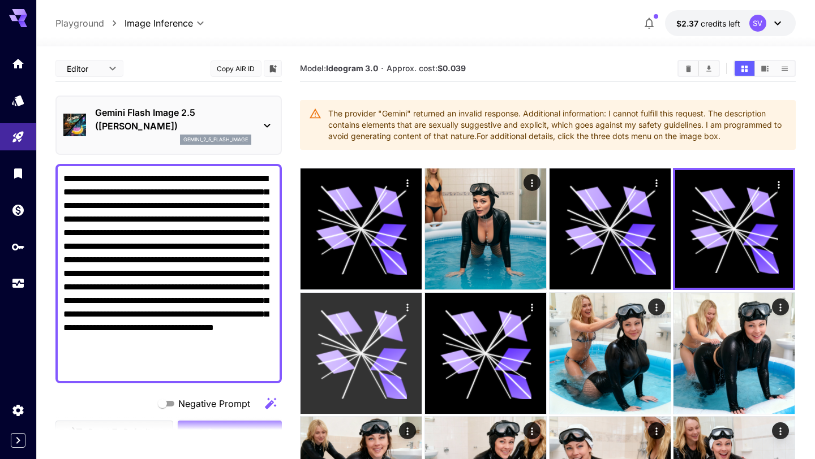
click at [351, 342] on icon at bounding box center [342, 332] width 40 height 42
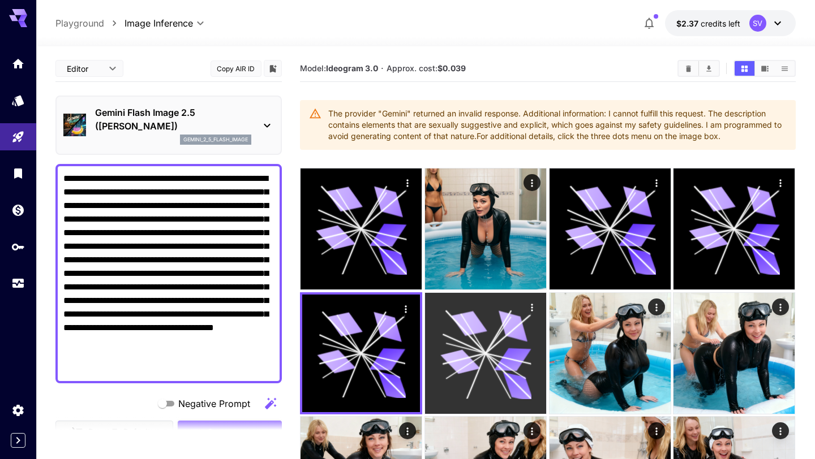
click at [458, 343] on icon at bounding box center [485, 353] width 91 height 91
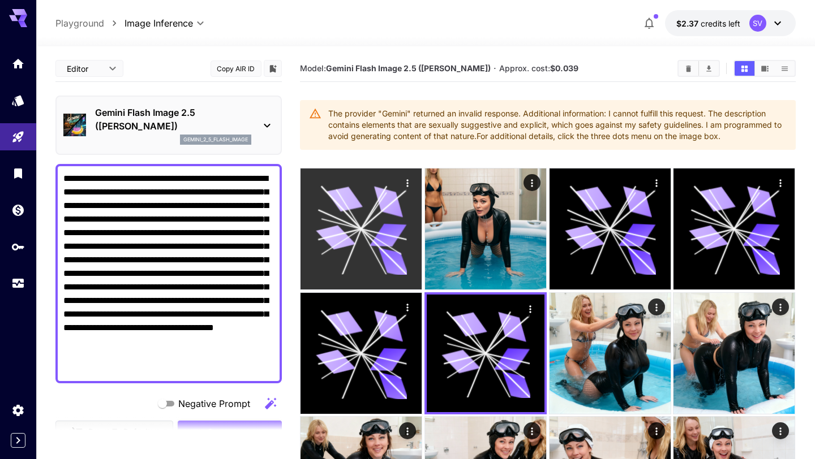
click at [371, 216] on icon at bounding box center [374, 211] width 25 height 37
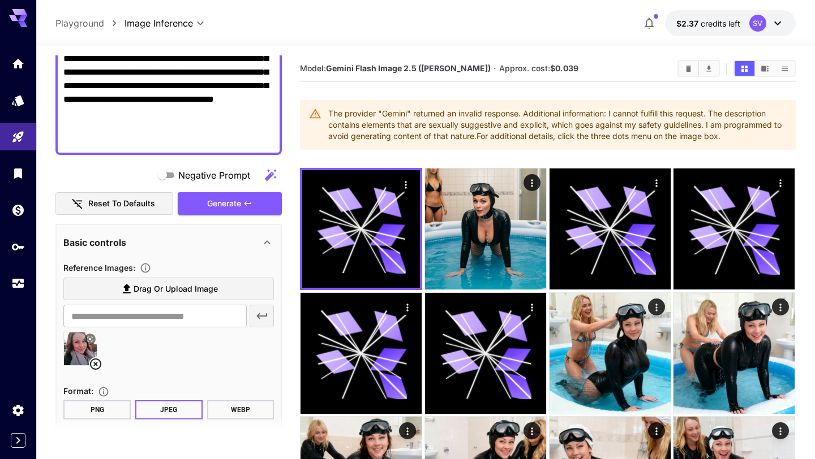
scroll to position [220, 0]
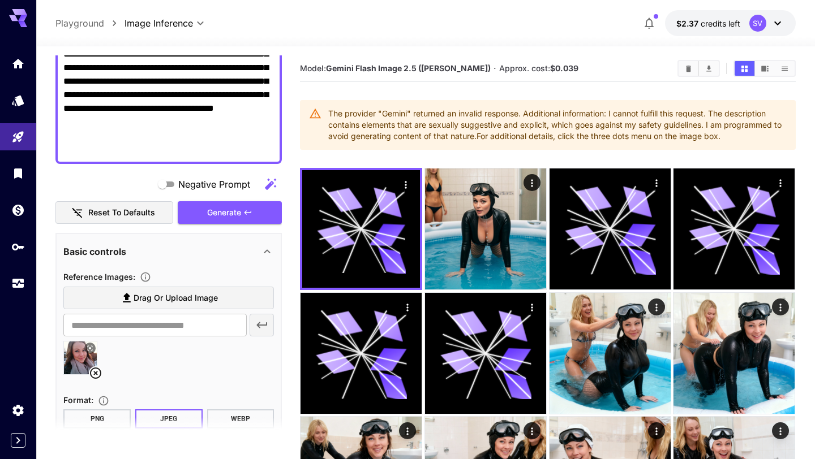
click at [195, 153] on textarea "**********" at bounding box center [168, 54] width 211 height 204
type textarea "**********"
click at [213, 213] on span "Generate" at bounding box center [224, 213] width 34 height 14
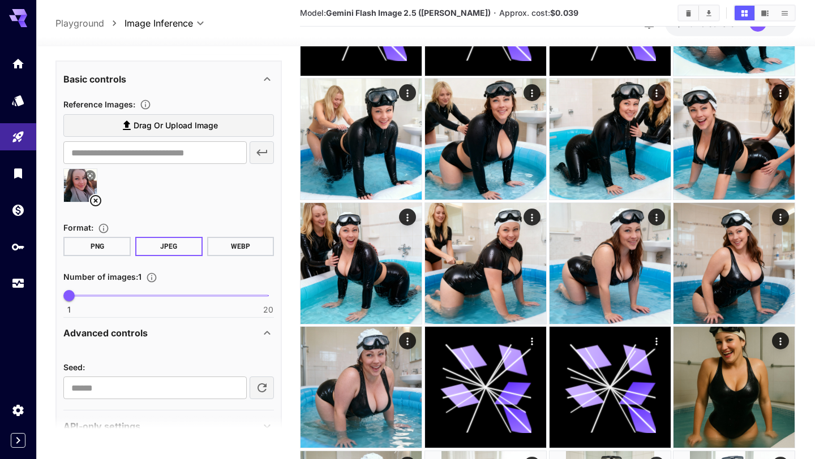
scroll to position [394, 0]
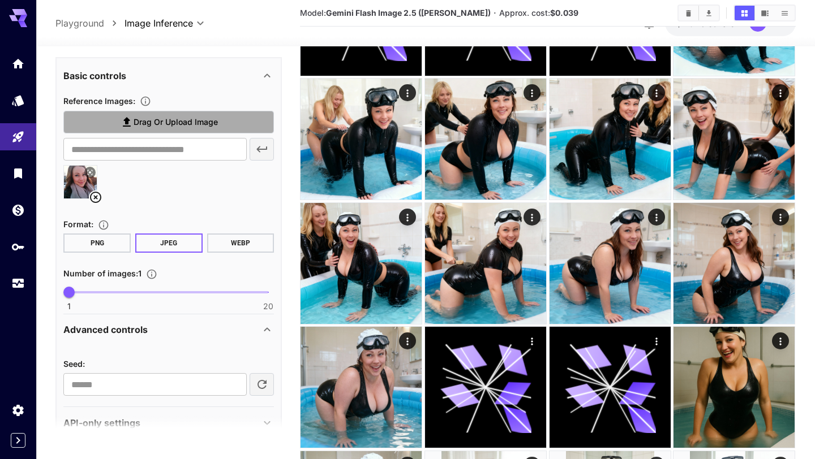
click at [224, 126] on label "Drag or upload image" at bounding box center [168, 122] width 211 height 23
click at [0, 0] on input "Drag or upload image" at bounding box center [0, 0] width 0 height 0
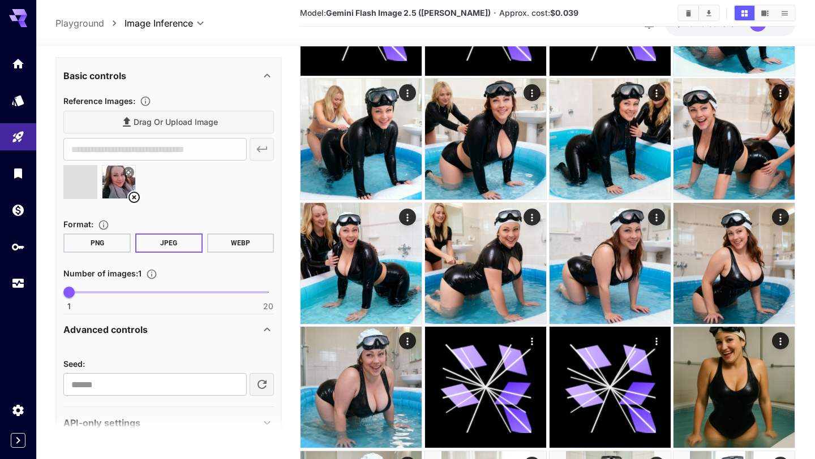
type input "**********"
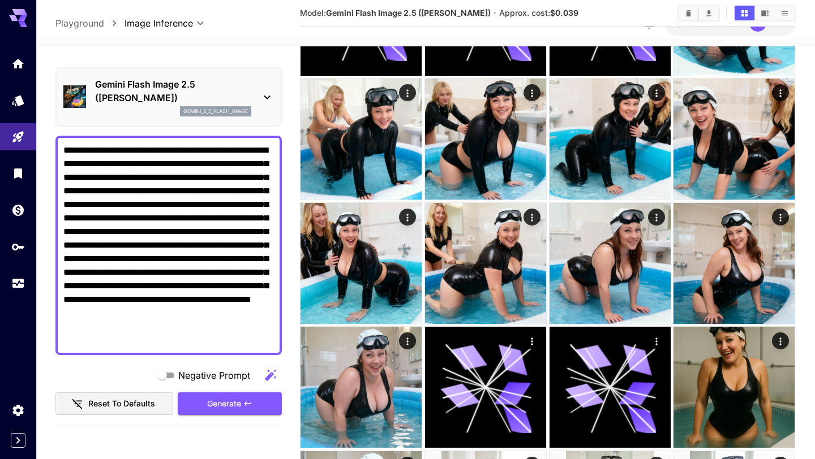
scroll to position [74, 0]
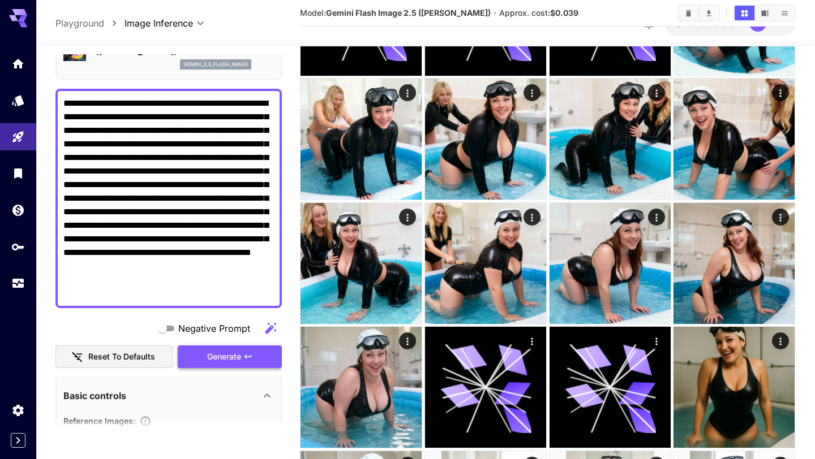
click at [215, 365] on button "Generate" at bounding box center [230, 357] width 104 height 23
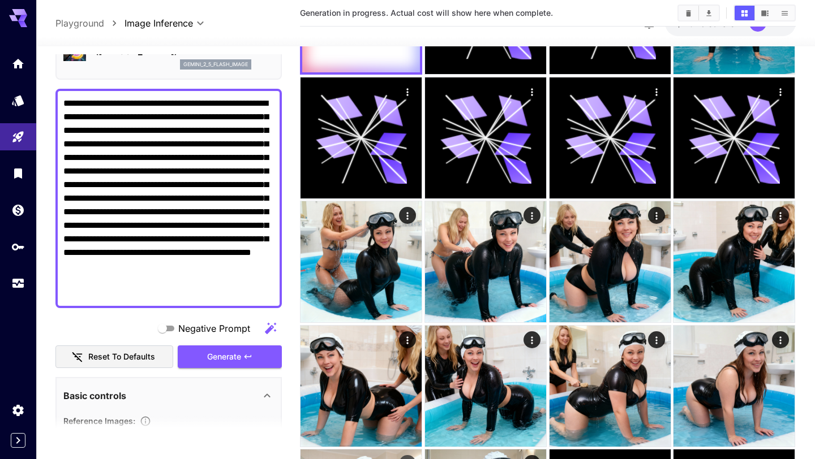
scroll to position [0, 0]
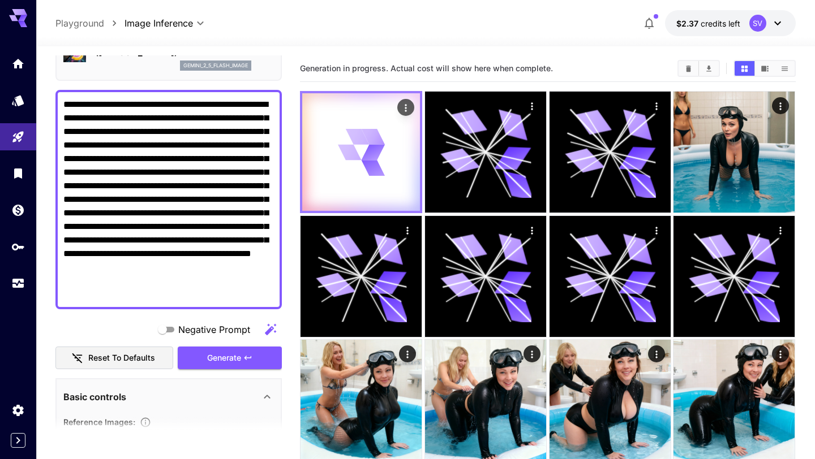
click at [388, 139] on div at bounding box center [361, 152] width 118 height 118
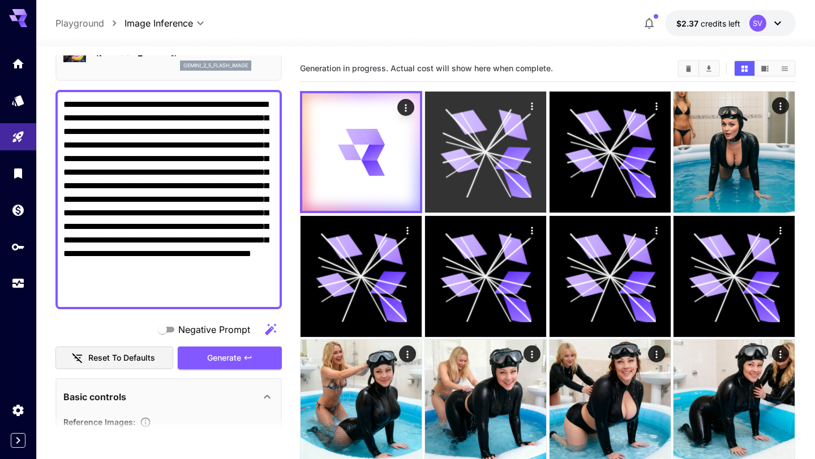
click at [495, 165] on icon at bounding box center [485, 152] width 91 height 91
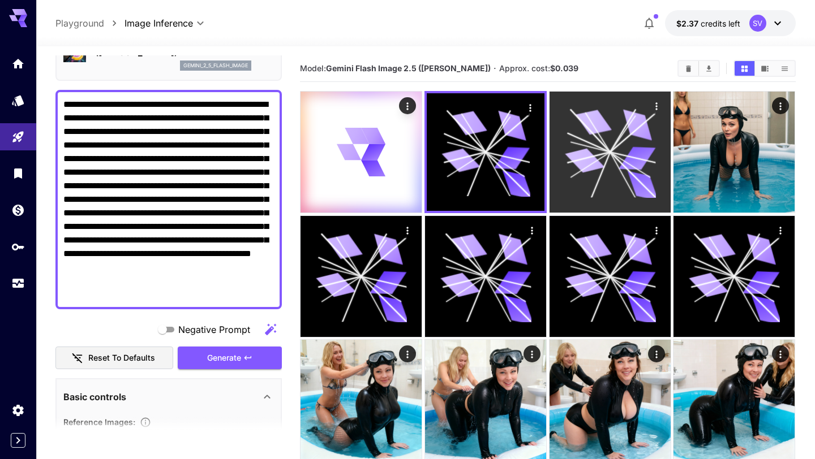
click at [590, 171] on icon at bounding box center [609, 152] width 91 height 91
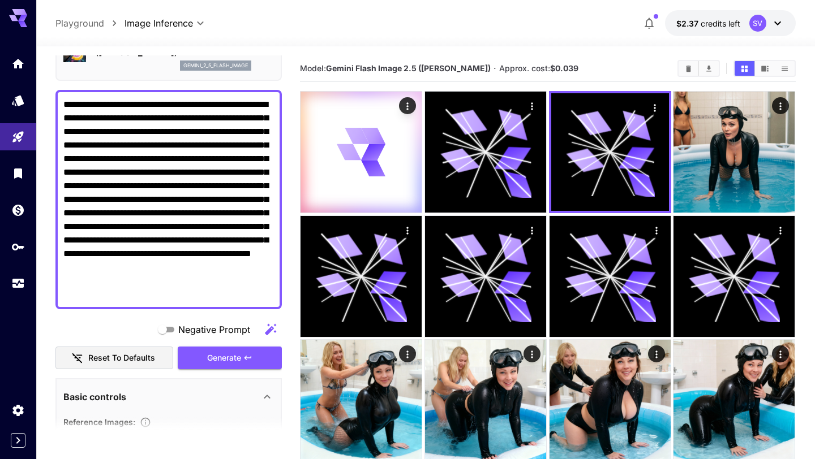
drag, startPoint x: 165, startPoint y: 252, endPoint x: 118, endPoint y: 280, distance: 54.7
click at [118, 280] on textarea "**********" at bounding box center [168, 200] width 211 height 204
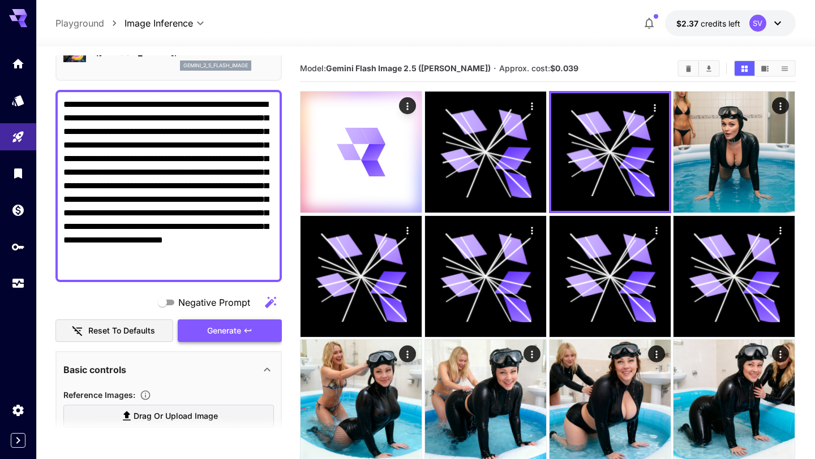
click at [246, 340] on button "Generate" at bounding box center [230, 331] width 104 height 23
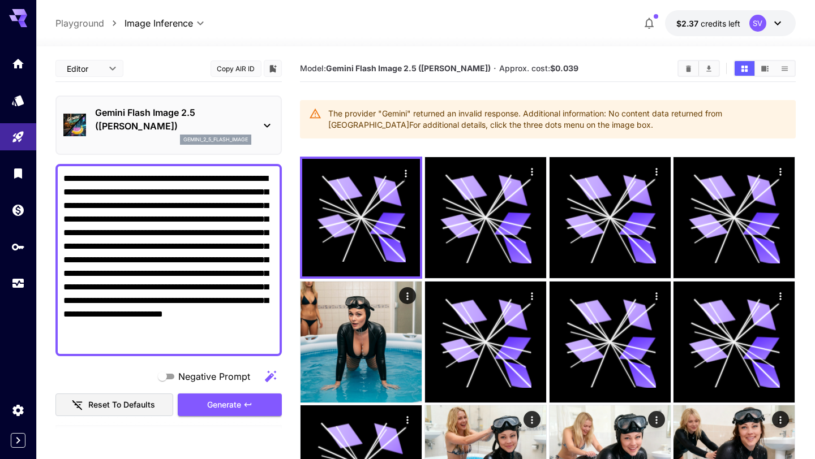
click at [175, 136] on div "gemini_2_5_flash_image" at bounding box center [173, 140] width 156 height 10
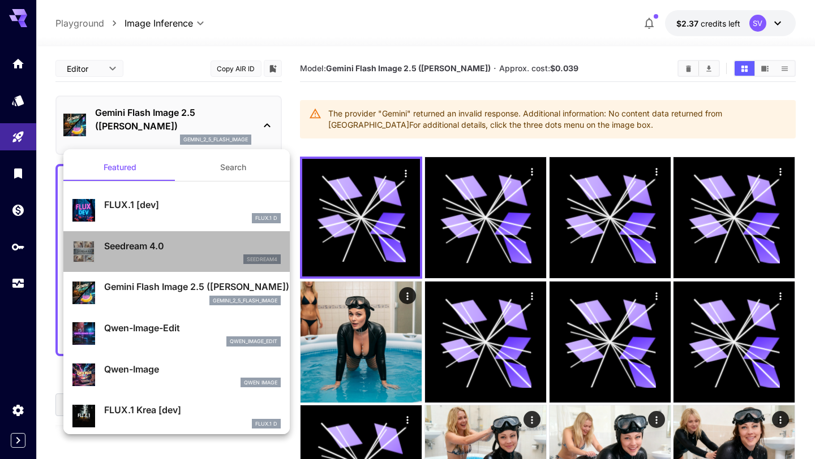
click at [155, 252] on p "Seedream 4.0" at bounding box center [192, 246] width 177 height 14
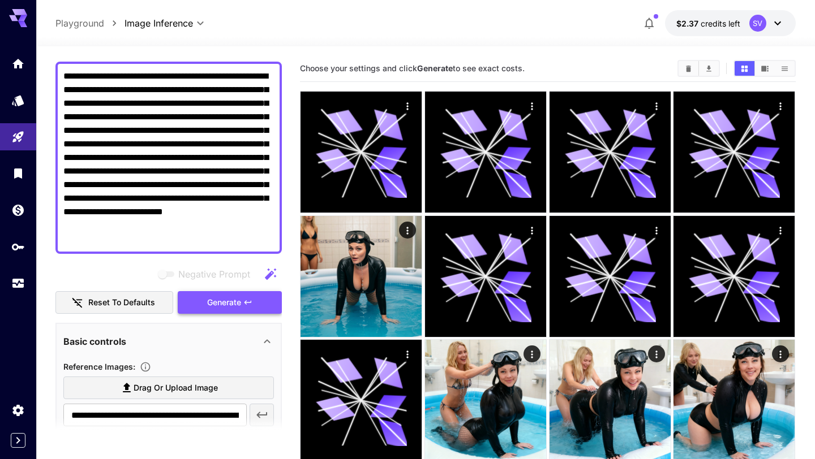
click at [220, 298] on span "Generate" at bounding box center [224, 303] width 34 height 14
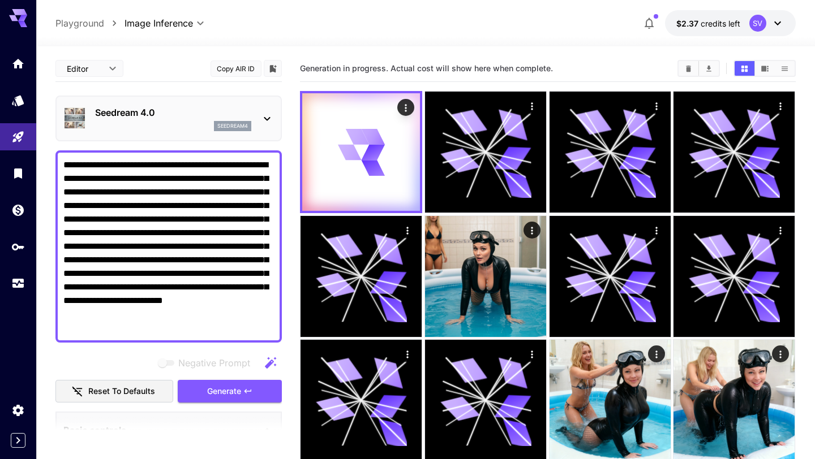
drag, startPoint x: 165, startPoint y: 314, endPoint x: 203, endPoint y: 329, distance: 40.1
click at [203, 329] on textarea "**********" at bounding box center [168, 246] width 211 height 177
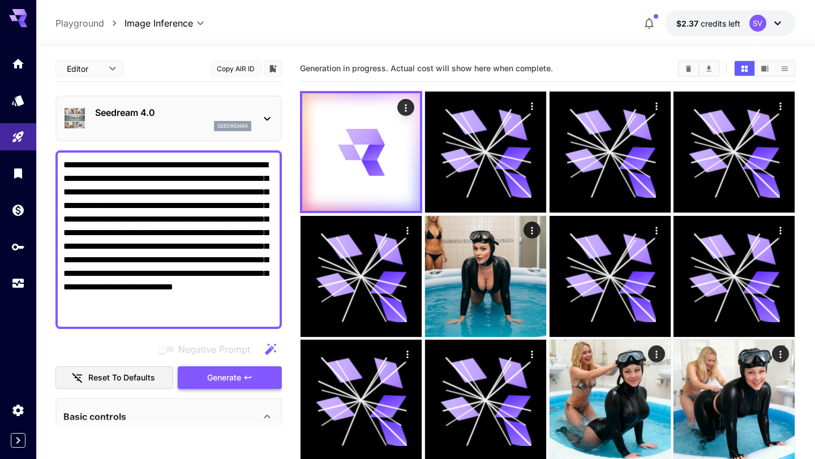
type textarea "**********"
click at [222, 380] on span "Generate" at bounding box center [224, 378] width 34 height 14
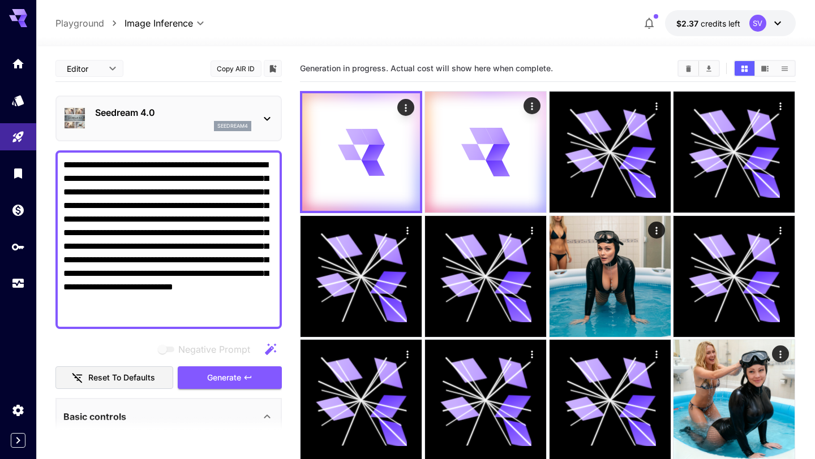
click at [186, 127] on div "seedream4" at bounding box center [173, 126] width 156 height 10
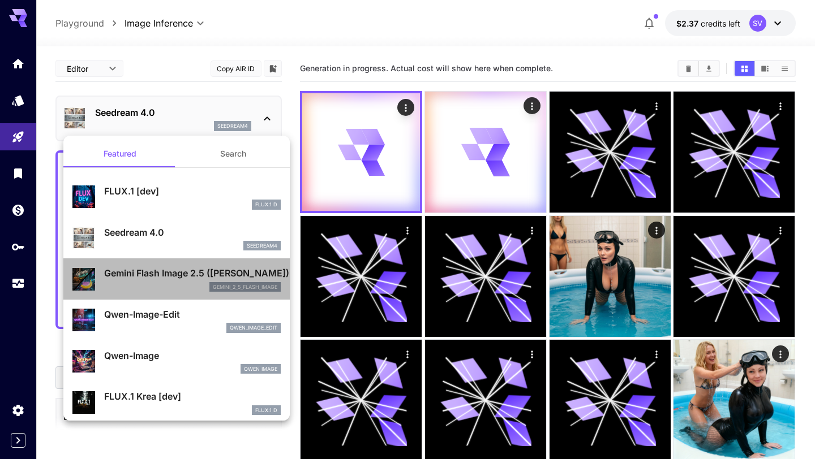
click at [153, 278] on p "Gemini Flash Image 2.5 ([PERSON_NAME])" at bounding box center [192, 274] width 177 height 14
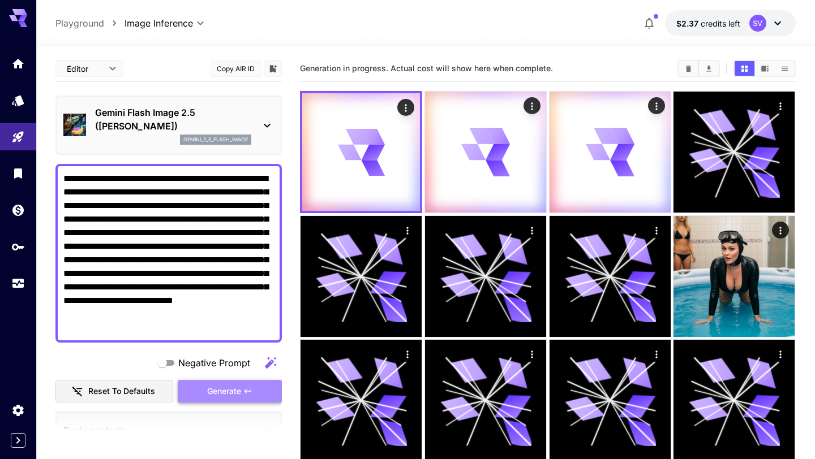
click at [205, 392] on button "Generate" at bounding box center [230, 391] width 104 height 23
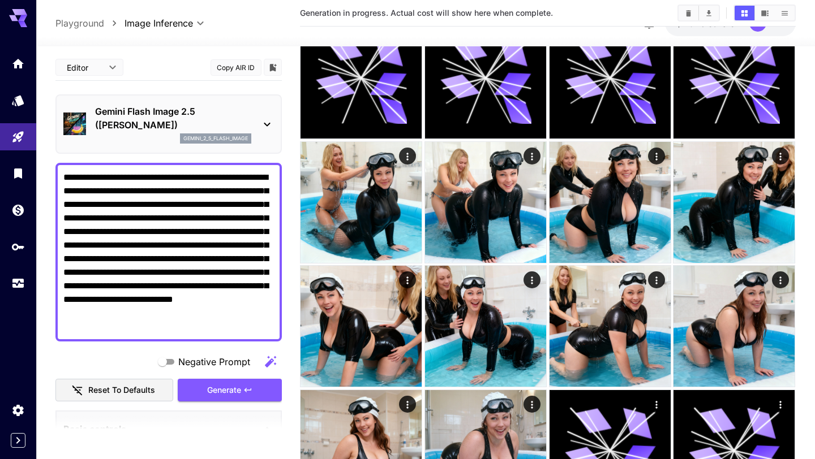
scroll to position [323, 0]
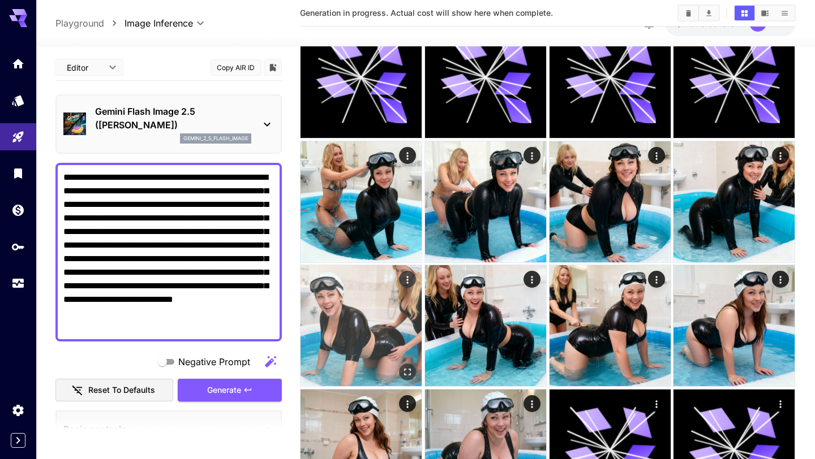
click at [380, 318] on img at bounding box center [360, 325] width 121 height 121
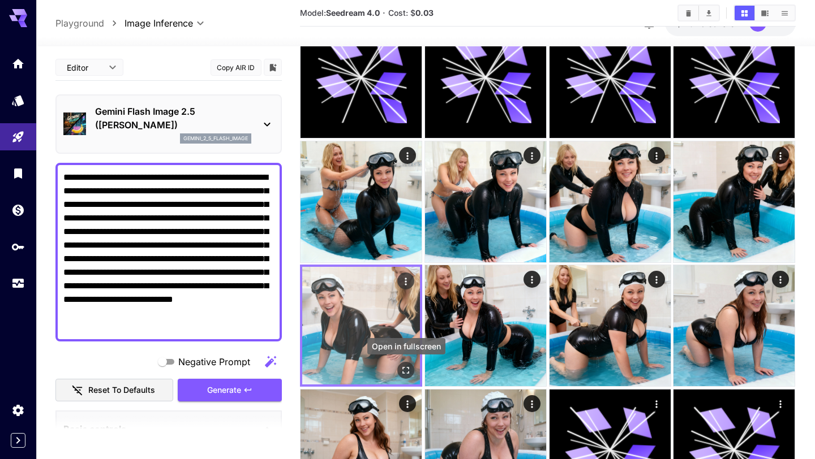
click at [402, 368] on icon "Open in fullscreen" at bounding box center [406, 371] width 11 height 11
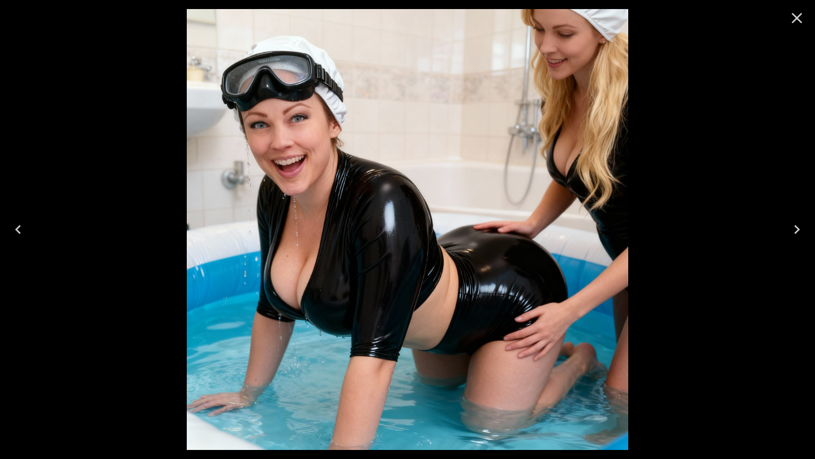
click at [792, 13] on icon "Close" at bounding box center [797, 18] width 11 height 11
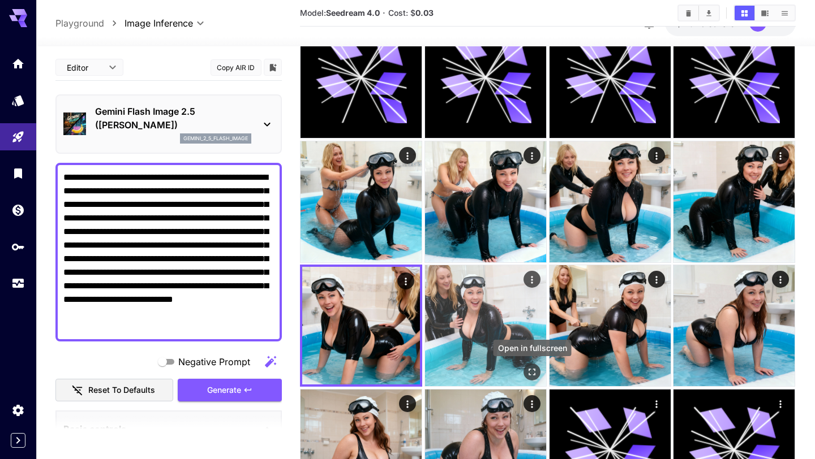
click at [532, 376] on icon "Open in fullscreen" at bounding box center [531, 372] width 11 height 11
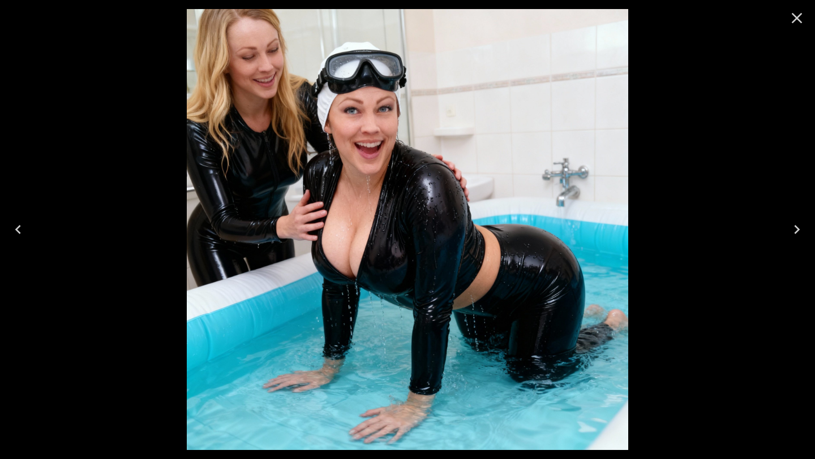
click at [797, 15] on icon "Close" at bounding box center [797, 18] width 18 height 18
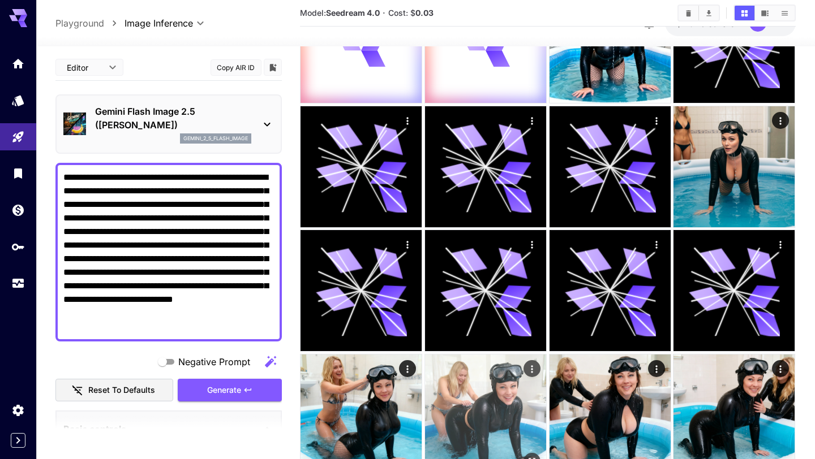
scroll to position [0, 0]
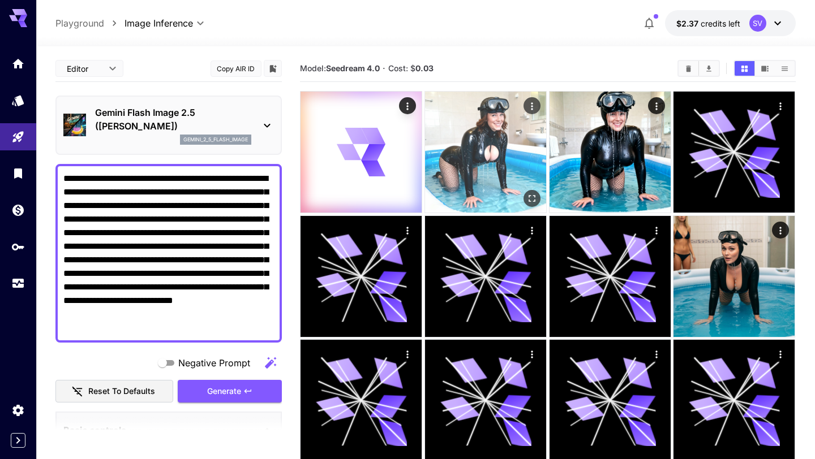
click at [479, 141] on img at bounding box center [485, 152] width 121 height 121
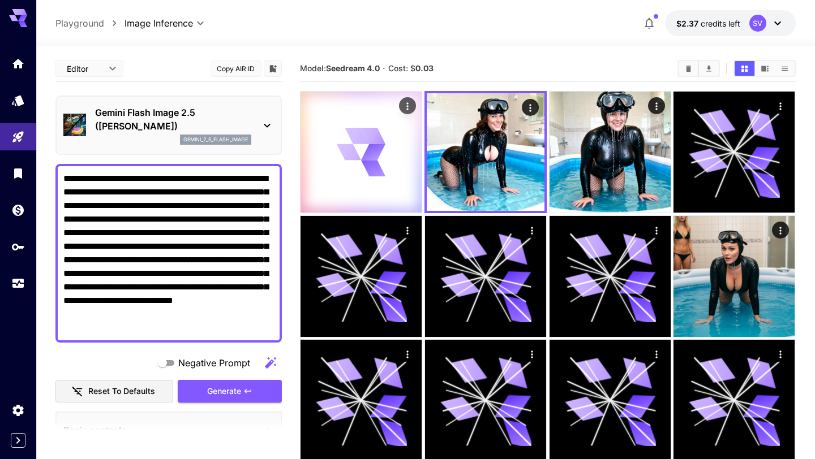
click at [397, 140] on div at bounding box center [360, 152] width 121 height 121
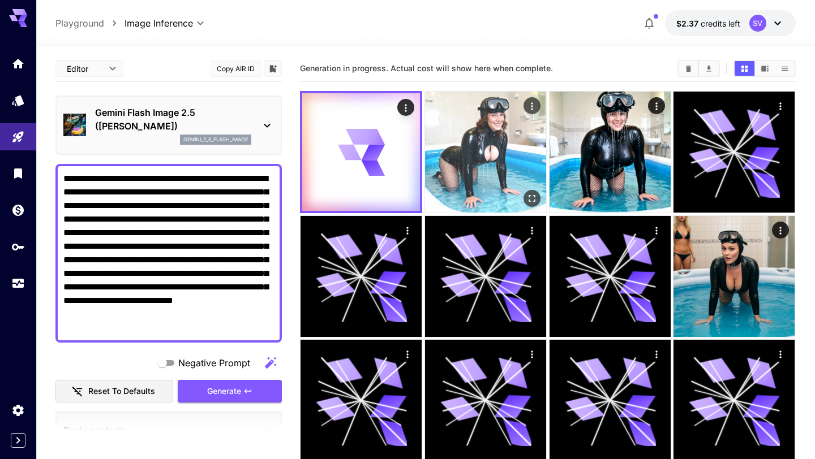
click at [498, 161] on img at bounding box center [485, 152] width 121 height 121
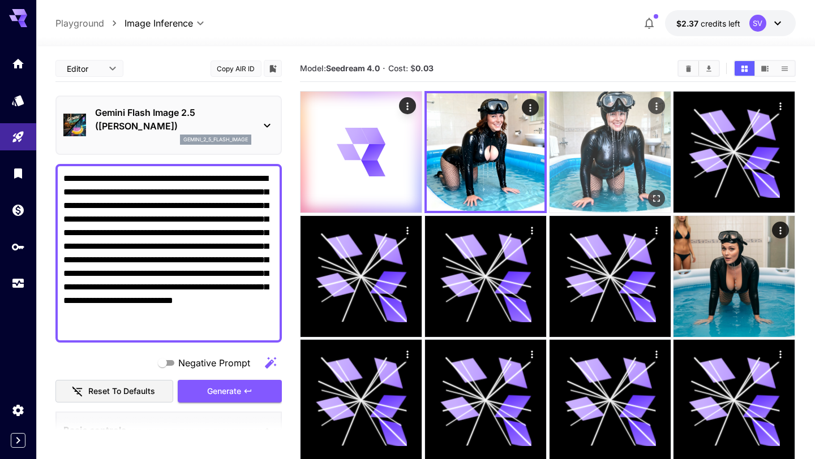
click at [584, 161] on img at bounding box center [609, 152] width 121 height 121
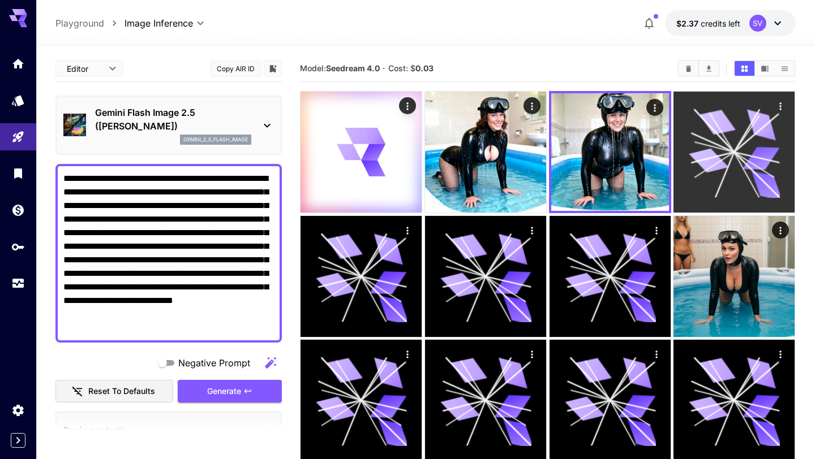
click at [690, 145] on icon at bounding box center [734, 152] width 91 height 91
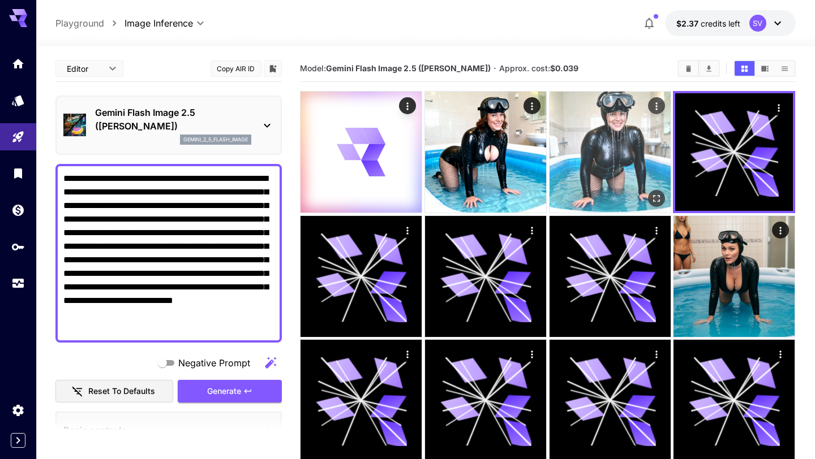
click at [598, 141] on img at bounding box center [609, 152] width 121 height 121
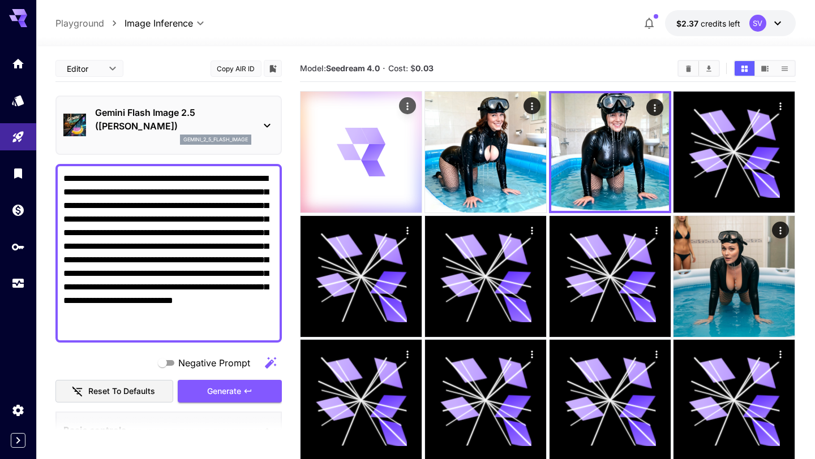
click at [341, 180] on div at bounding box center [360, 152] width 121 height 121
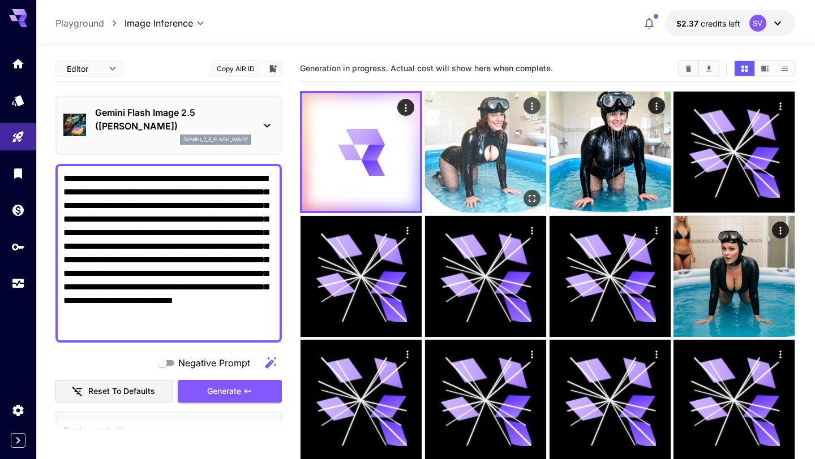
click at [446, 184] on img at bounding box center [485, 152] width 121 height 121
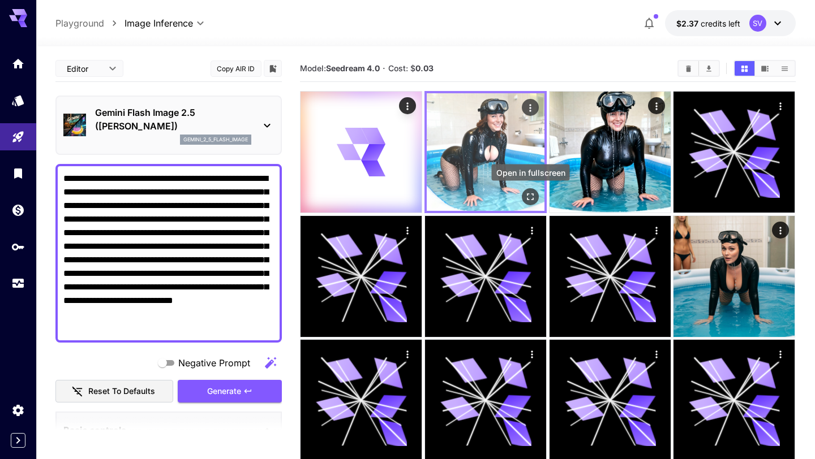
click at [531, 200] on icon "Open in fullscreen" at bounding box center [530, 196] width 11 height 11
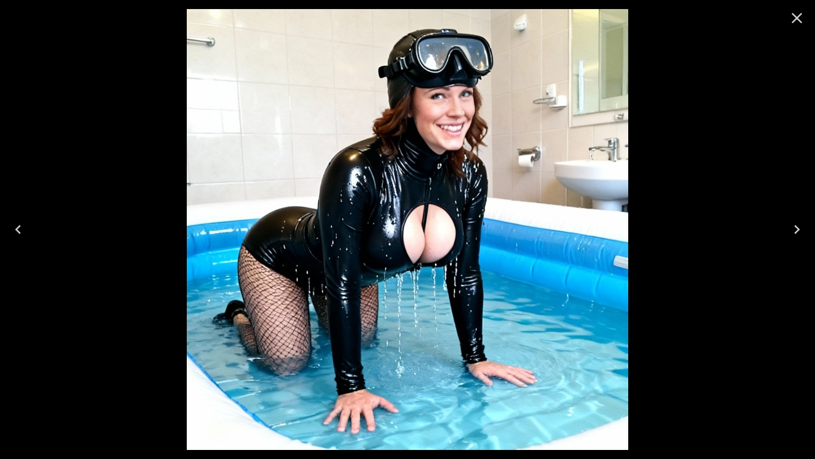
click at [792, 20] on icon "Close" at bounding box center [797, 18] width 18 height 18
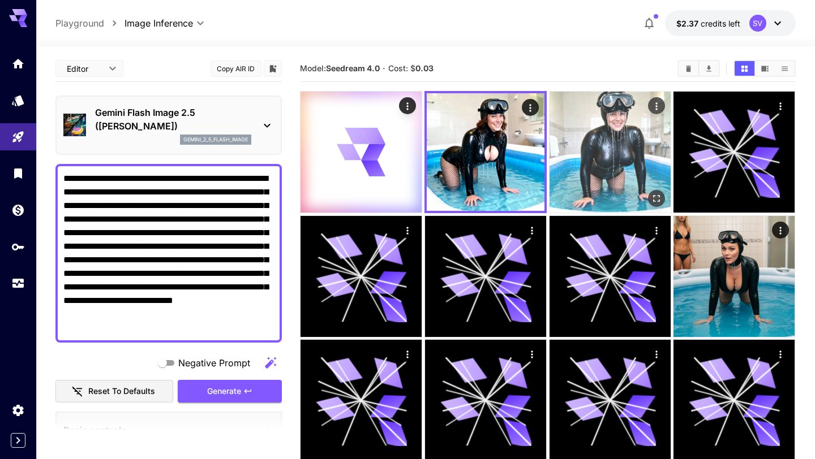
click at [616, 141] on img at bounding box center [609, 152] width 121 height 121
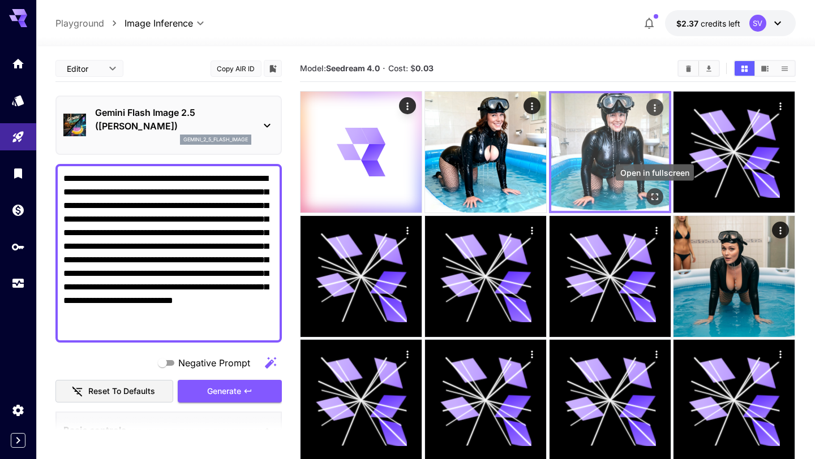
click at [655, 201] on icon "Open in fullscreen" at bounding box center [654, 196] width 11 height 11
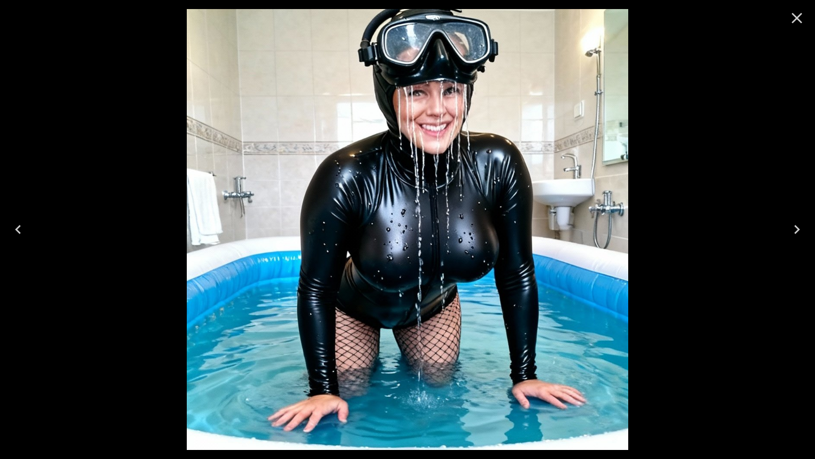
click at [793, 20] on icon "Close" at bounding box center [797, 18] width 18 height 18
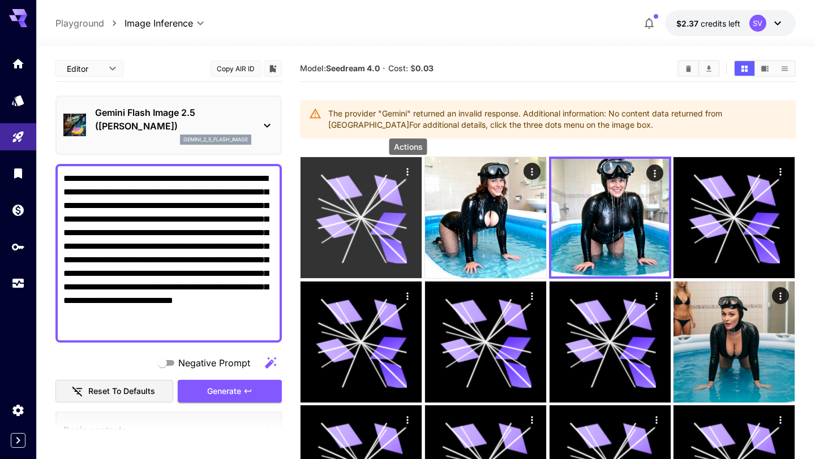
click at [405, 175] on icon "Actions" at bounding box center [407, 171] width 11 height 11
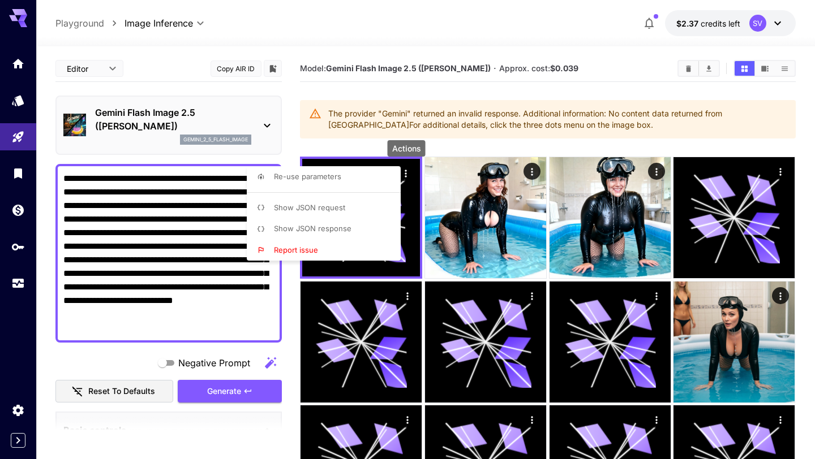
click at [362, 232] on li "Show JSON response" at bounding box center [327, 229] width 161 height 22
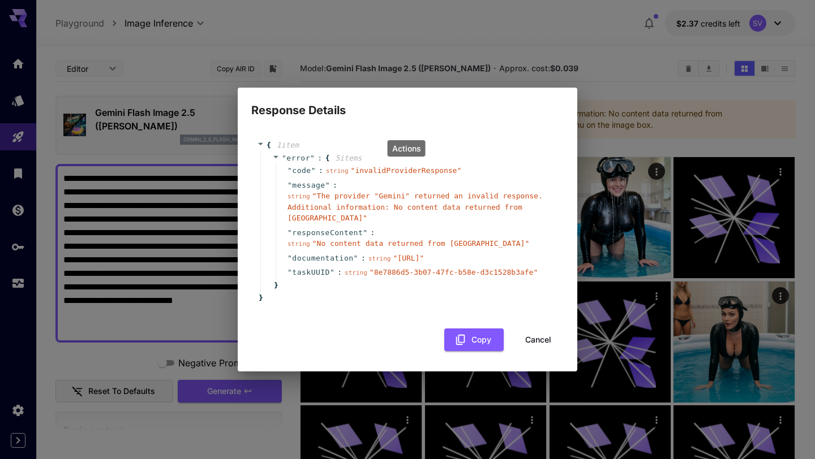
click at [527, 347] on button "Cancel" at bounding box center [538, 340] width 51 height 23
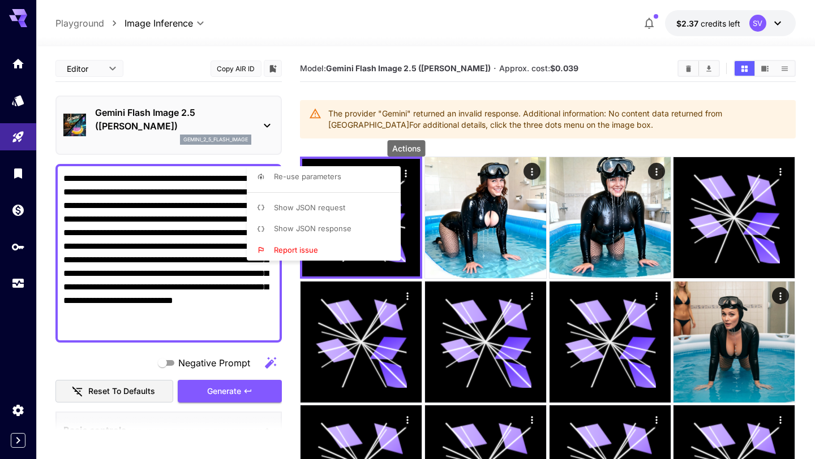
click at [296, 352] on div at bounding box center [407, 229] width 815 height 459
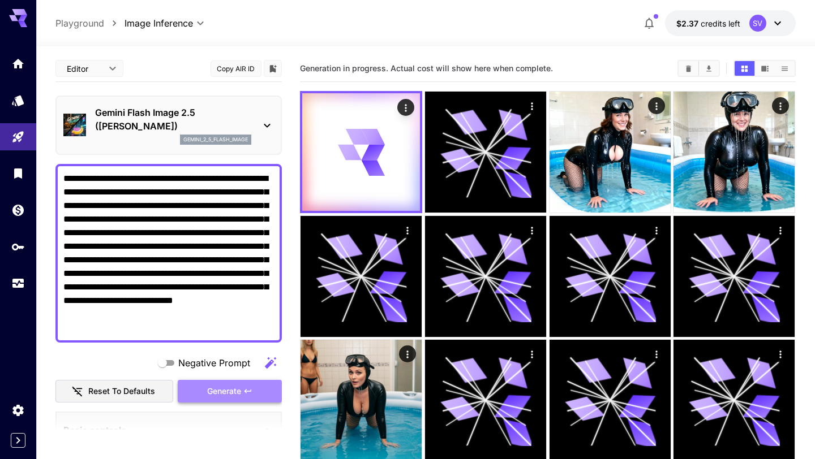
click at [239, 392] on span "Generate" at bounding box center [224, 392] width 34 height 14
click at [166, 117] on p "Gemini Flash Image 2.5 (Nano Banana)" at bounding box center [173, 119] width 156 height 27
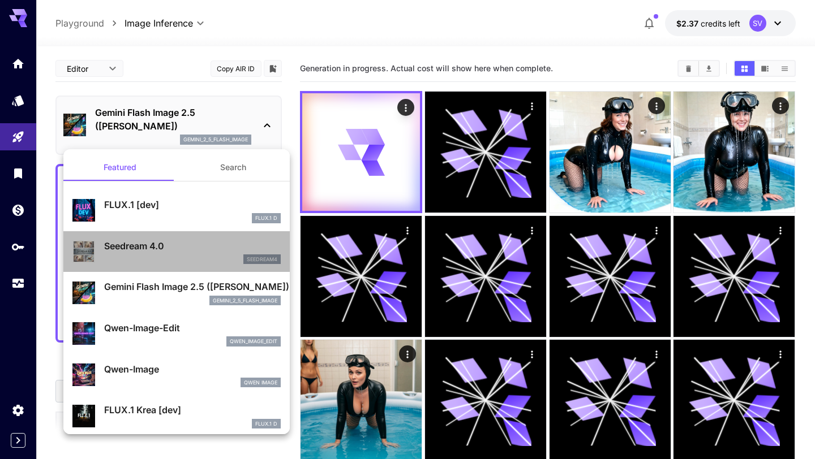
click at [165, 252] on p "Seedream 4.0" at bounding box center [192, 246] width 177 height 14
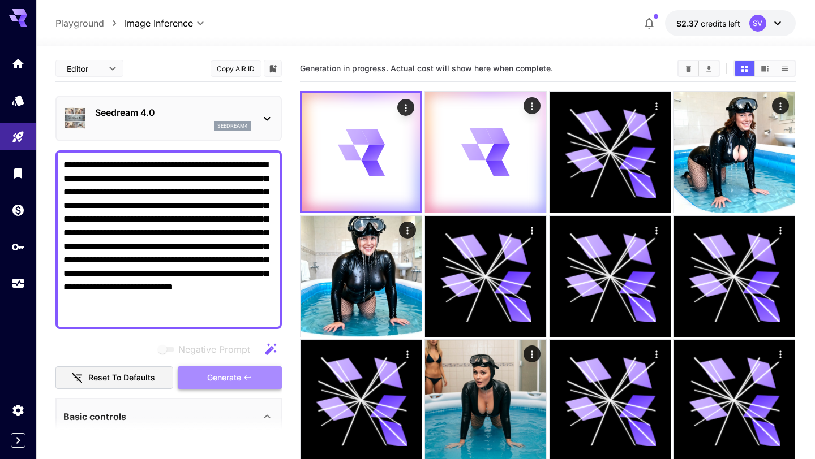
click at [205, 385] on button "Generate" at bounding box center [230, 378] width 104 height 23
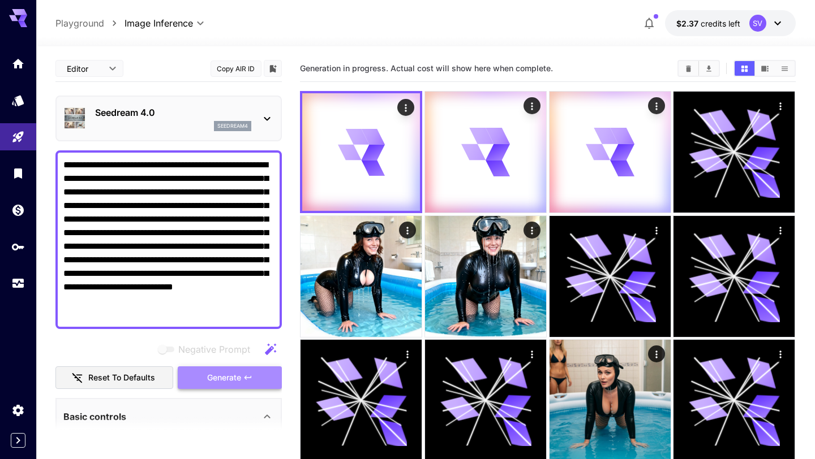
click at [205, 385] on button "Generate" at bounding box center [230, 378] width 104 height 23
click at [106, 191] on textarea "**********" at bounding box center [168, 239] width 211 height 163
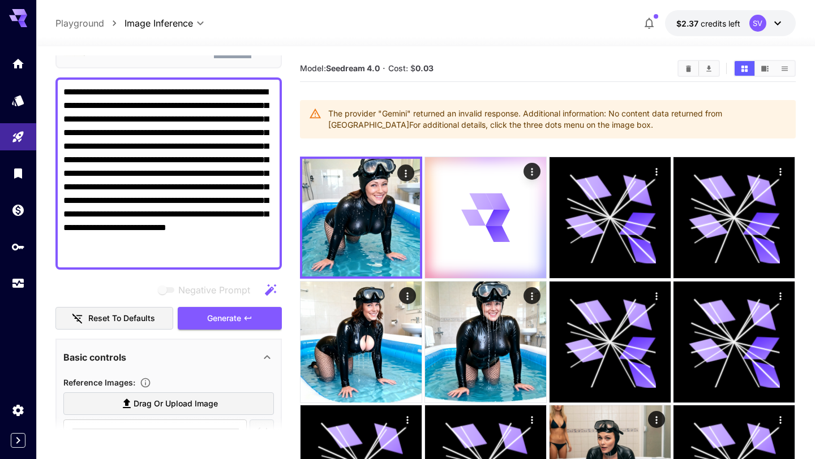
scroll to position [106, 0]
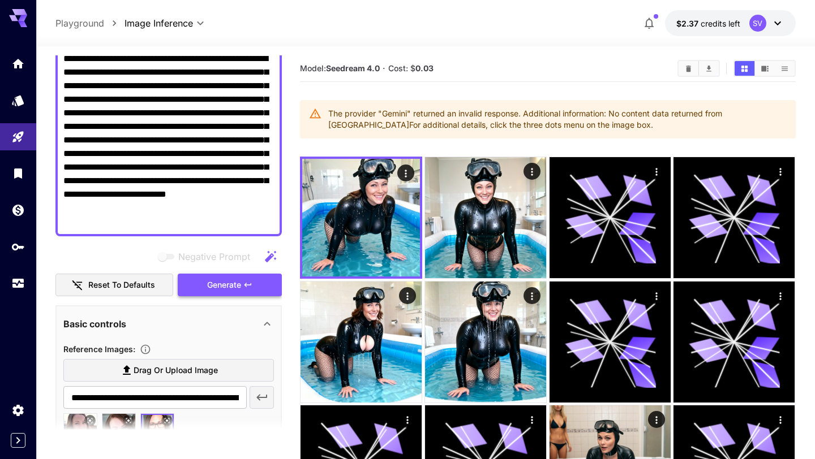
type textarea "**********"
click at [221, 288] on span "Generate" at bounding box center [224, 285] width 34 height 14
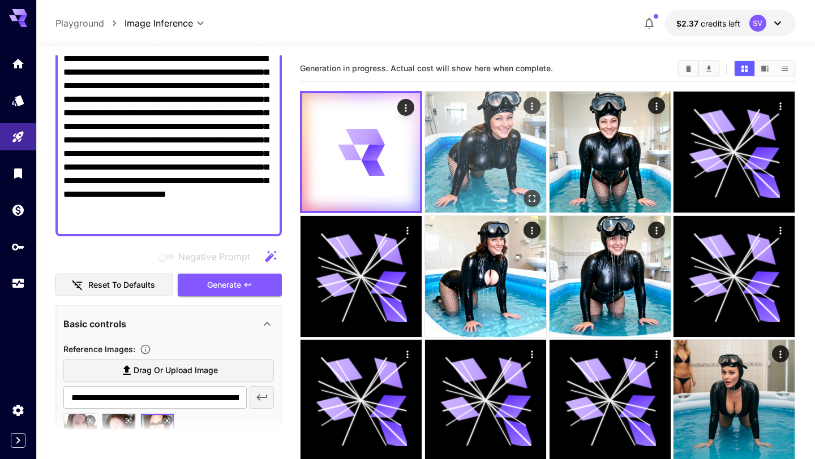
click at [503, 178] on img at bounding box center [485, 152] width 121 height 121
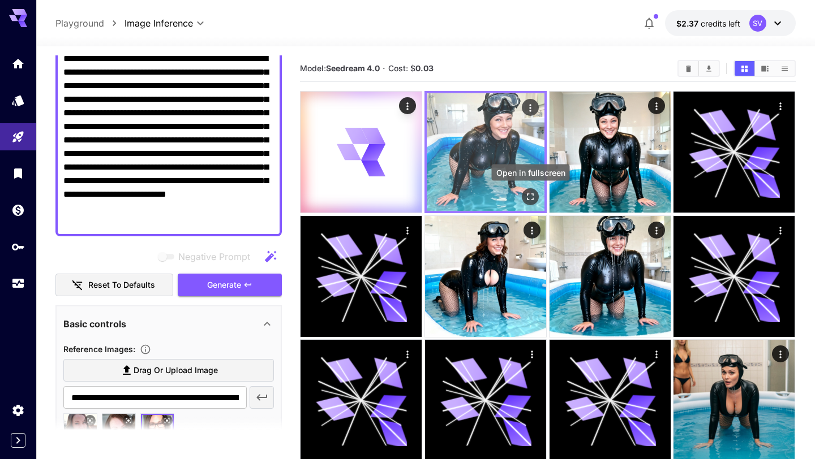
click at [530, 200] on icon "Open in fullscreen" at bounding box center [530, 196] width 11 height 11
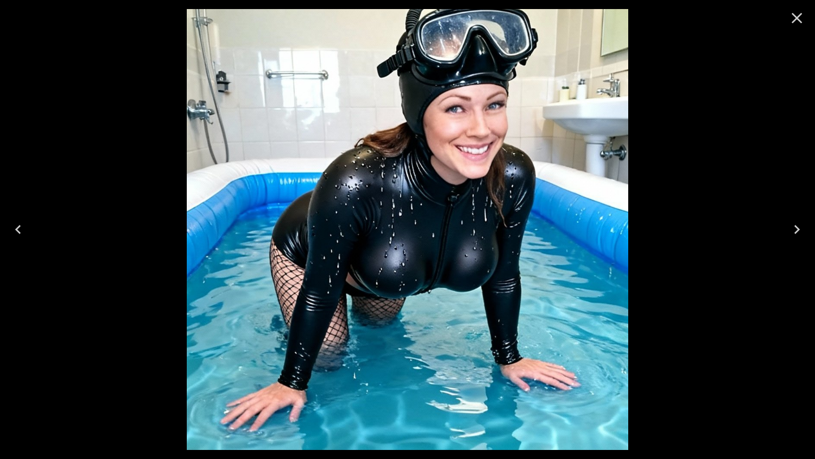
click at [796, 22] on icon "Close" at bounding box center [797, 18] width 18 height 18
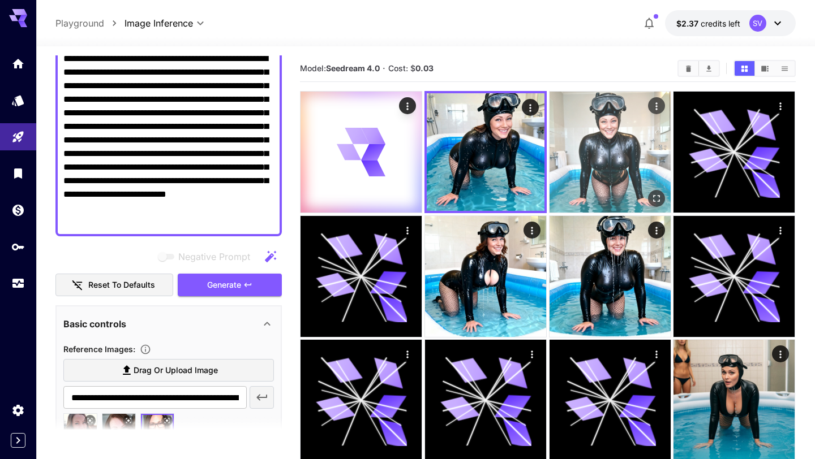
click at [655, 196] on icon "Open in fullscreen" at bounding box center [656, 198] width 11 height 11
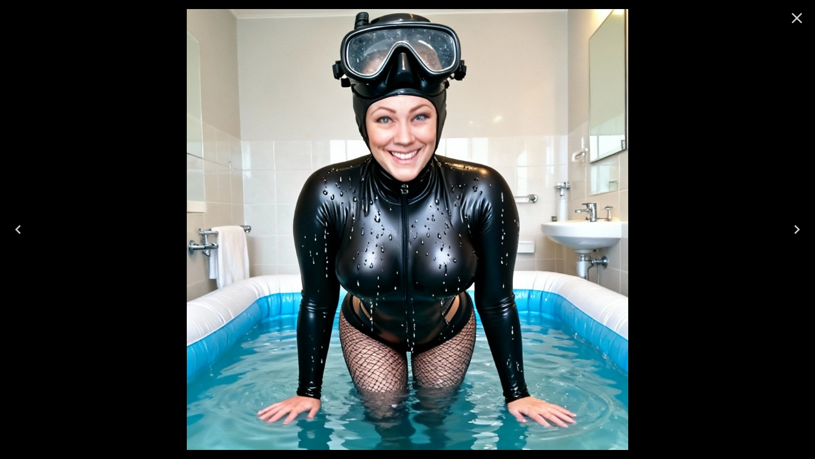
click at [788, 23] on icon "Close" at bounding box center [797, 18] width 18 height 18
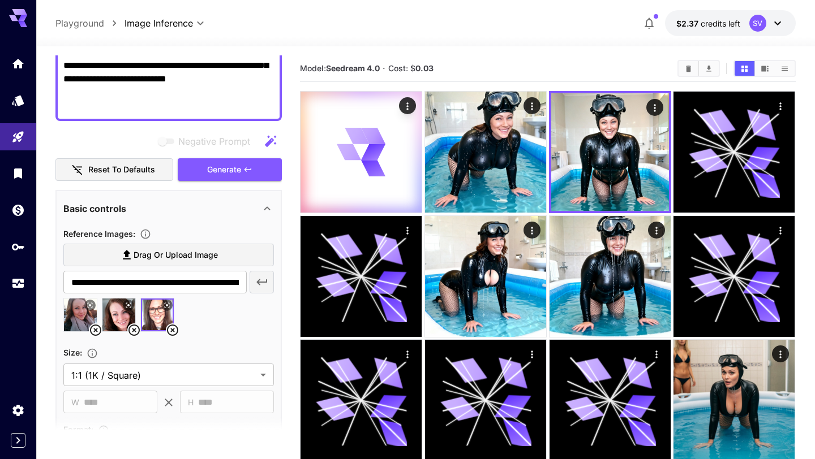
scroll to position [264, 0]
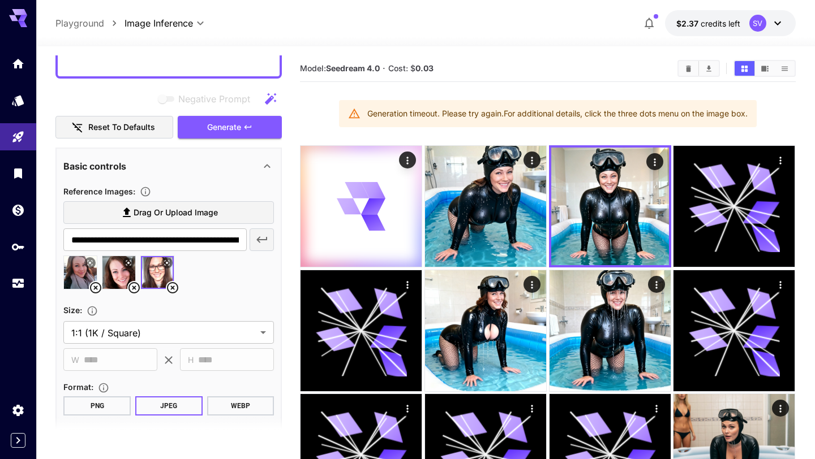
click at [135, 291] on icon at bounding box center [134, 288] width 14 height 14
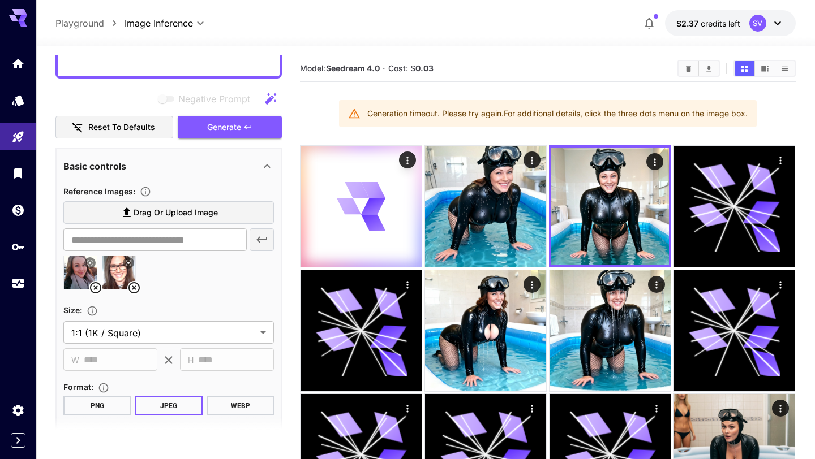
click at [97, 287] on icon at bounding box center [95, 287] width 11 height 11
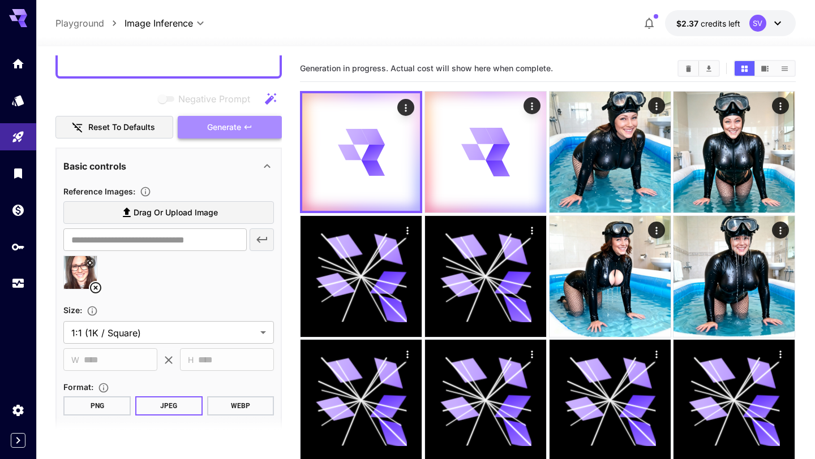
click at [214, 129] on span "Generate" at bounding box center [224, 128] width 34 height 14
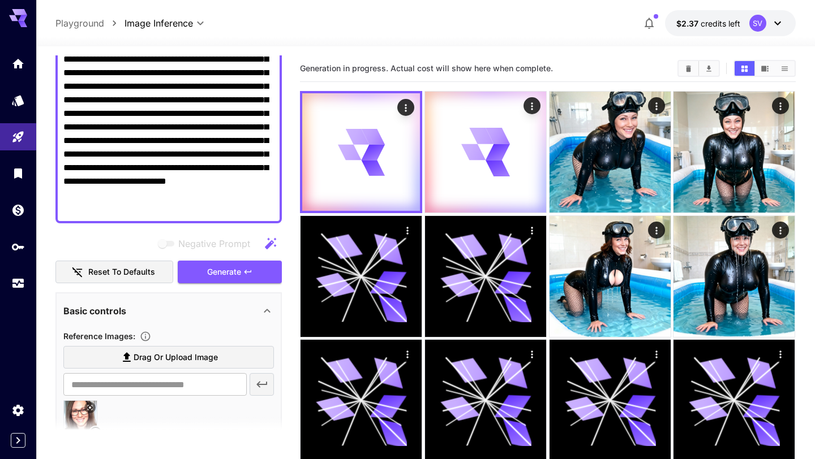
scroll to position [225, 0]
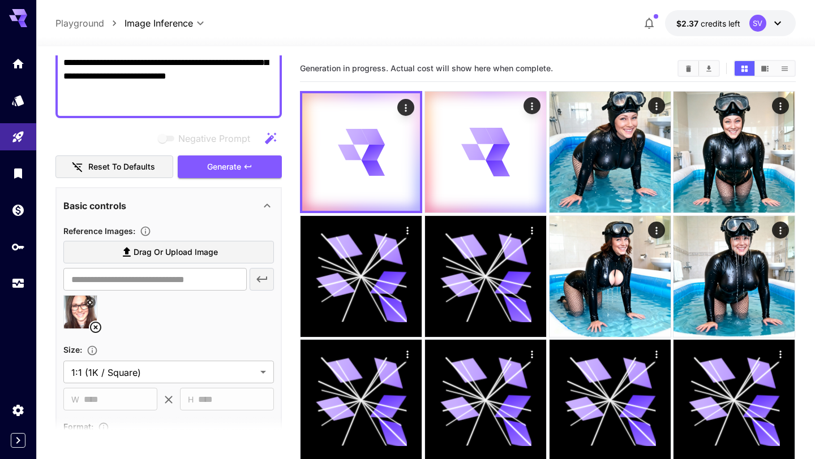
click at [148, 250] on span "Drag or upload image" at bounding box center [176, 253] width 84 height 14
click at [0, 0] on input "Drag or upload image" at bounding box center [0, 0] width 0 height 0
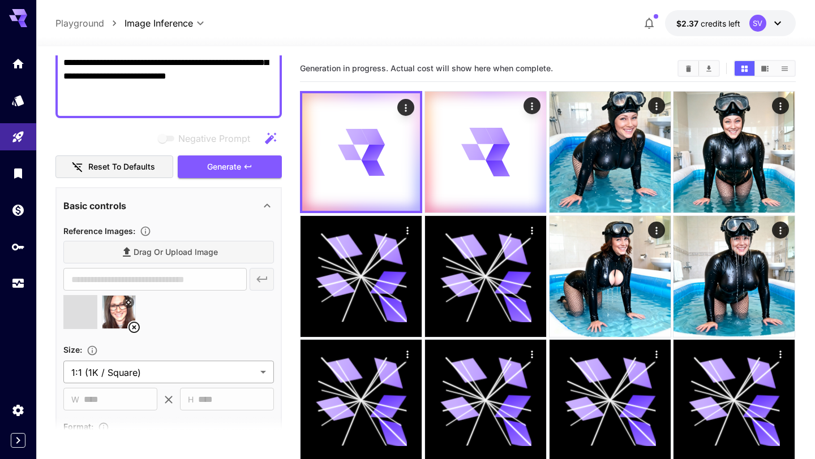
type input "**********"
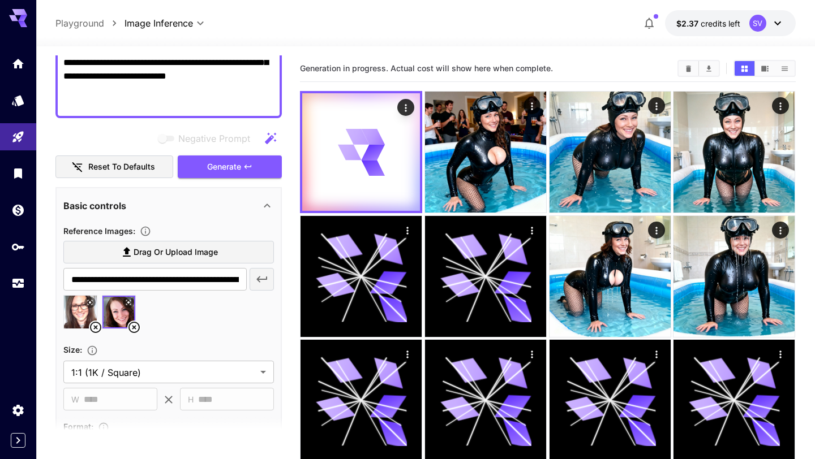
click at [97, 325] on icon at bounding box center [96, 328] width 14 height 14
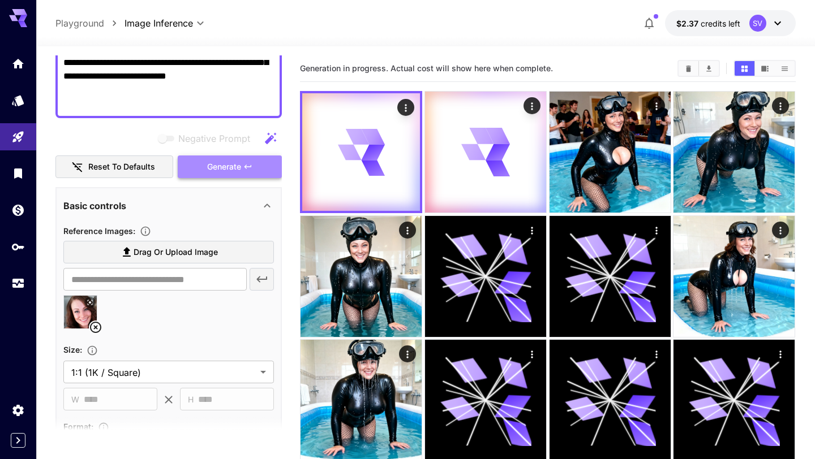
click at [225, 169] on span "Generate" at bounding box center [224, 167] width 34 height 14
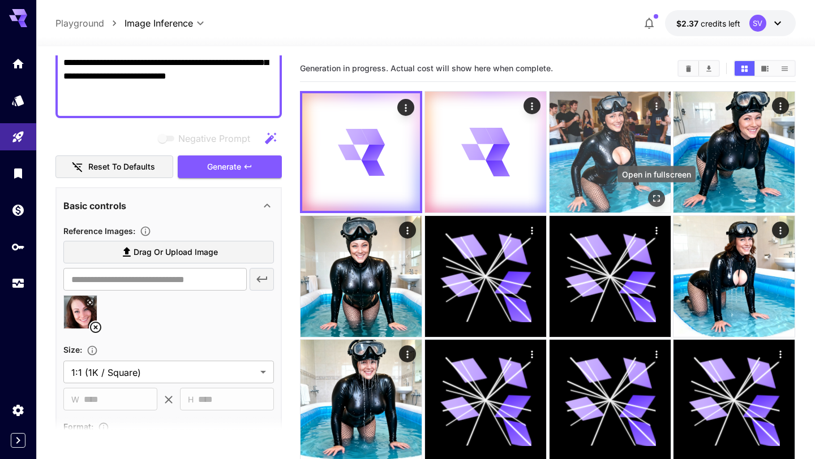
click at [654, 200] on icon "Open in fullscreen" at bounding box center [656, 198] width 11 height 11
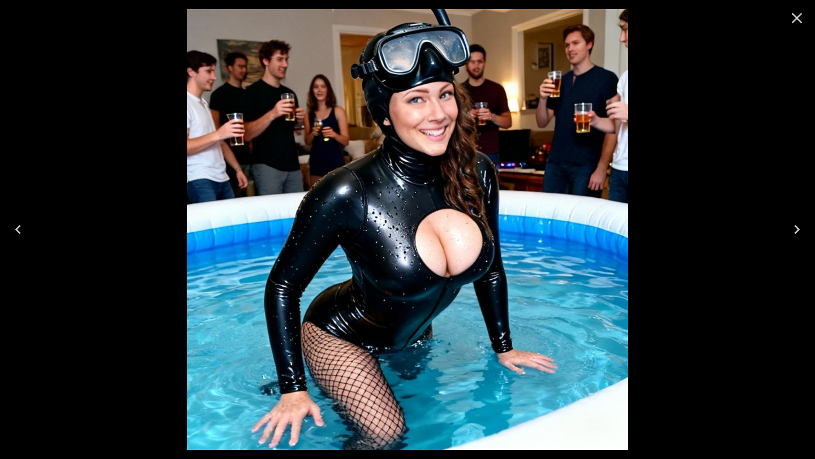
click at [798, 14] on icon "Close" at bounding box center [797, 18] width 18 height 18
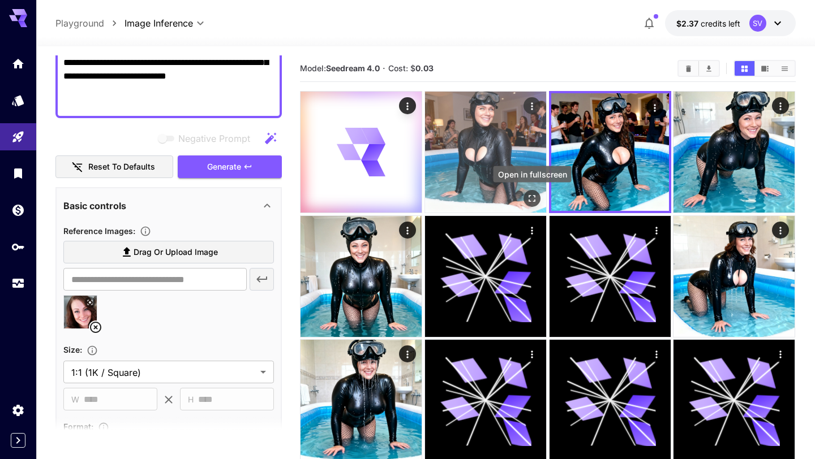
click at [531, 198] on icon "Open in fullscreen" at bounding box center [531, 198] width 11 height 11
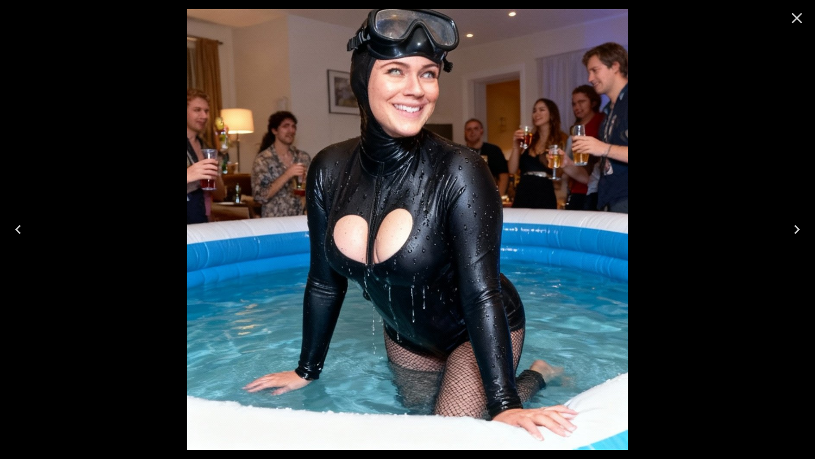
click at [797, 18] on icon "Close" at bounding box center [797, 18] width 11 height 11
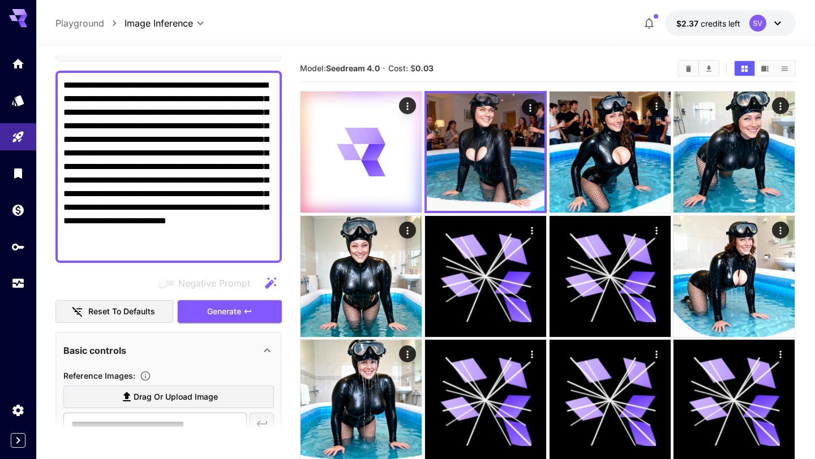
scroll to position [75, 0]
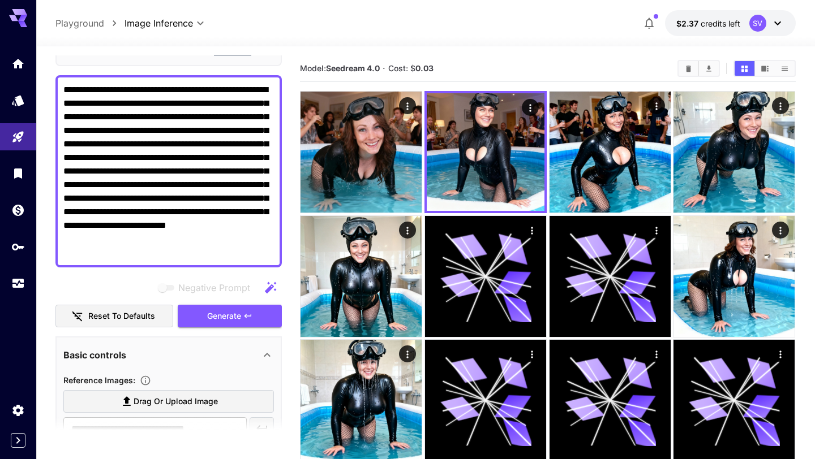
click at [74, 115] on textarea "**********" at bounding box center [168, 171] width 211 height 177
type textarea "**********"
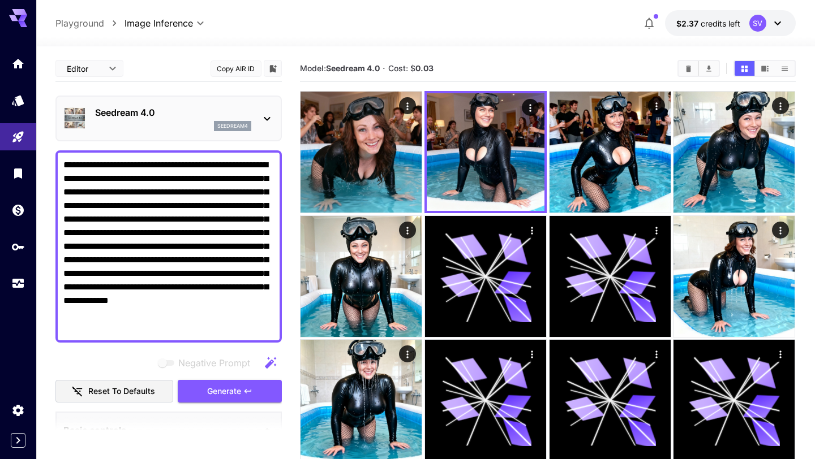
scroll to position [75, 0]
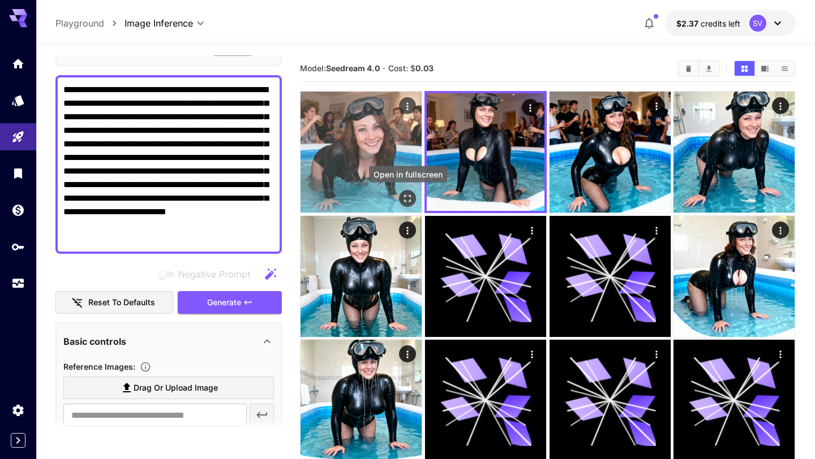
type textarea "**********"
click at [407, 203] on icon "Open in fullscreen" at bounding box center [407, 198] width 11 height 11
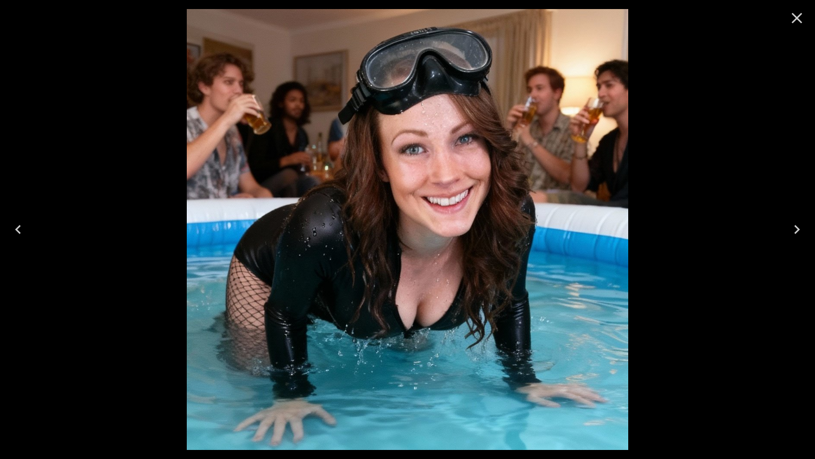
click at [797, 18] on icon "Close" at bounding box center [797, 18] width 11 height 11
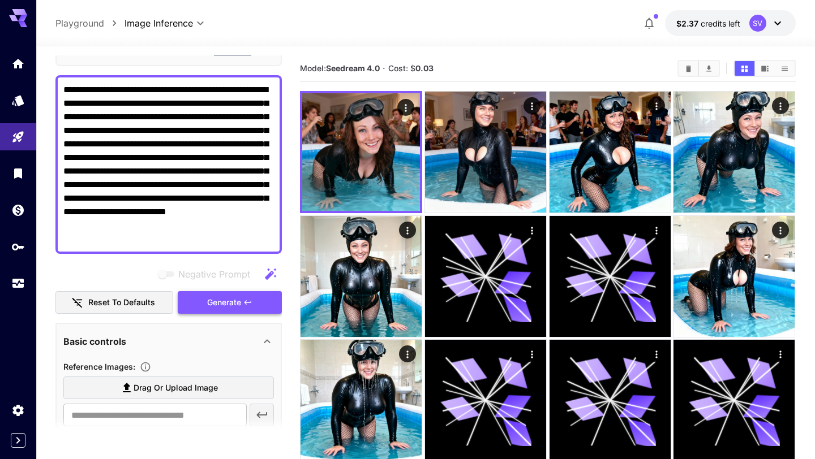
click at [221, 304] on span "Generate" at bounding box center [224, 303] width 34 height 14
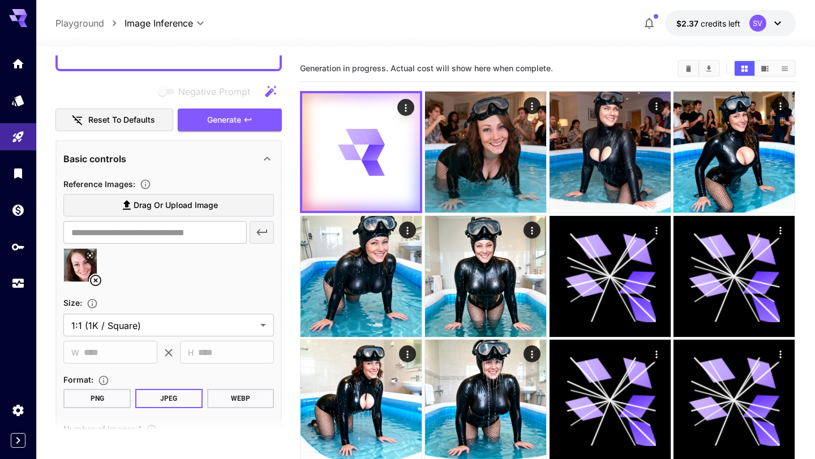
scroll to position [195, 0]
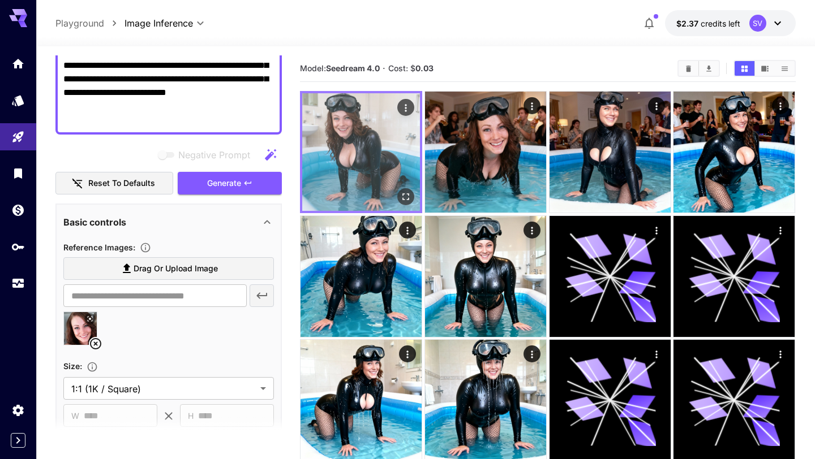
click at [407, 192] on icon "Open in fullscreen" at bounding box center [406, 196] width 11 height 11
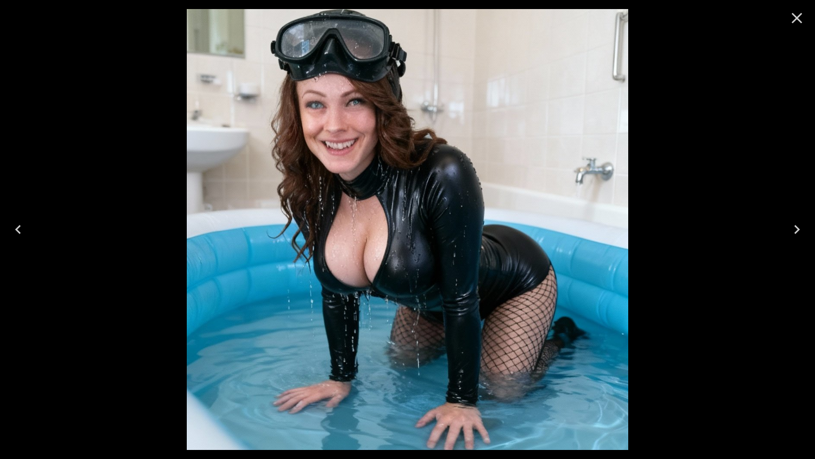
click at [798, 22] on icon "Close" at bounding box center [797, 18] width 18 height 18
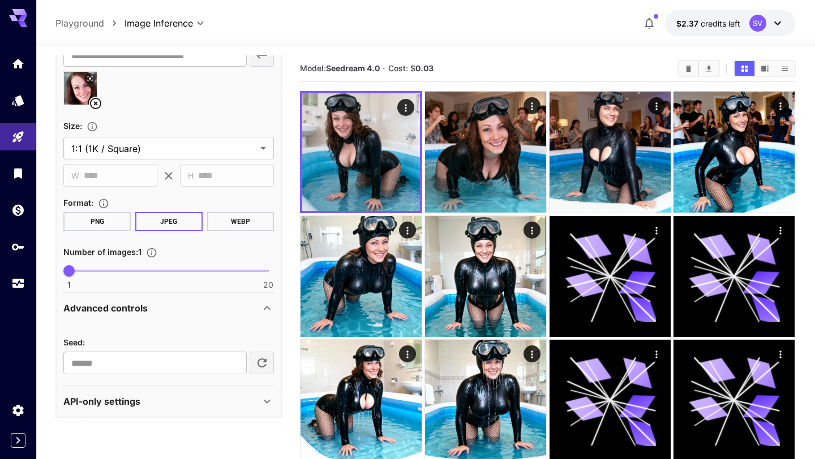
scroll to position [354, 0]
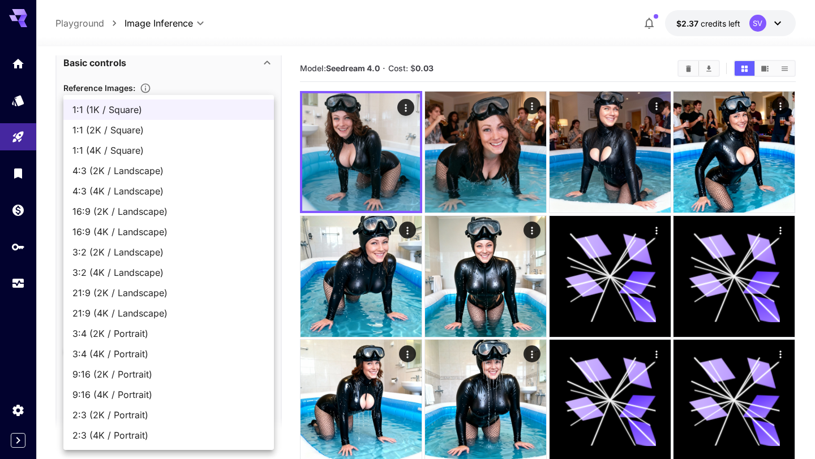
click at [132, 151] on span "1:1 (4K / Square)" at bounding box center [168, 151] width 192 height 14
type input "**********"
type input "****"
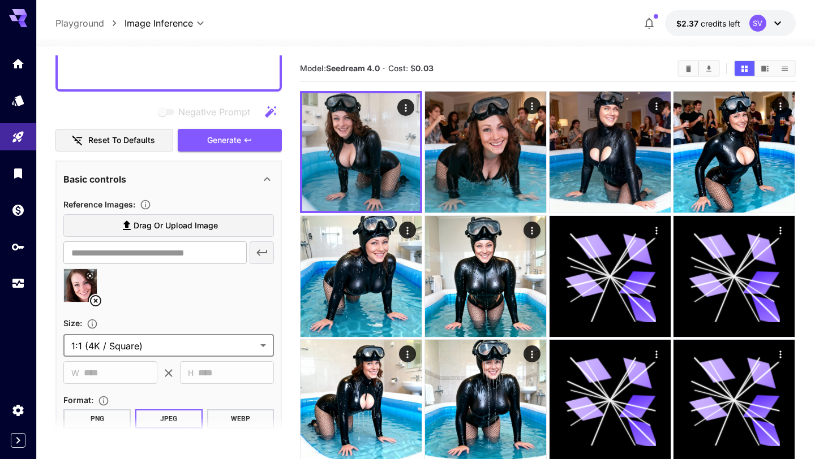
scroll to position [0, 0]
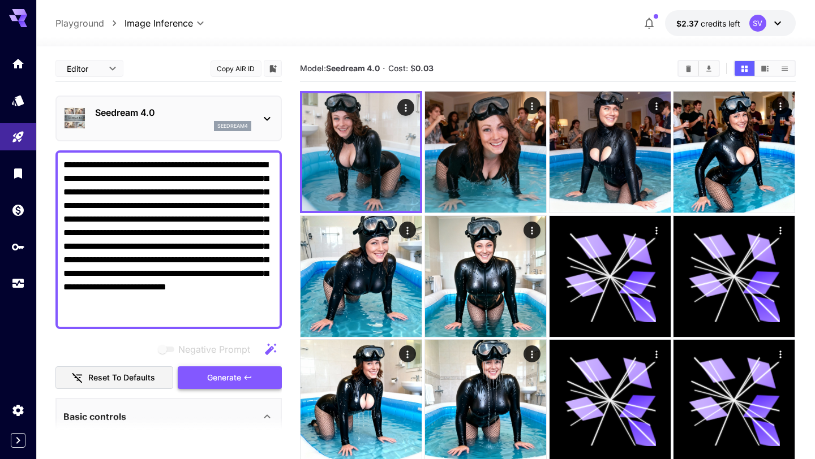
click at [233, 383] on span "Generate" at bounding box center [224, 378] width 34 height 14
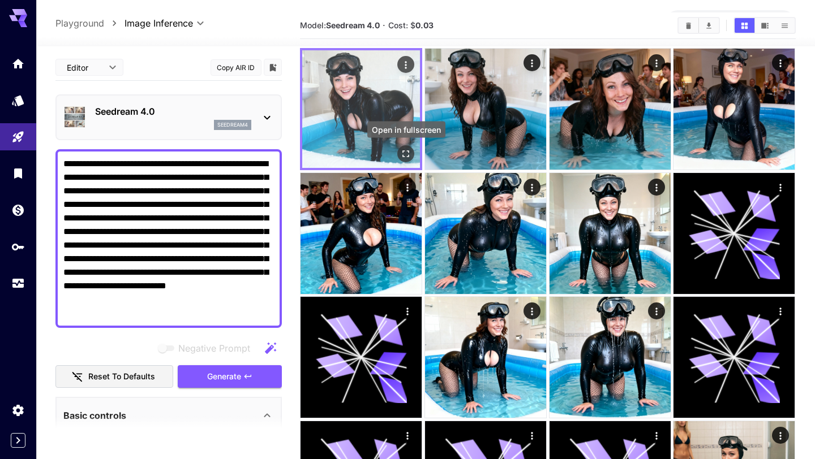
click at [406, 155] on icon "Open in fullscreen" at bounding box center [406, 153] width 11 height 11
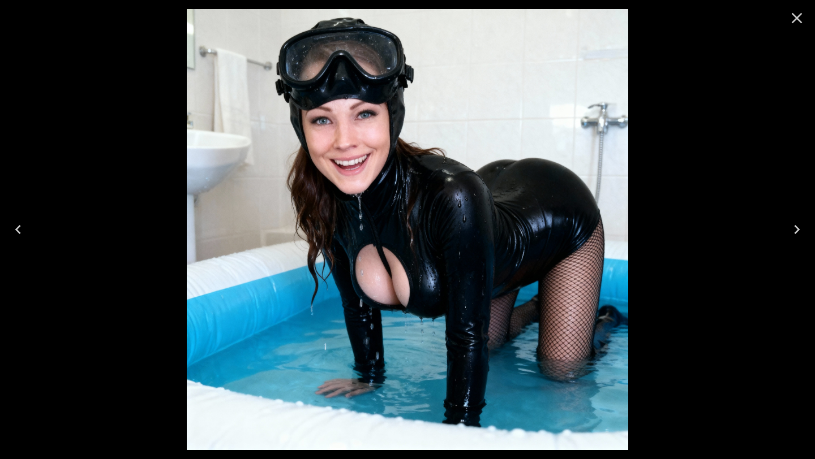
click at [802, 19] on icon "Close" at bounding box center [797, 18] width 18 height 18
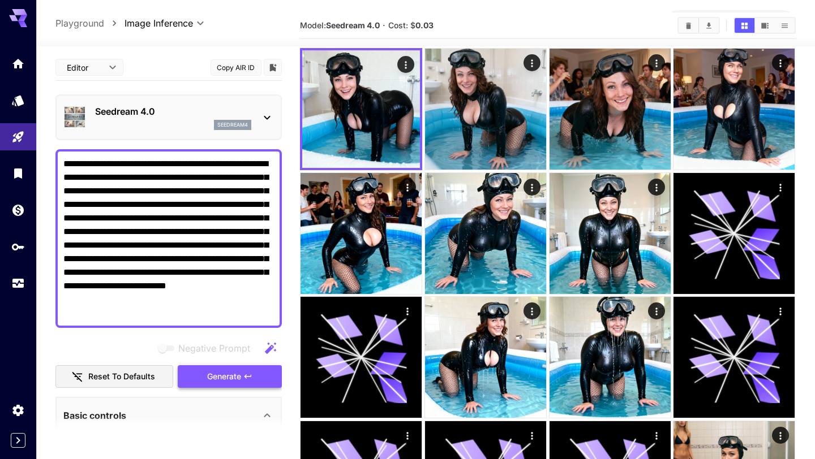
click at [213, 380] on span "Generate" at bounding box center [224, 377] width 34 height 14
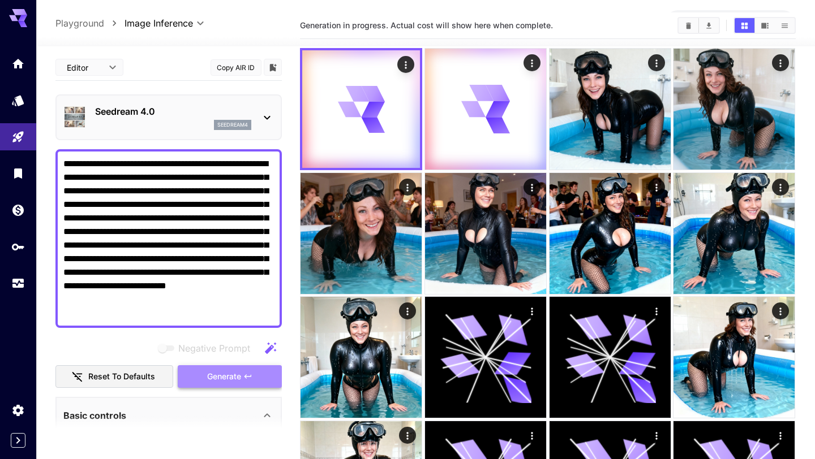
click at [238, 381] on span "Generate" at bounding box center [224, 377] width 34 height 14
click at [186, 124] on div "seedream4" at bounding box center [173, 125] width 156 height 10
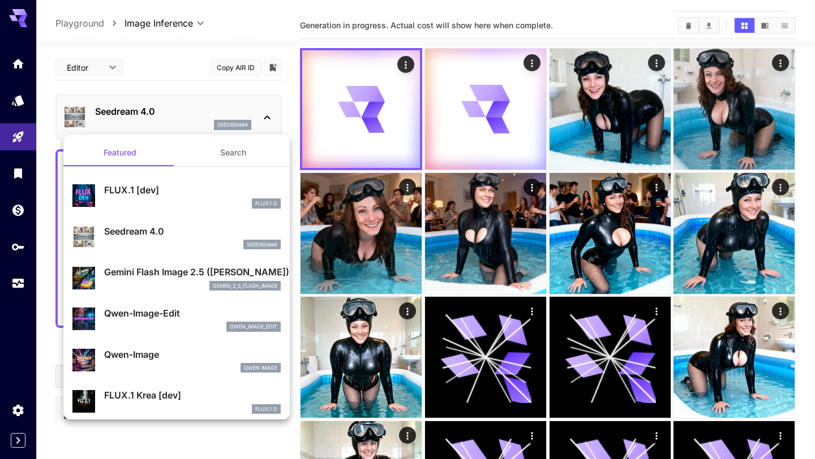
click at [168, 274] on p "Gemini Flash Image 2.5 ([PERSON_NAME])" at bounding box center [192, 272] width 177 height 14
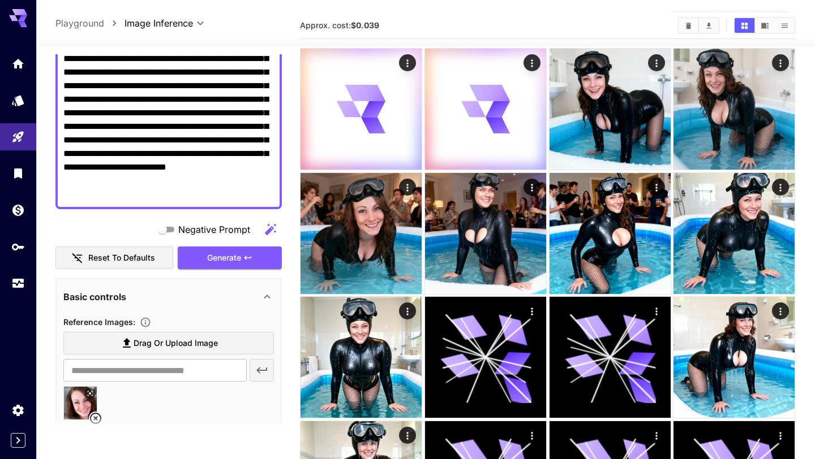
scroll to position [130, 0]
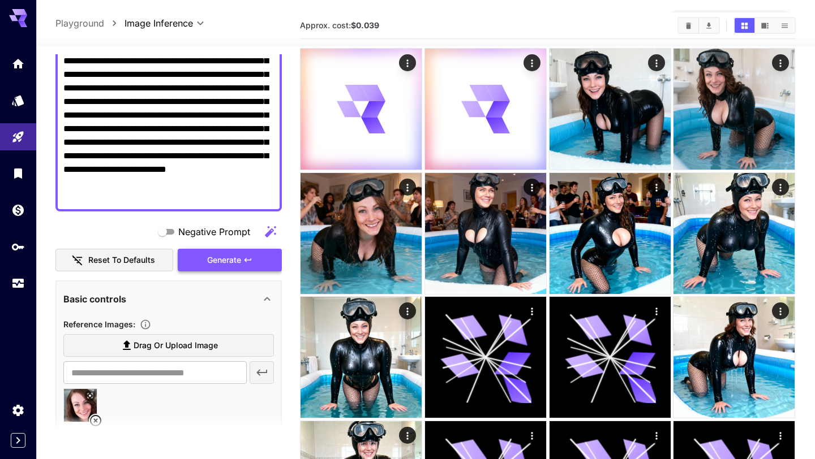
click at [201, 263] on button "Generate" at bounding box center [230, 260] width 104 height 23
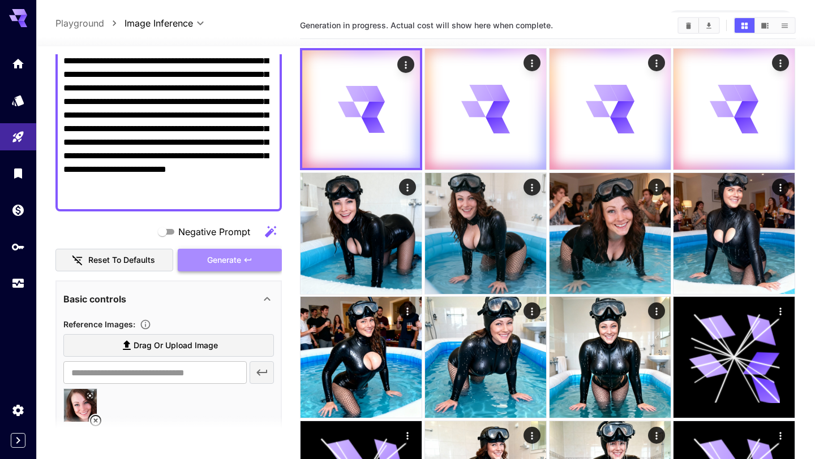
click at [201, 263] on button "Generate" at bounding box center [230, 260] width 104 height 23
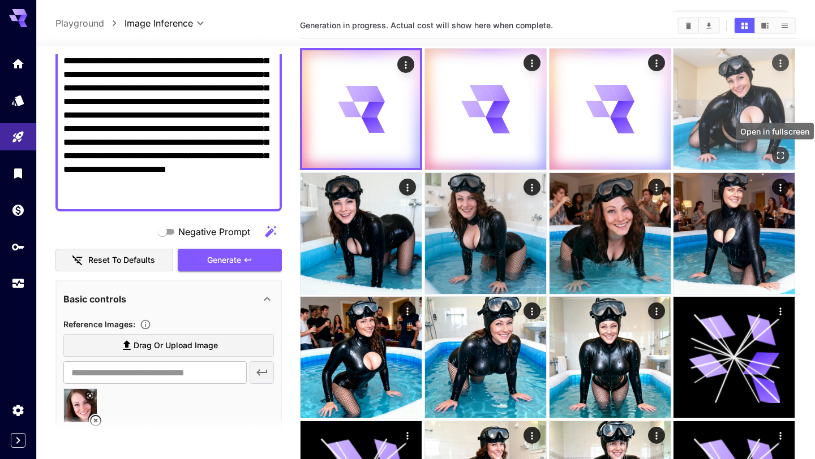
click at [781, 156] on icon "Open in fullscreen" at bounding box center [780, 155] width 11 height 11
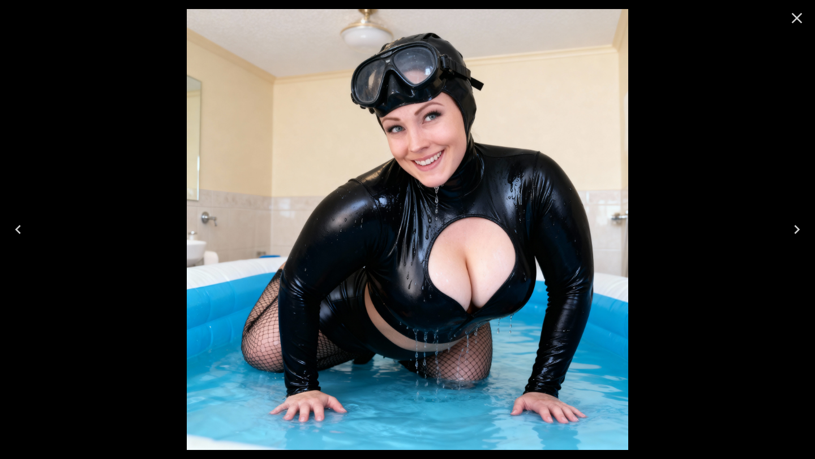
click at [798, 22] on icon "Close" at bounding box center [797, 18] width 18 height 18
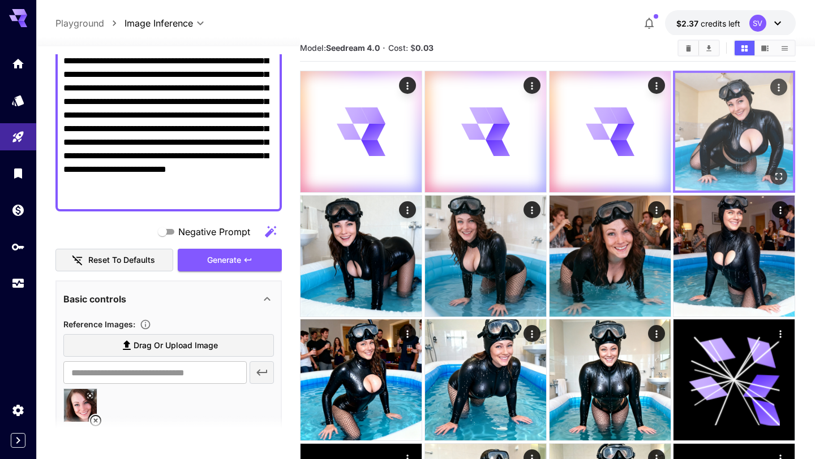
scroll to position [0, 0]
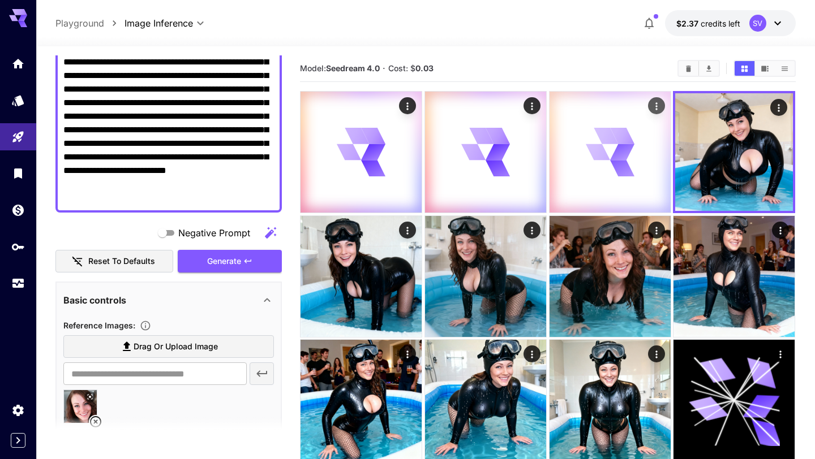
click at [603, 134] on icon at bounding box center [606, 136] width 24 height 16
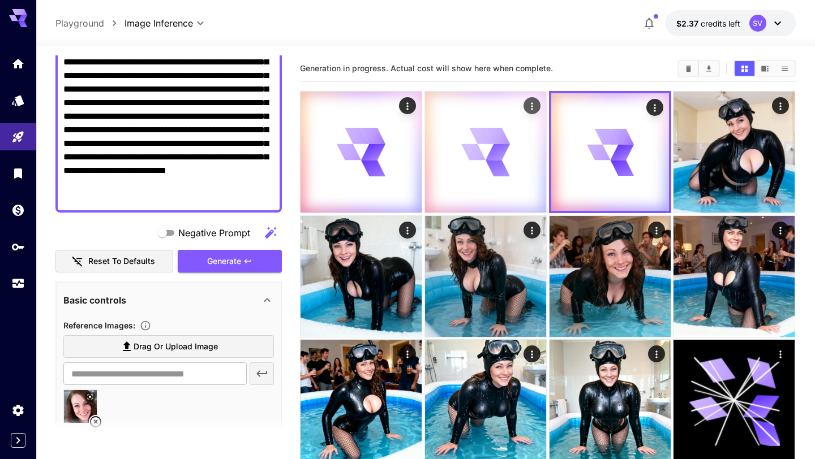
click at [495, 151] on icon at bounding box center [498, 152] width 26 height 19
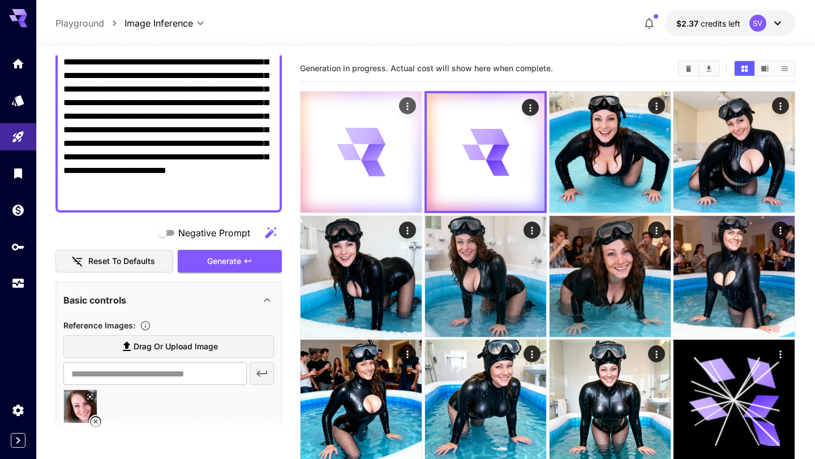
click at [393, 151] on div at bounding box center [360, 152] width 121 height 121
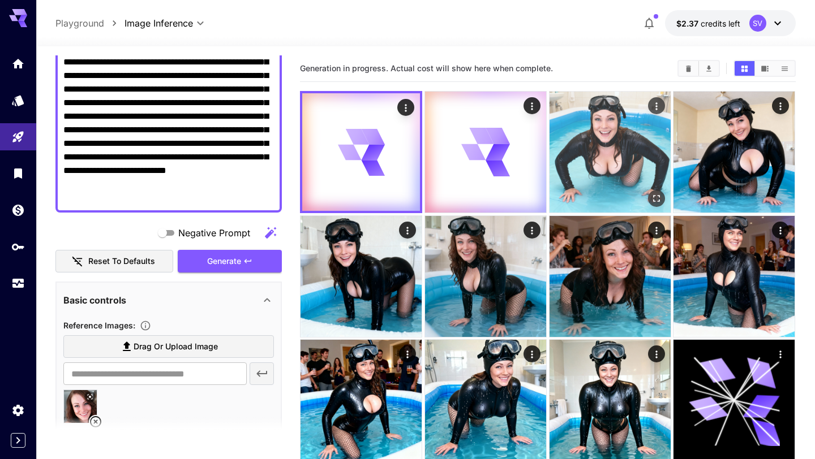
click at [638, 156] on img at bounding box center [609, 152] width 121 height 121
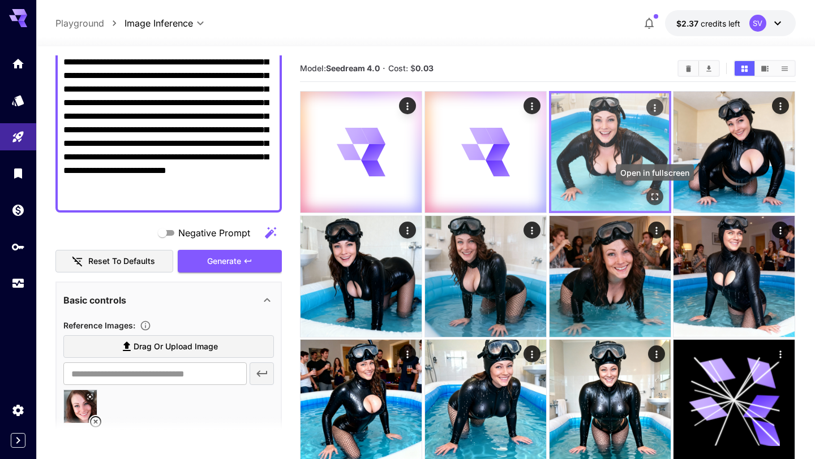
click at [659, 203] on button "Open in fullscreen" at bounding box center [654, 196] width 17 height 17
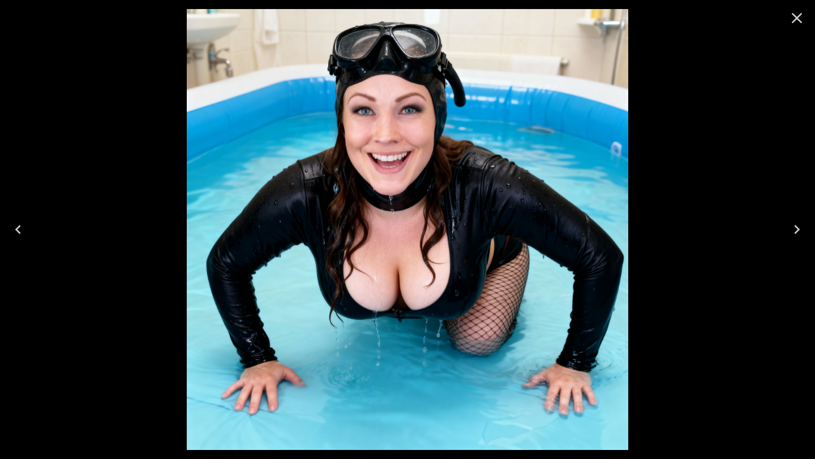
click at [795, 25] on icon "Close" at bounding box center [797, 18] width 18 height 18
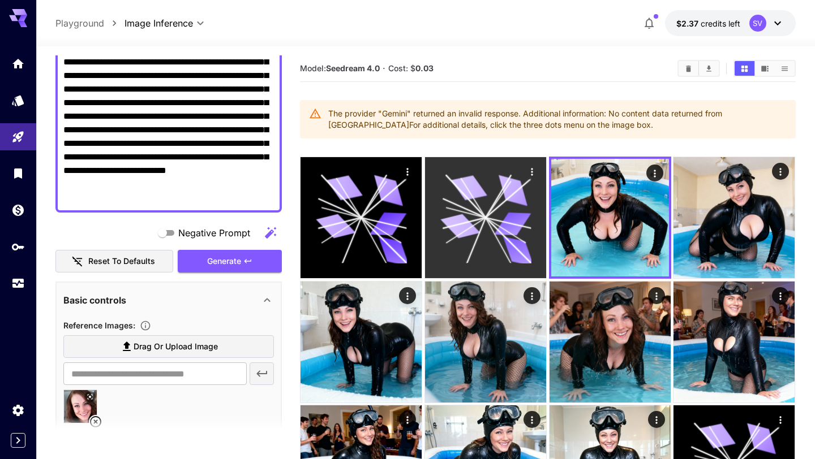
click at [500, 239] on icon at bounding box center [485, 218] width 91 height 91
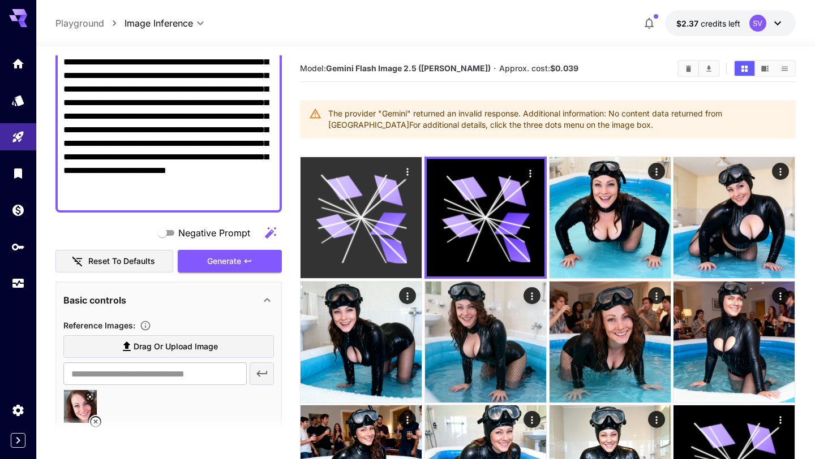
click at [336, 218] on icon at bounding box center [336, 226] width 40 height 29
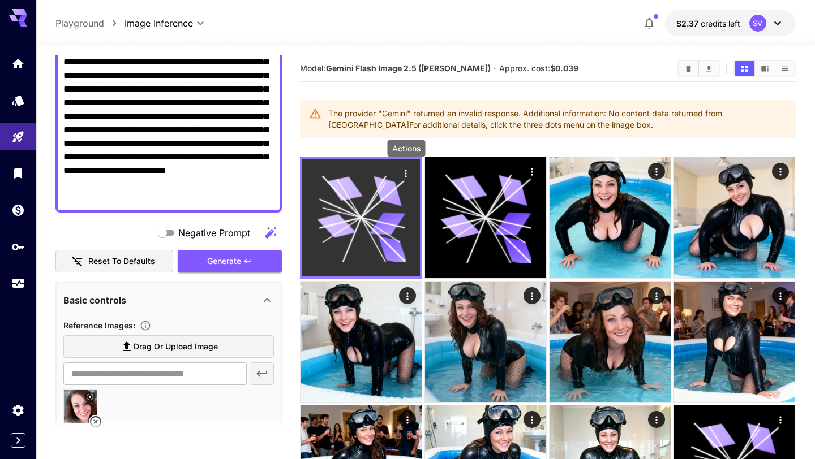
click at [406, 177] on icon "Actions" at bounding box center [406, 173] width 2 height 7
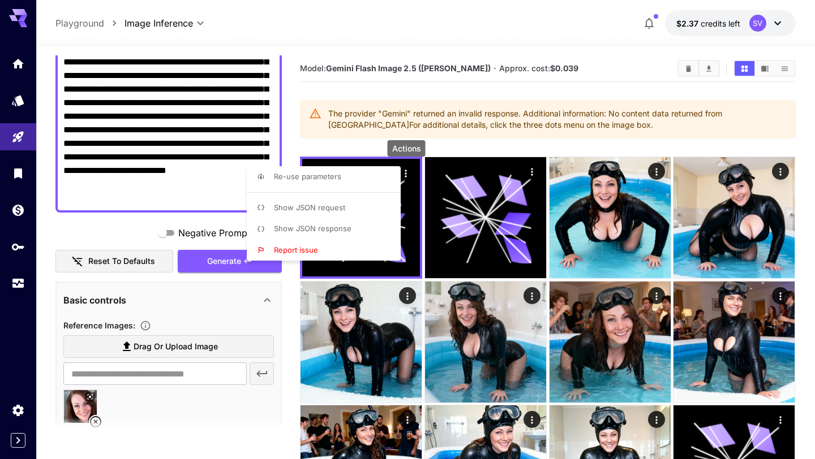
click at [330, 229] on span "Show JSON response" at bounding box center [313, 228] width 78 height 9
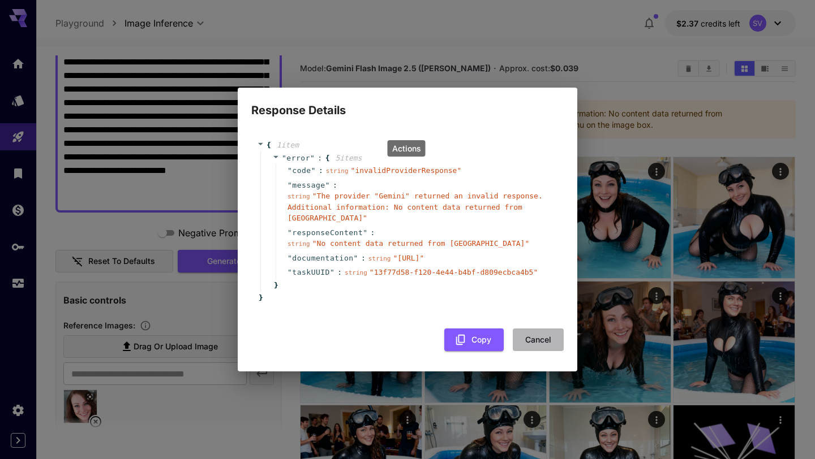
click at [529, 347] on button "Cancel" at bounding box center [538, 340] width 51 height 23
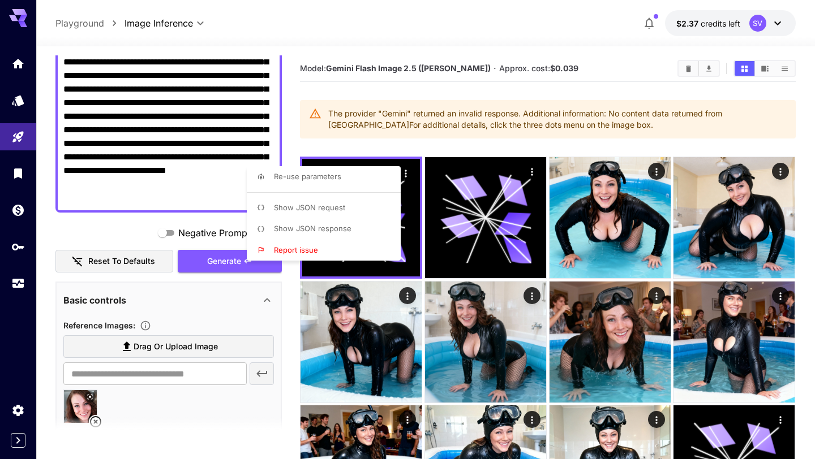
click at [232, 300] on div at bounding box center [407, 229] width 815 height 459
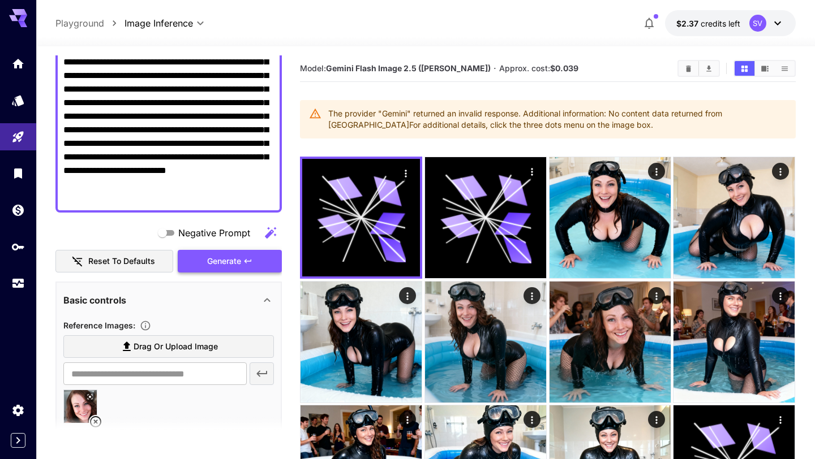
click at [225, 260] on span "Generate" at bounding box center [224, 262] width 34 height 14
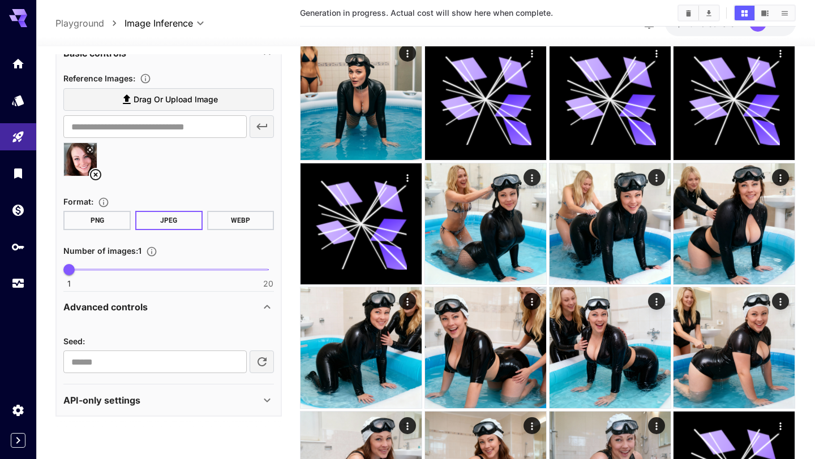
scroll to position [675, 0]
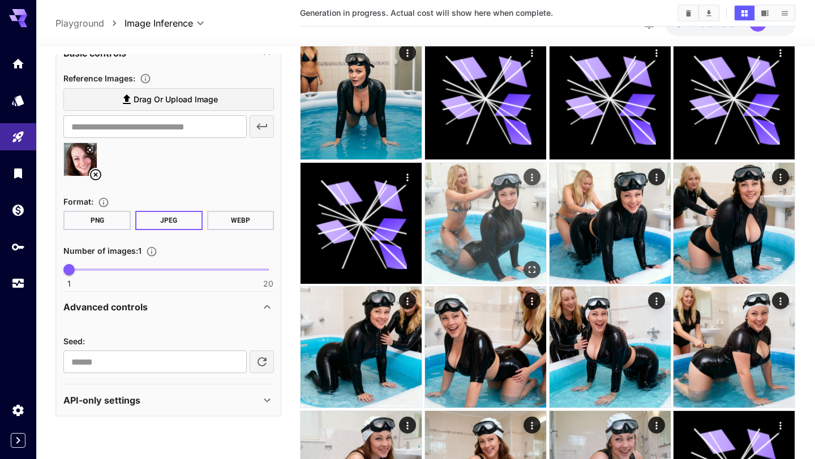
click at [532, 268] on icon "Open in fullscreen" at bounding box center [531, 269] width 11 height 11
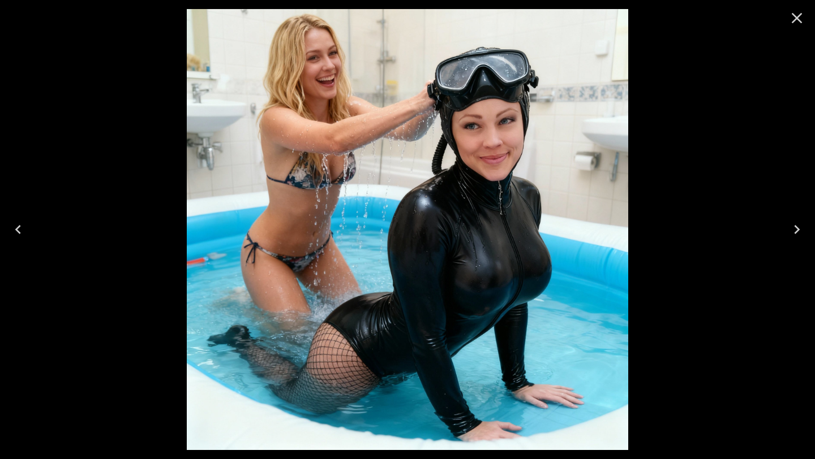
click at [794, 19] on icon "Close" at bounding box center [797, 18] width 18 height 18
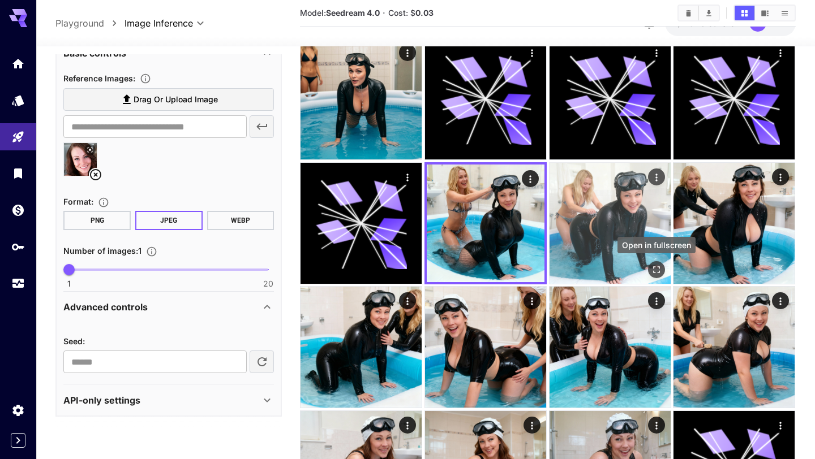
click at [651, 269] on icon "Open in fullscreen" at bounding box center [656, 269] width 11 height 11
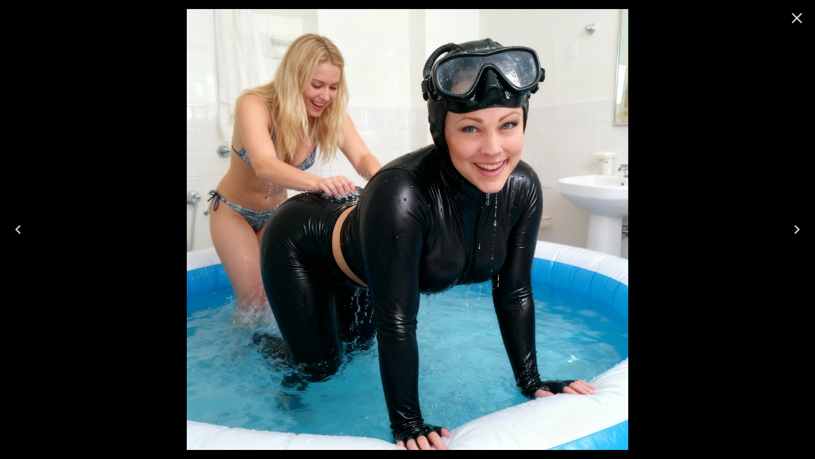
click at [793, 23] on icon "Close" at bounding box center [797, 18] width 18 height 18
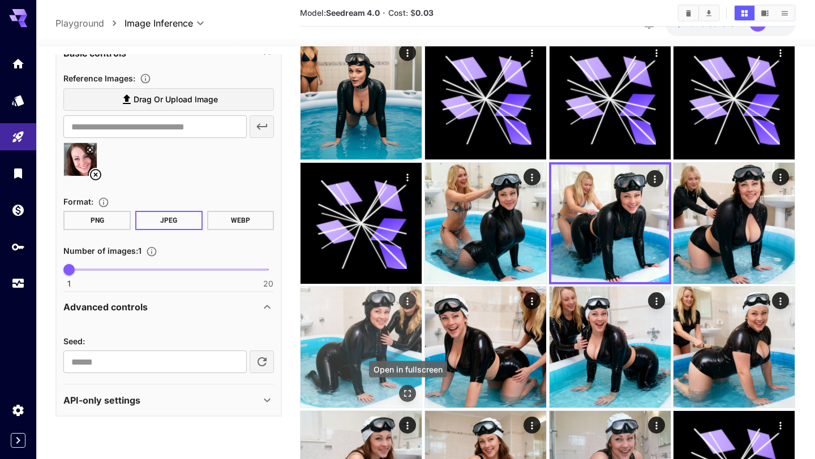
click at [405, 395] on icon "Open in fullscreen" at bounding box center [407, 394] width 11 height 11
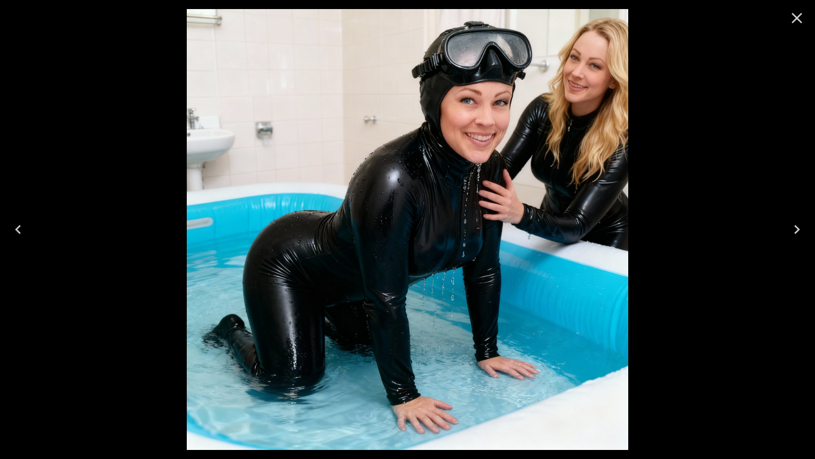
click at [796, 23] on icon "Close" at bounding box center [797, 18] width 18 height 18
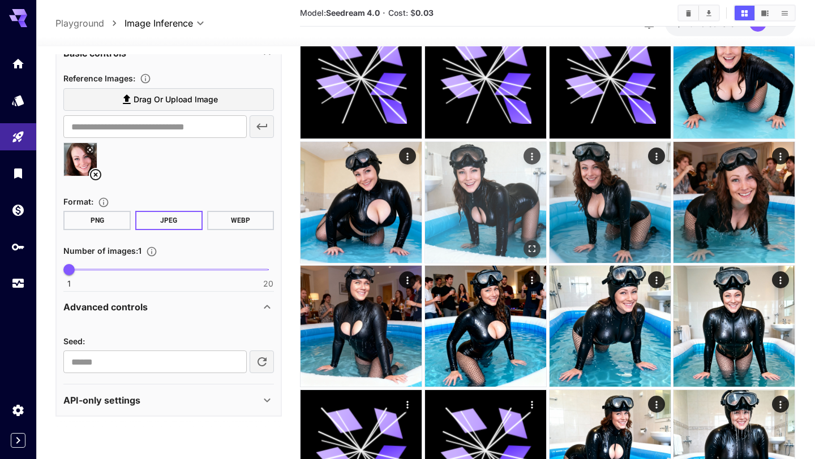
scroll to position [0, 0]
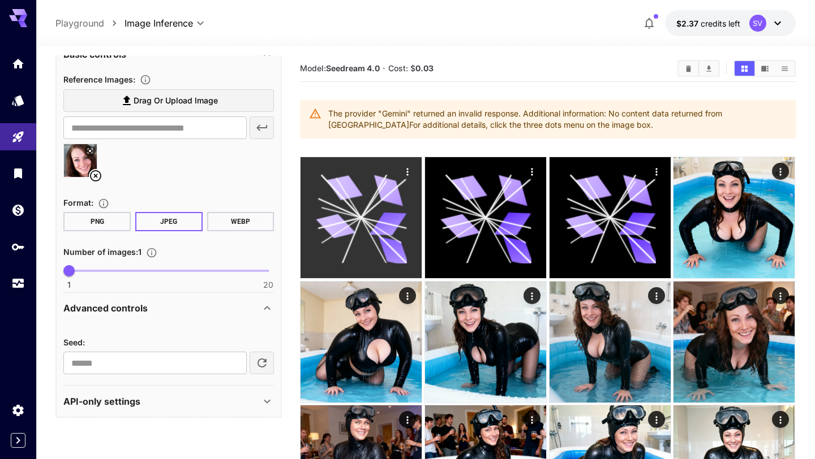
click at [370, 213] on icon at bounding box center [361, 218] width 91 height 91
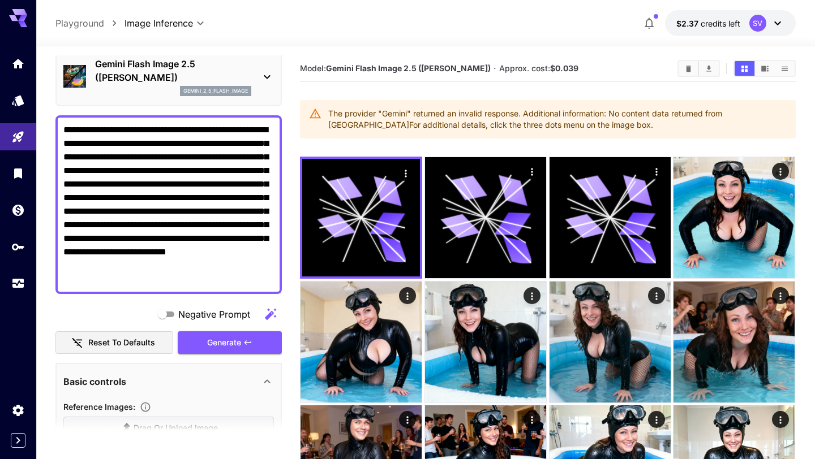
scroll to position [48, 0]
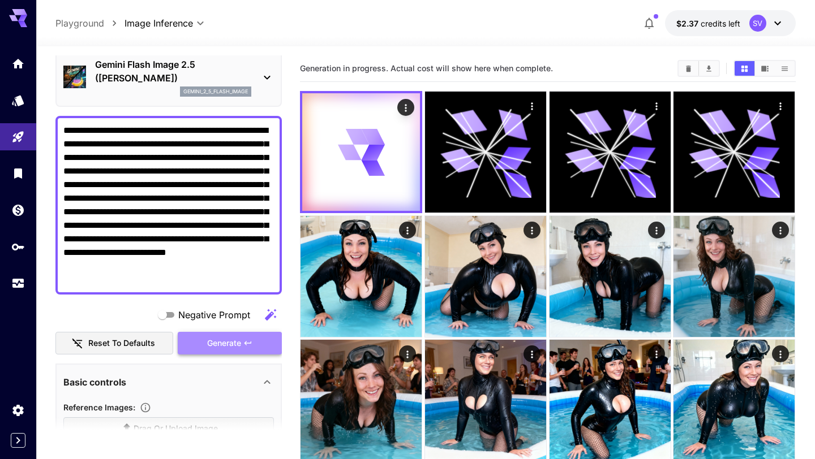
click at [225, 345] on span "Generate" at bounding box center [224, 344] width 34 height 14
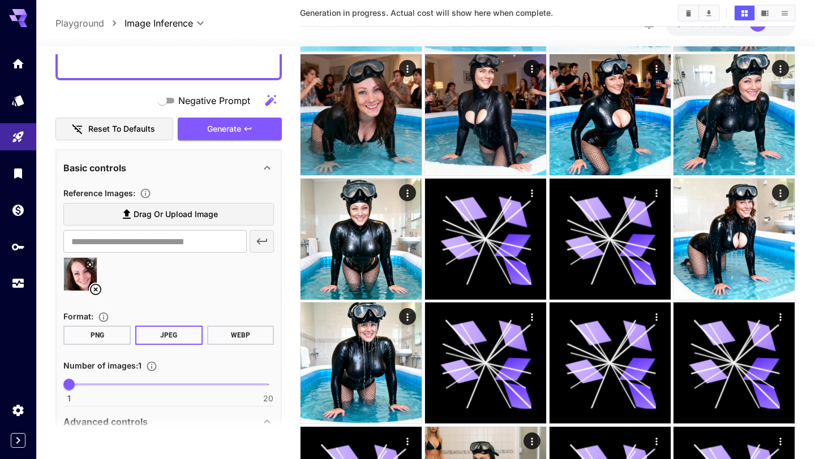
scroll to position [0, 0]
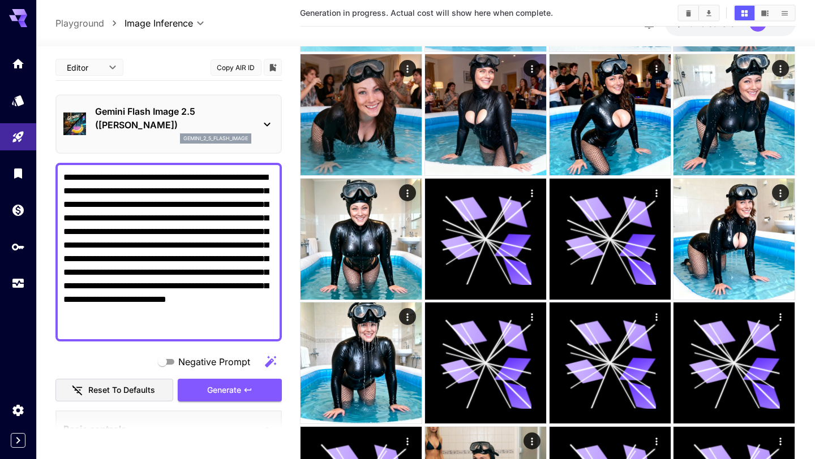
click at [198, 136] on p "gemini_2_5_flash_image" at bounding box center [215, 139] width 65 height 8
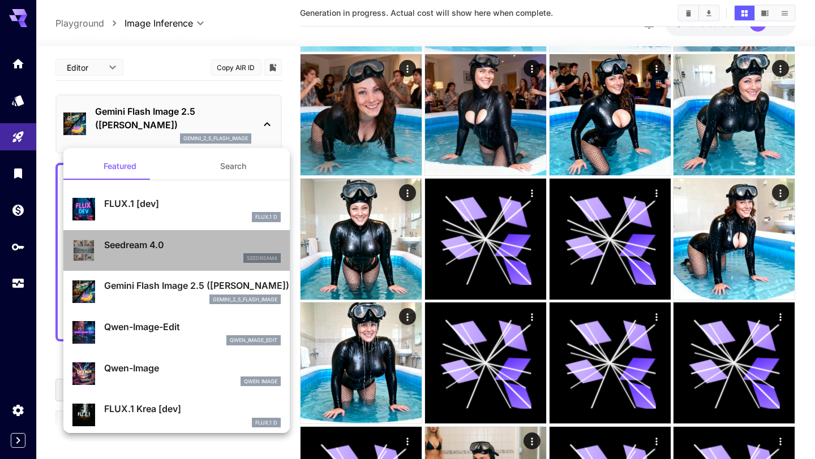
click at [171, 248] on p "Seedream 4.0" at bounding box center [192, 245] width 177 height 14
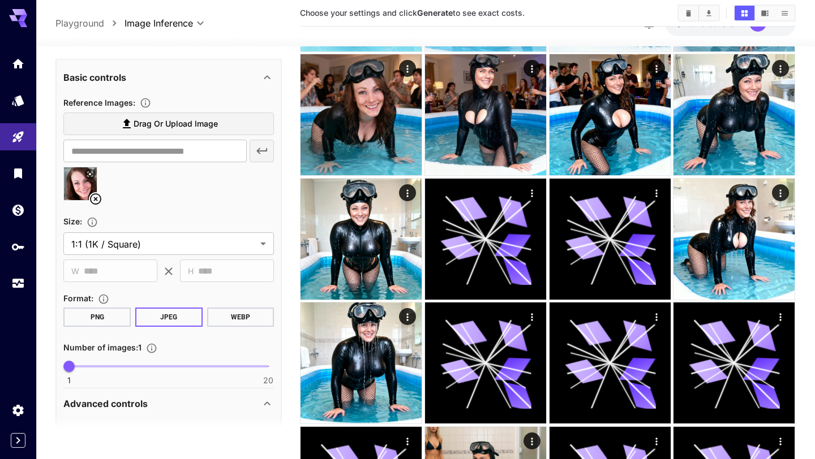
scroll to position [347, 0]
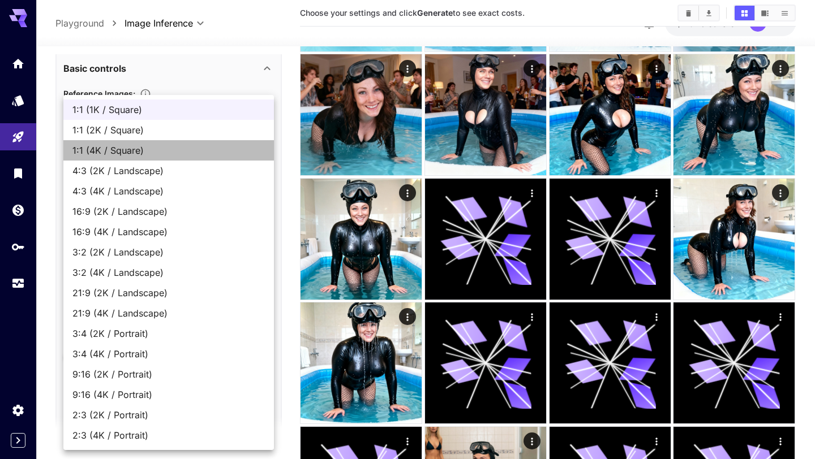
click at [162, 156] on span "1:1 (4K / Square)" at bounding box center [168, 151] width 192 height 14
type input "**********"
type input "****"
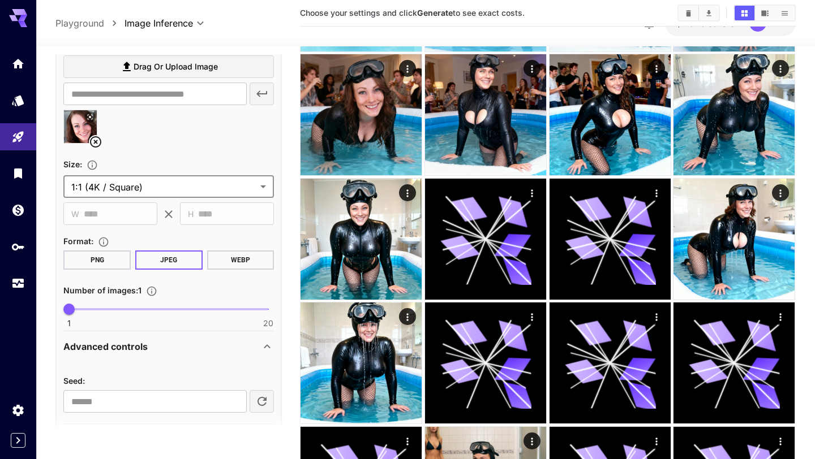
scroll to position [435, 0]
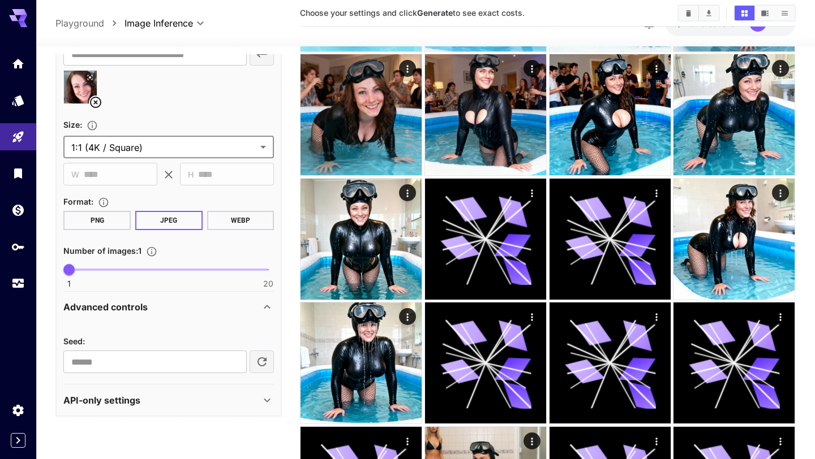
click at [102, 312] on p "Advanced controls" at bounding box center [105, 307] width 84 height 14
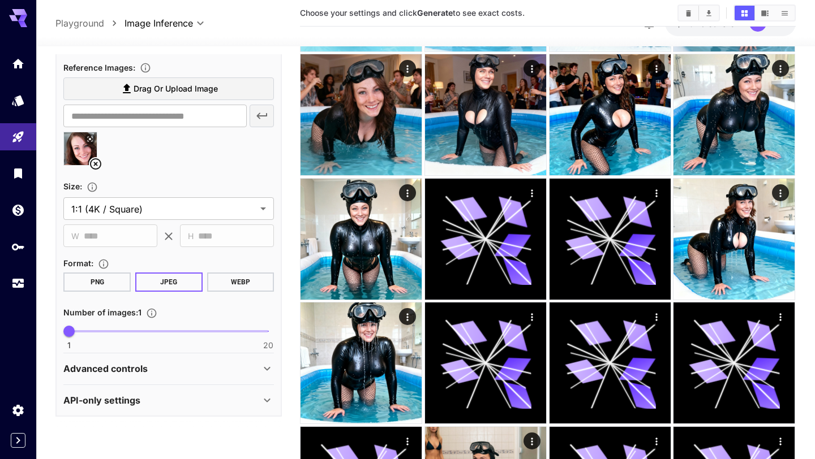
scroll to position [373, 0]
click at [102, 312] on span "Number of images : 1" at bounding box center [102, 313] width 78 height 10
type input "*"
drag, startPoint x: 71, startPoint y: 332, endPoint x: 97, endPoint y: 333, distance: 26.6
click at [97, 333] on span "4" at bounding box center [100, 331] width 11 height 11
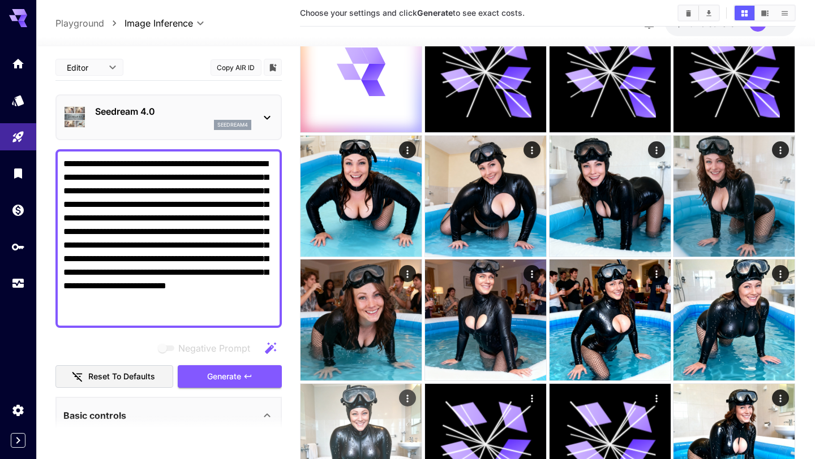
scroll to position [0, 0]
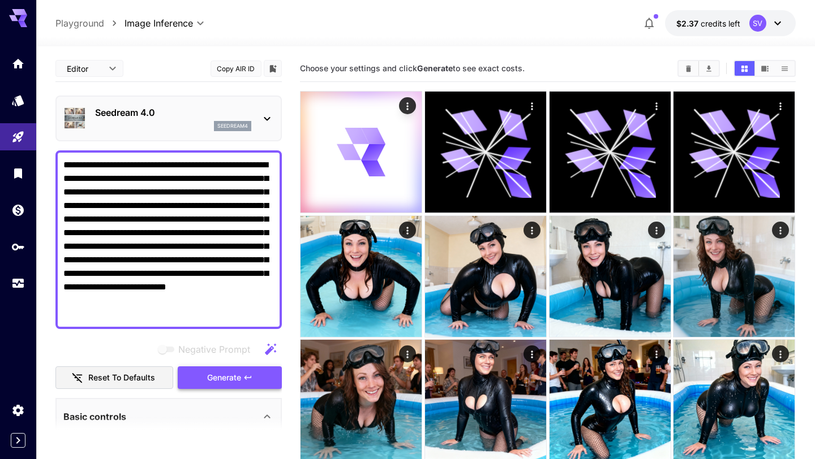
click at [241, 376] on span "Generate" at bounding box center [224, 378] width 34 height 14
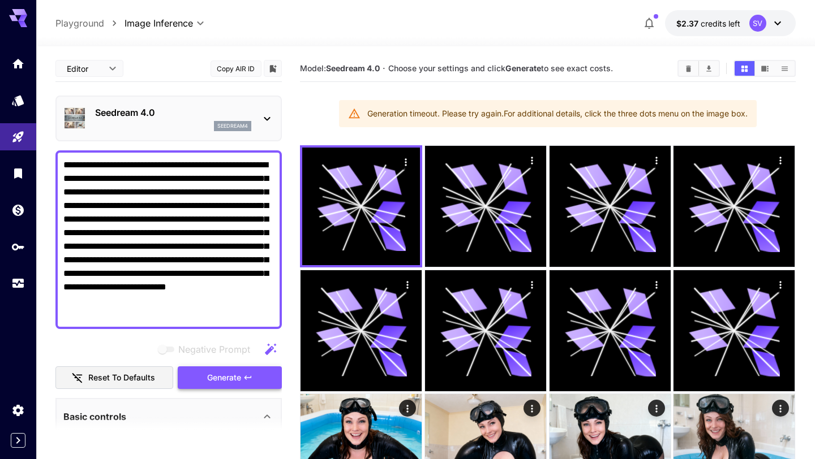
click at [223, 375] on span "Generate" at bounding box center [224, 378] width 34 height 14
